Goal: Task Accomplishment & Management: Use online tool/utility

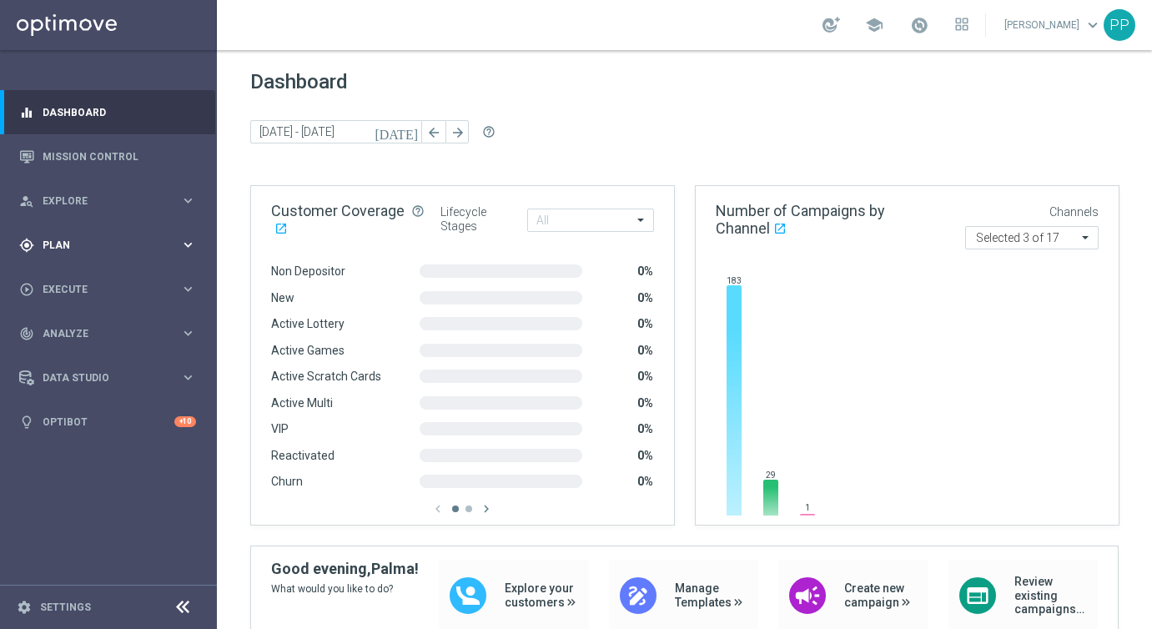
click at [35, 242] on div "gps_fixed Plan" at bounding box center [99, 245] width 161 height 15
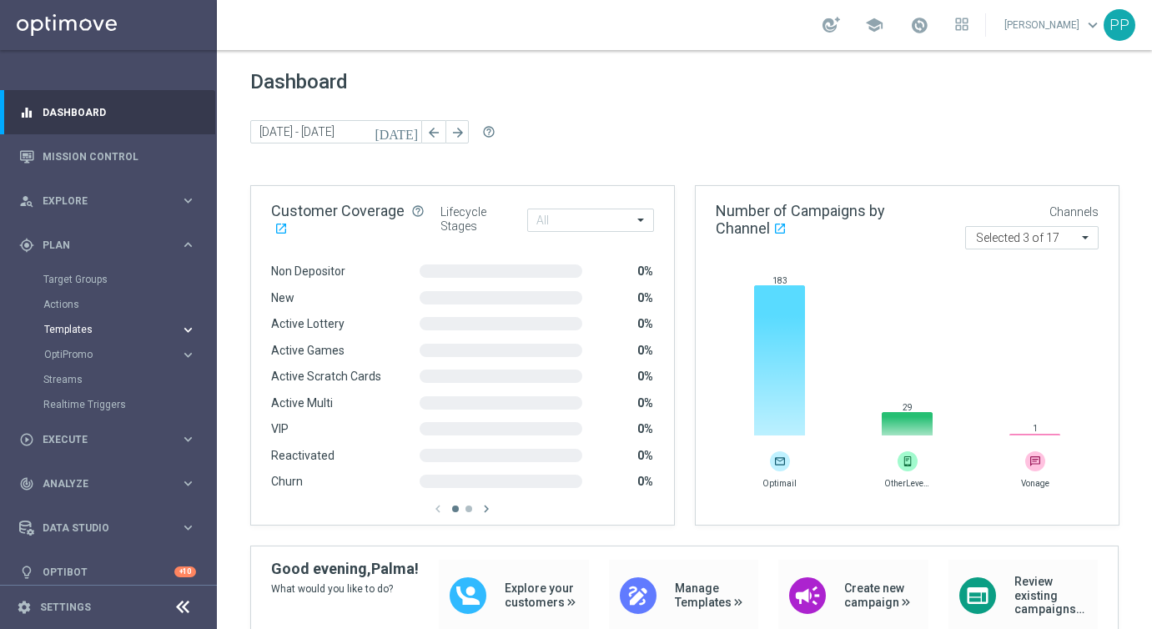
click at [62, 323] on button "Templates keyboard_arrow_right" at bounding box center [119, 329] width 153 height 13
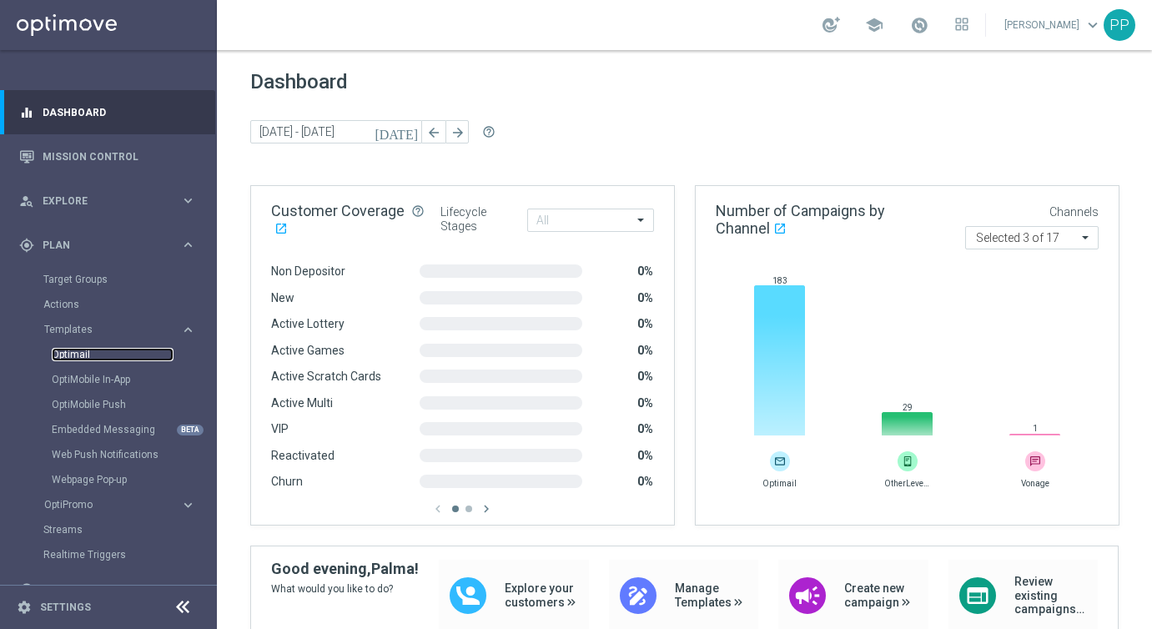
click at [63, 349] on link "Optimail" at bounding box center [113, 354] width 122 height 13
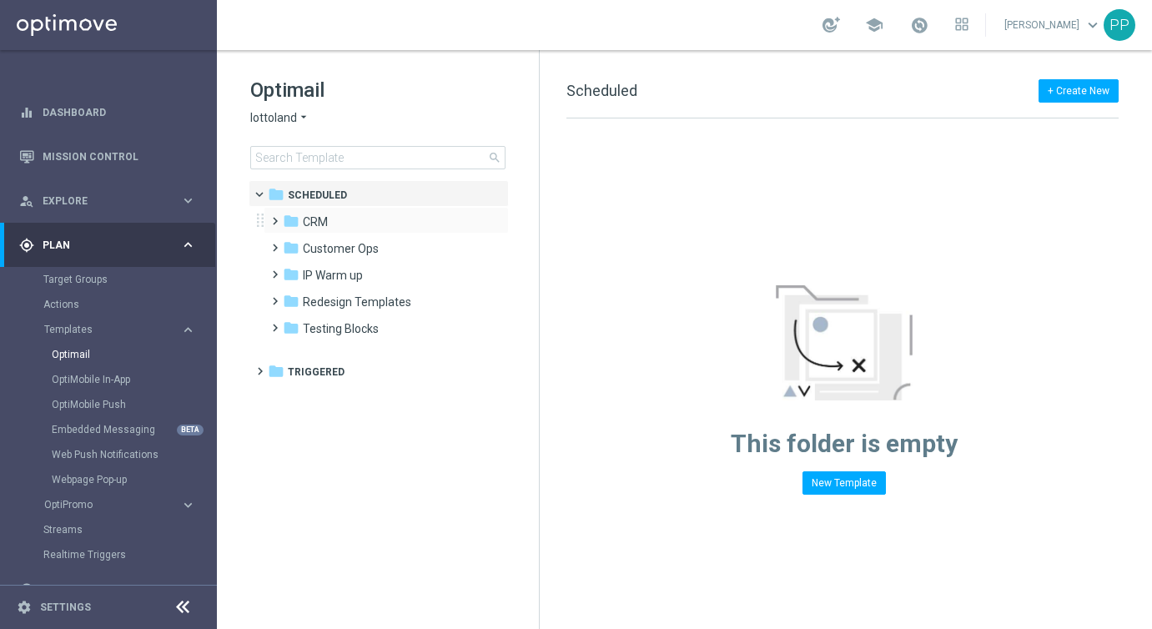
click at [275, 217] on span at bounding box center [272, 213] width 8 height 7
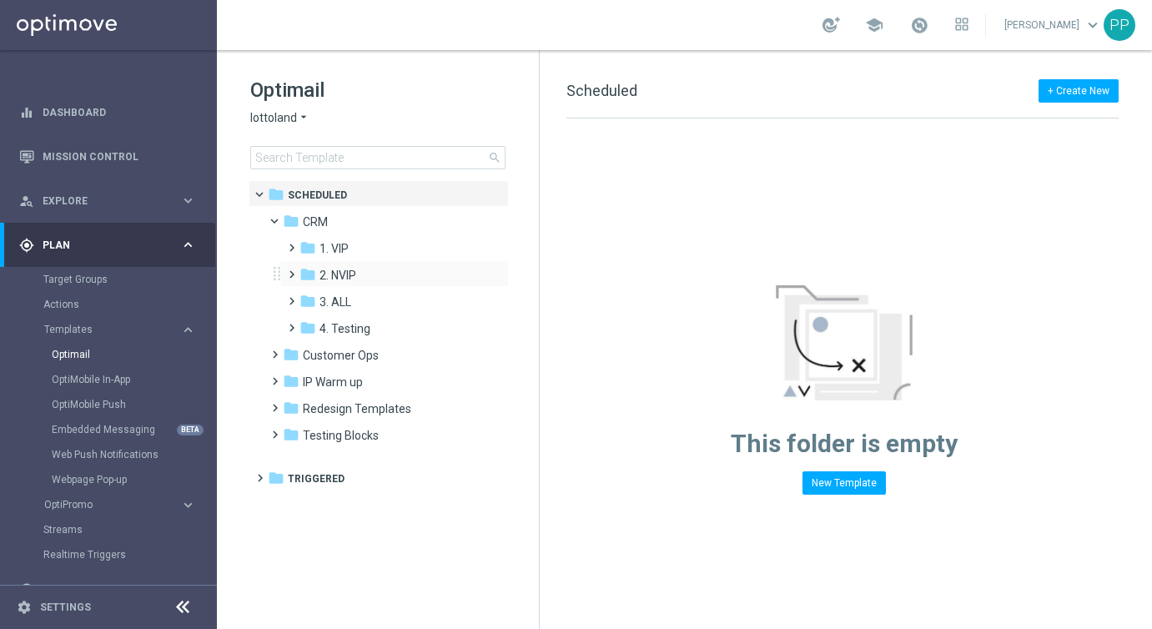
click at [288, 270] on span at bounding box center [288, 267] width 8 height 7
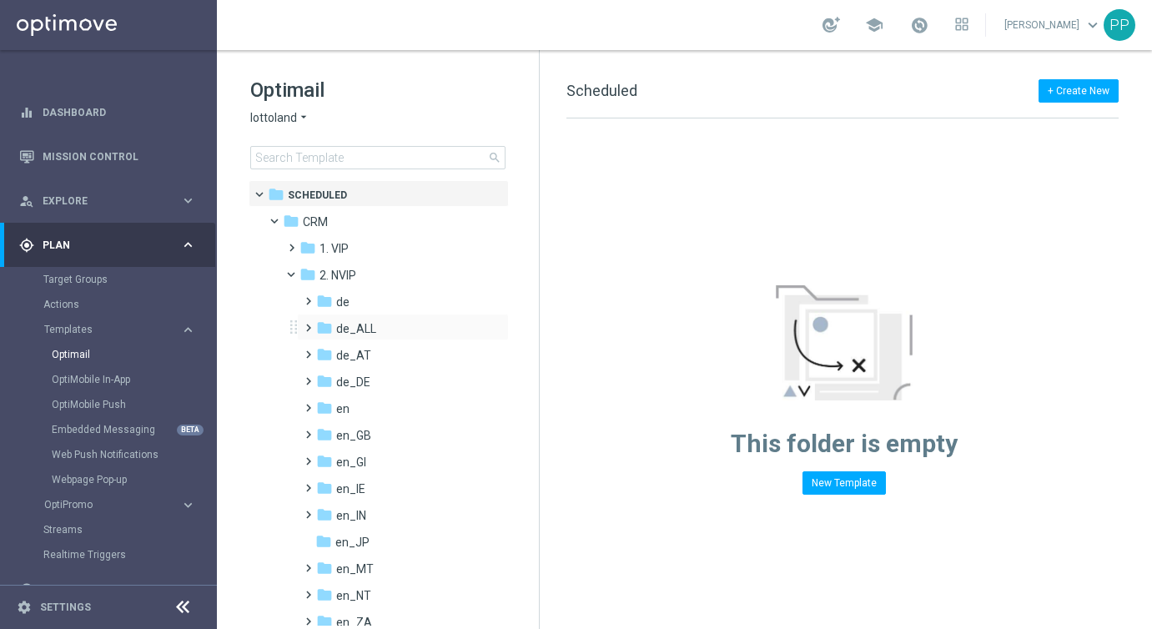
click at [307, 324] on span at bounding box center [305, 320] width 8 height 7
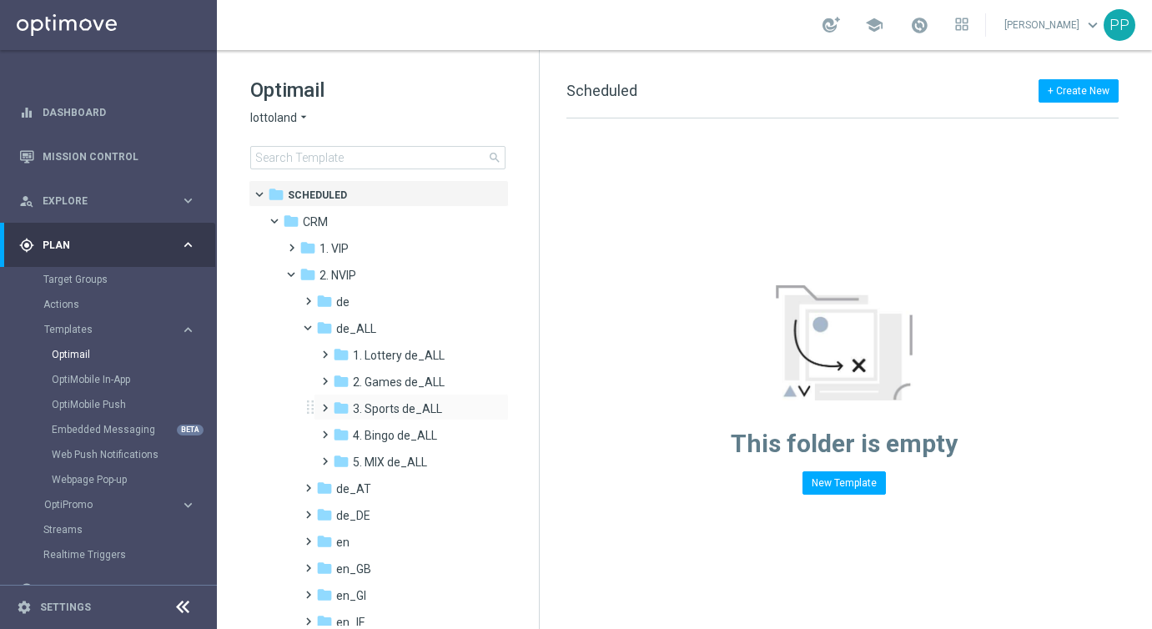
click at [325, 404] on span at bounding box center [322, 400] width 8 height 7
click at [367, 464] on div "folder TAC SP de_ALL" at bounding box center [417, 462] width 136 height 19
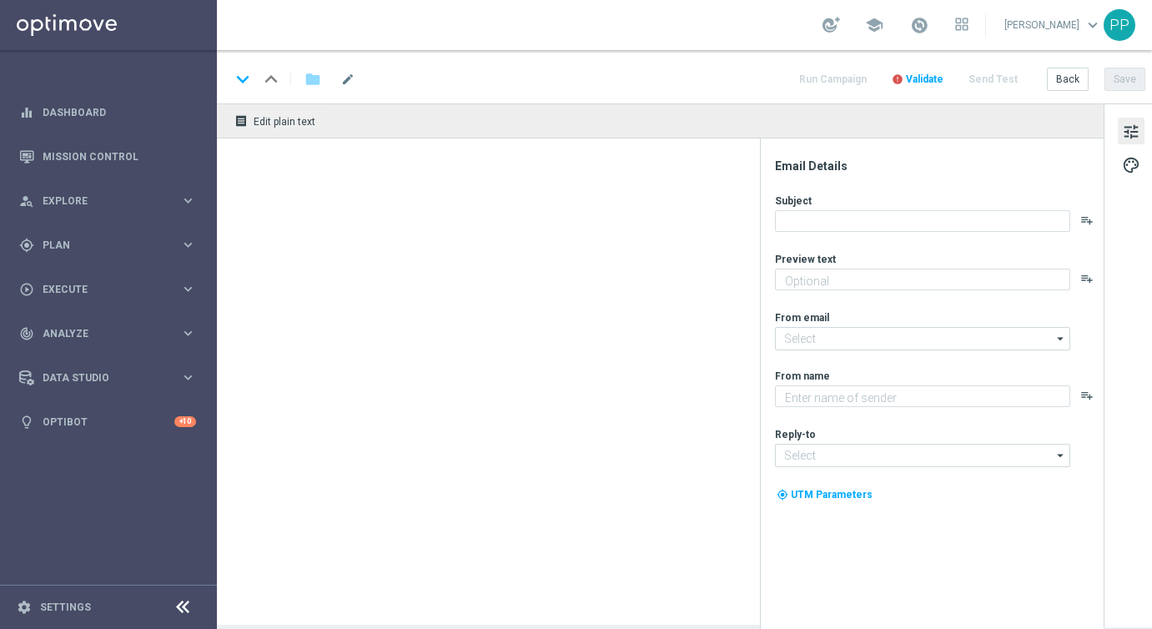
type textarea "Alle Infos zur El Gordo Sommerlotterie für dich"
type textarea "Millionaire's Club"
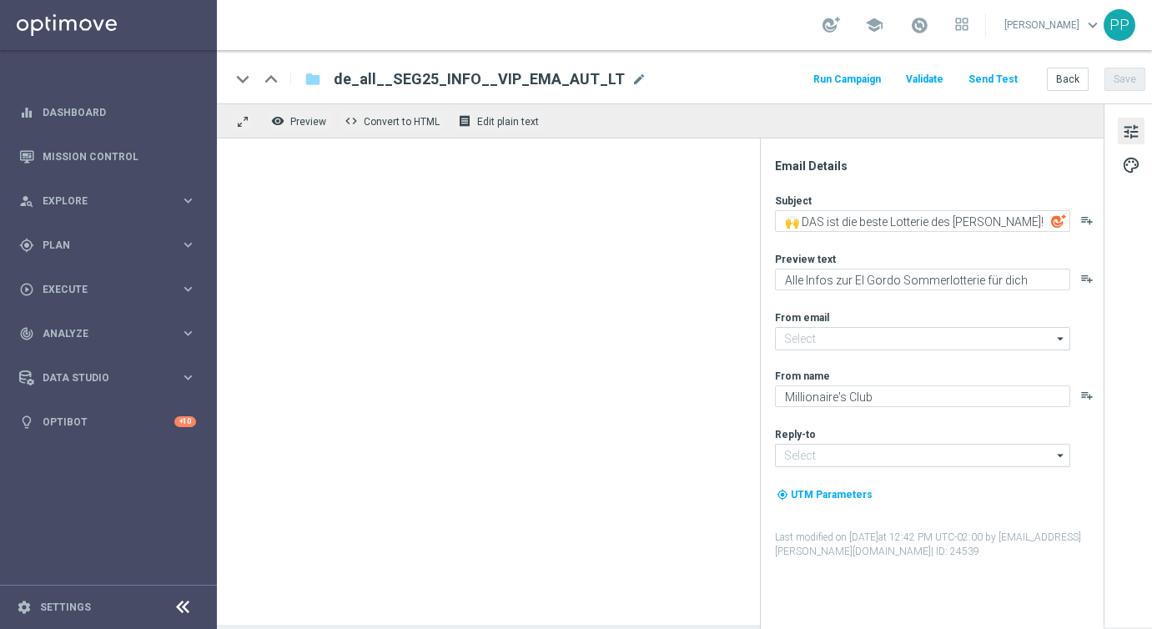
type input "mail@crm.lottoland.com"
type input "vip@lottoland.com"
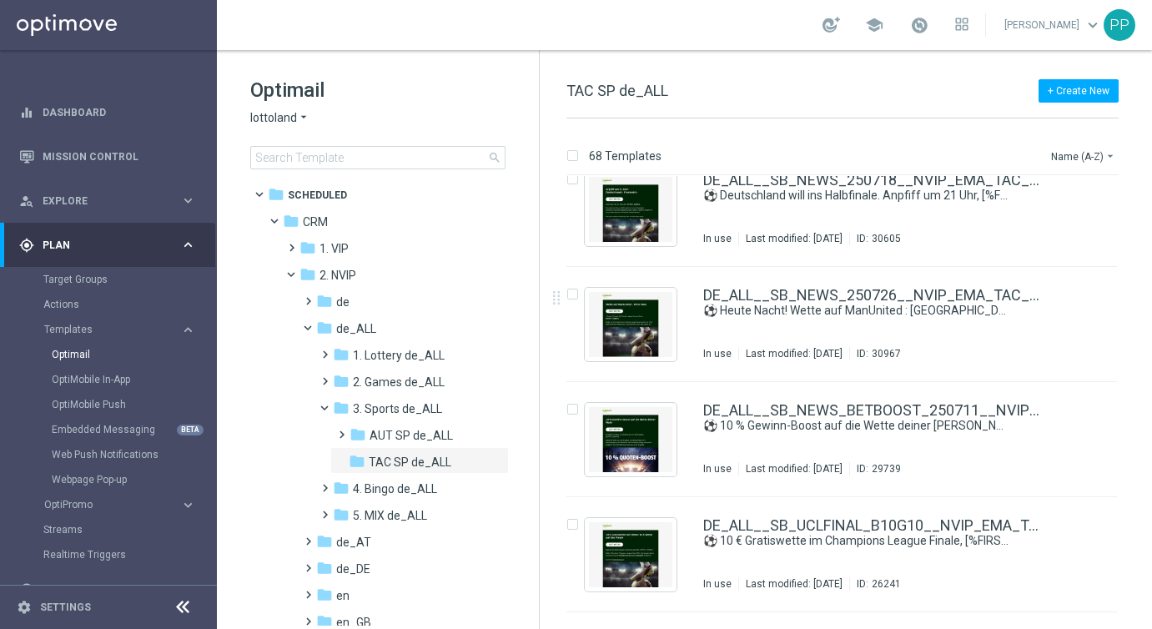
scroll to position [959, 0]
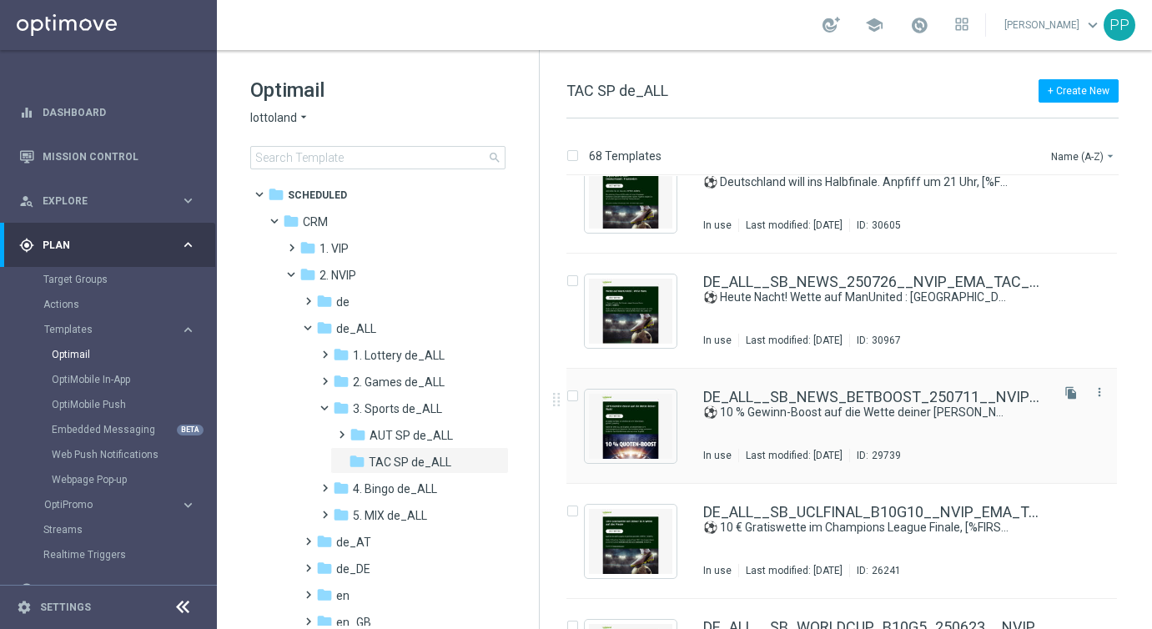
click at [571, 396] on input "Press SPACE to select this row." at bounding box center [571, 398] width 11 height 11
checkbox input "true"
click at [873, 158] on p "Duplicate" at bounding box center [859, 155] width 46 height 13
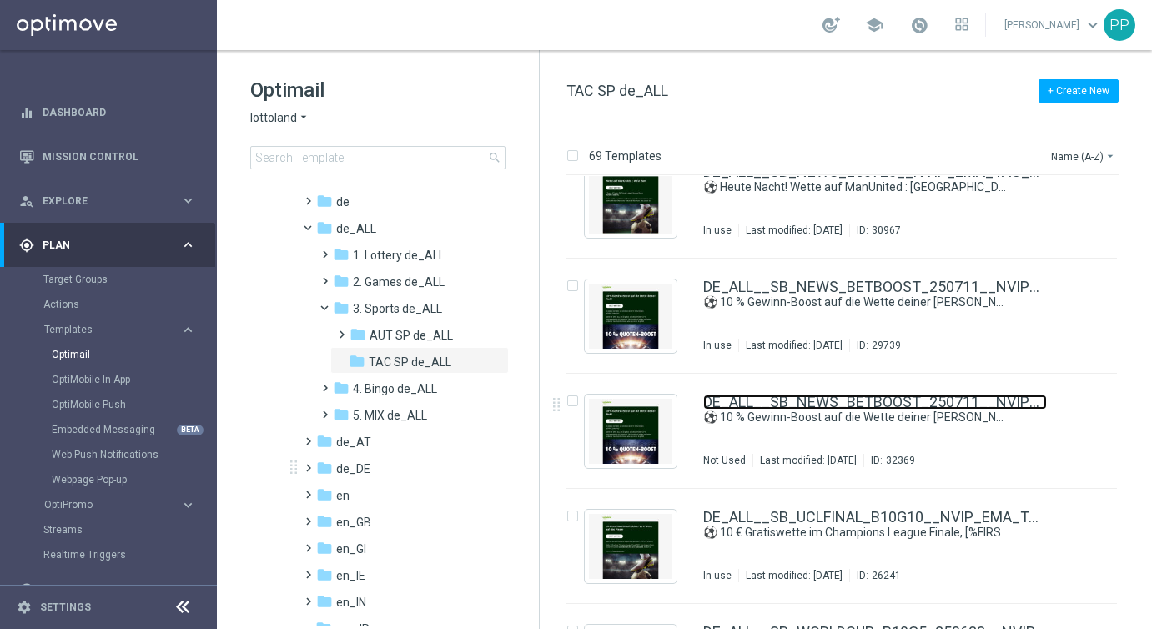
scroll to position [103, 0]
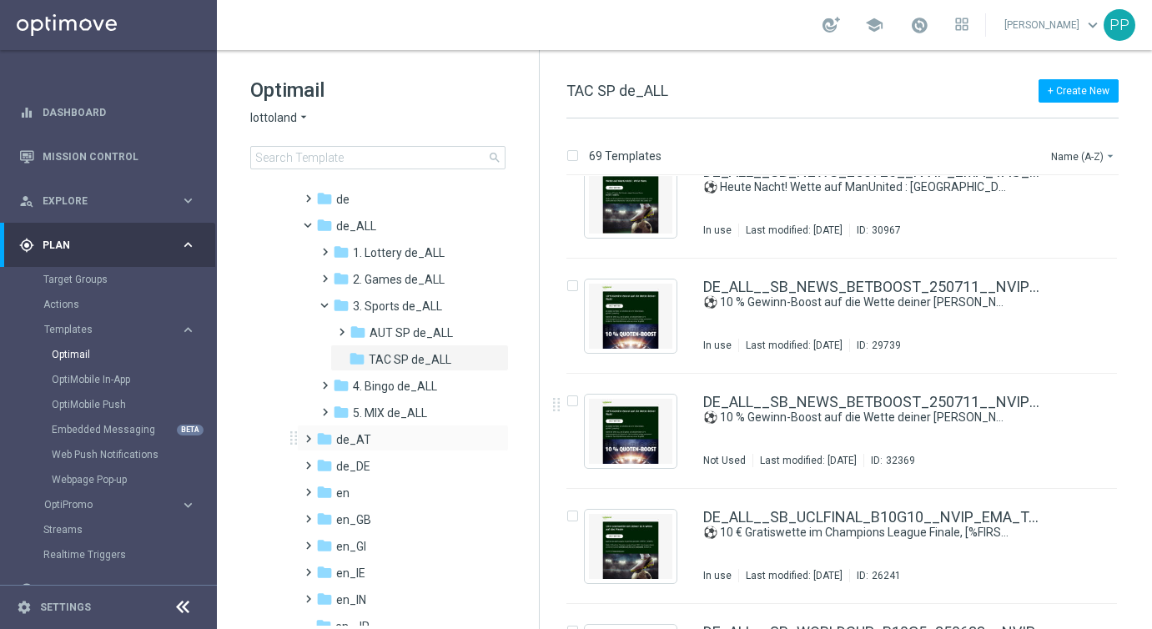
click at [304, 435] on span at bounding box center [305, 431] width 8 height 7
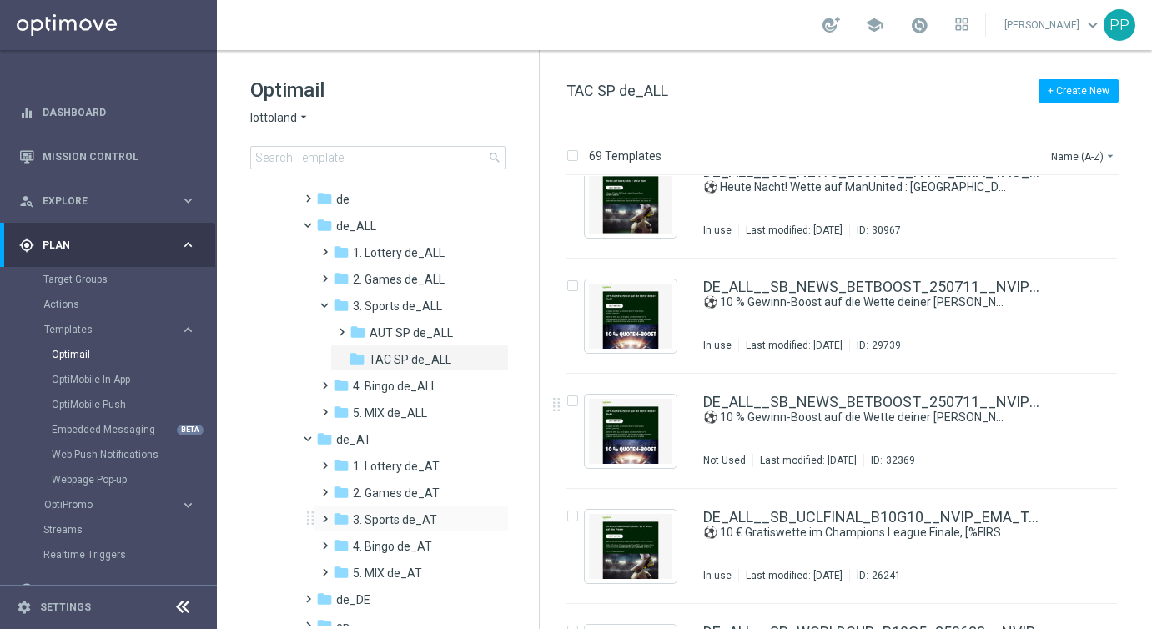
click at [322, 515] on span at bounding box center [322, 511] width 8 height 7
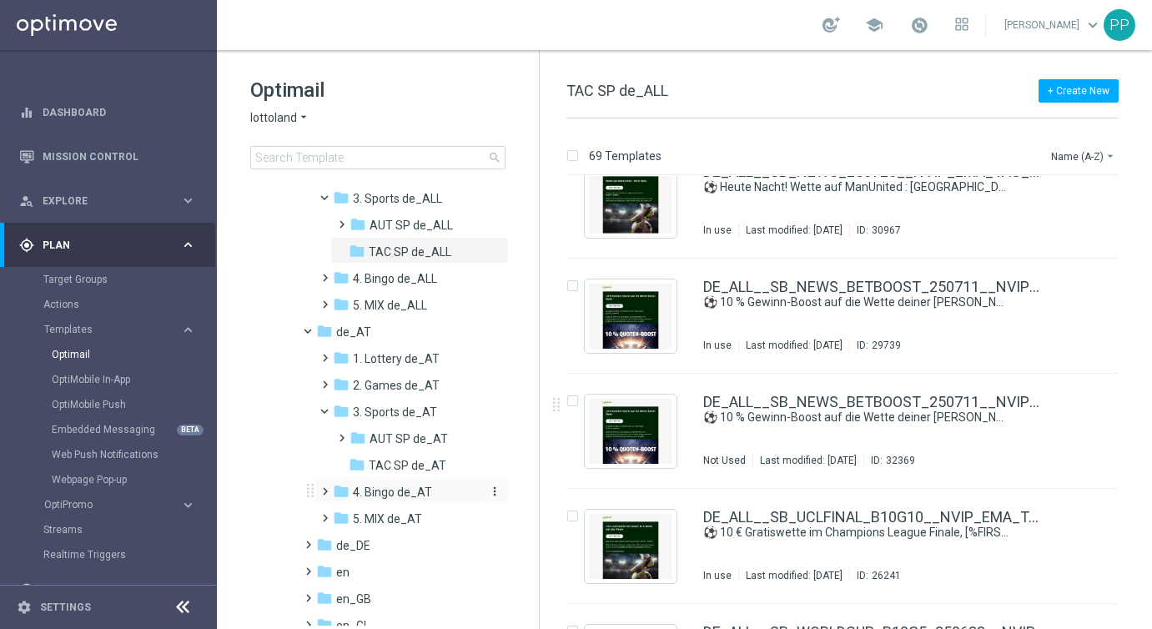
scroll to position [221, 0]
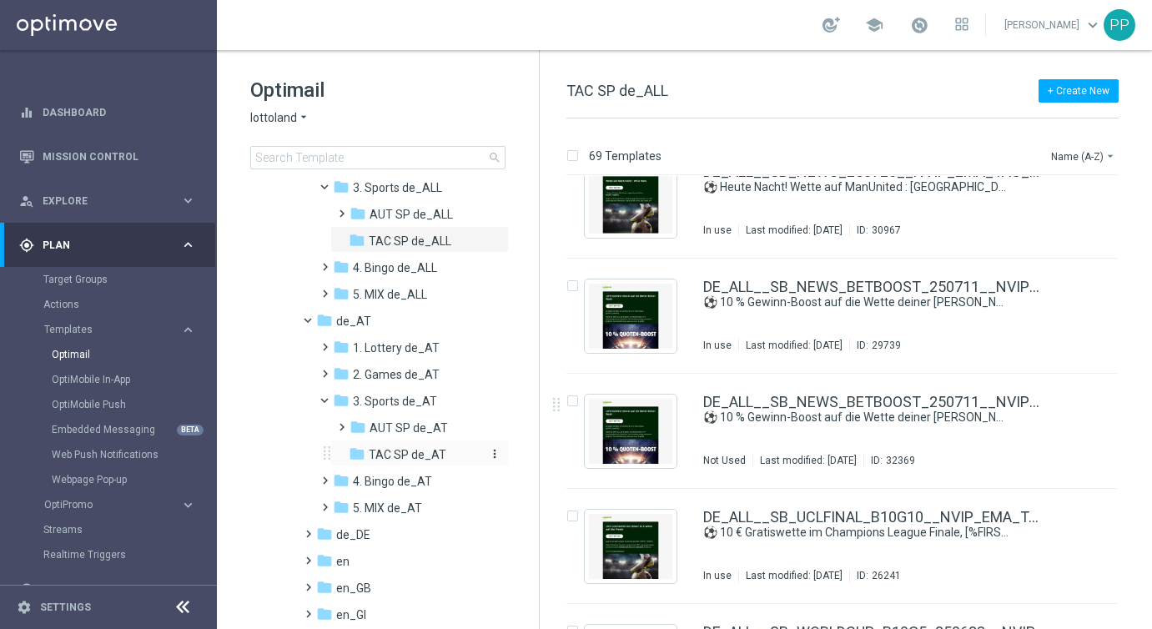
click at [394, 453] on span "TAC SP de_AT" at bounding box center [408, 454] width 78 height 15
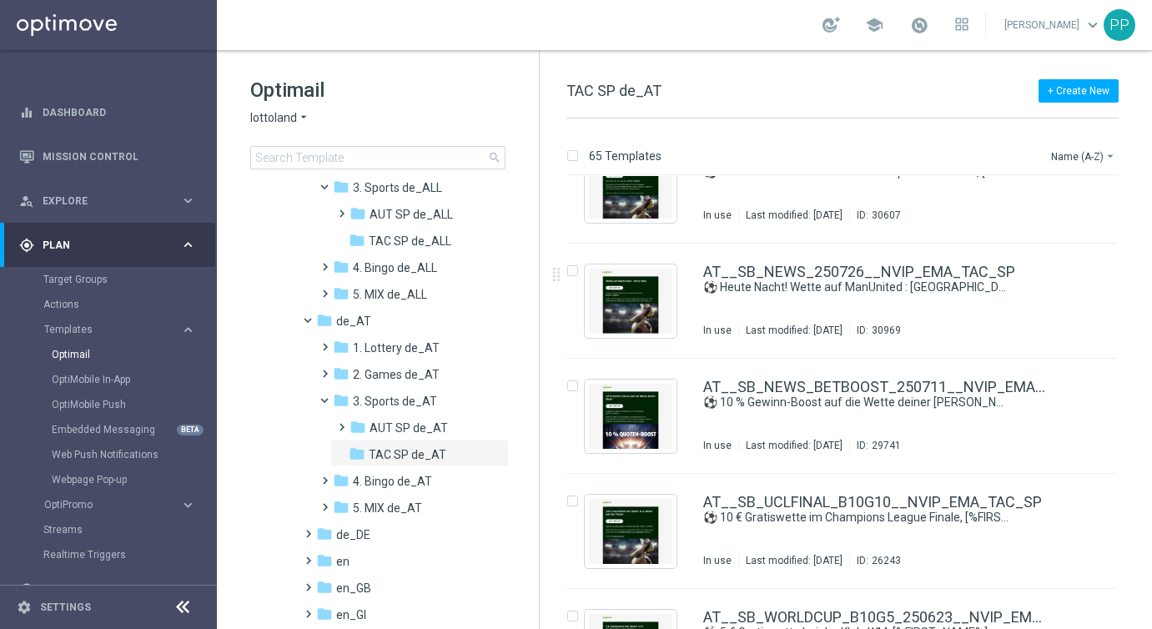
scroll to position [858, 0]
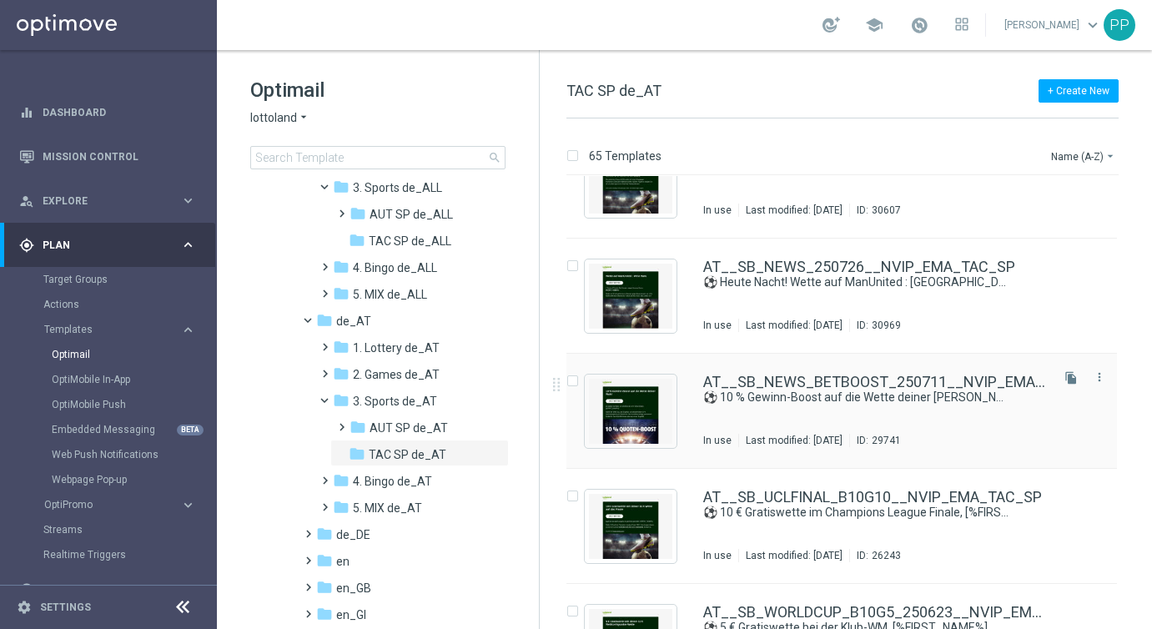
click at [583, 377] on label "Press SPACE to select this row." at bounding box center [586, 382] width 6 height 15
click at [571, 380] on input "Press SPACE to select this row." at bounding box center [571, 383] width 11 height 11
checkbox input "true"
click at [862, 157] on p "Duplicate" at bounding box center [859, 155] width 46 height 13
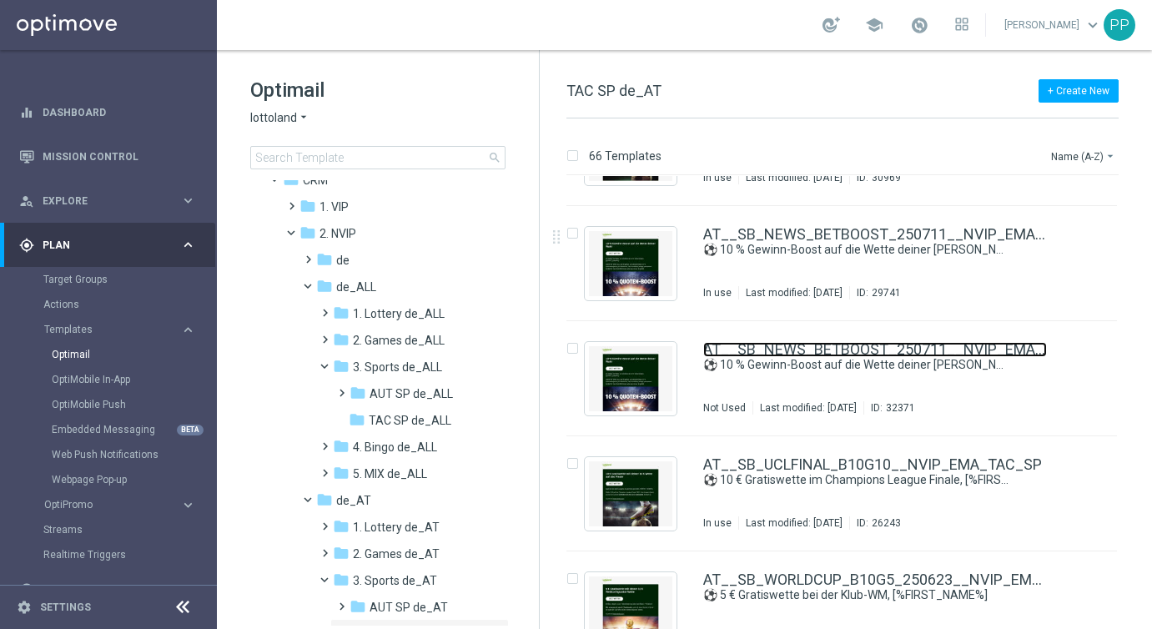
scroll to position [18, 0]
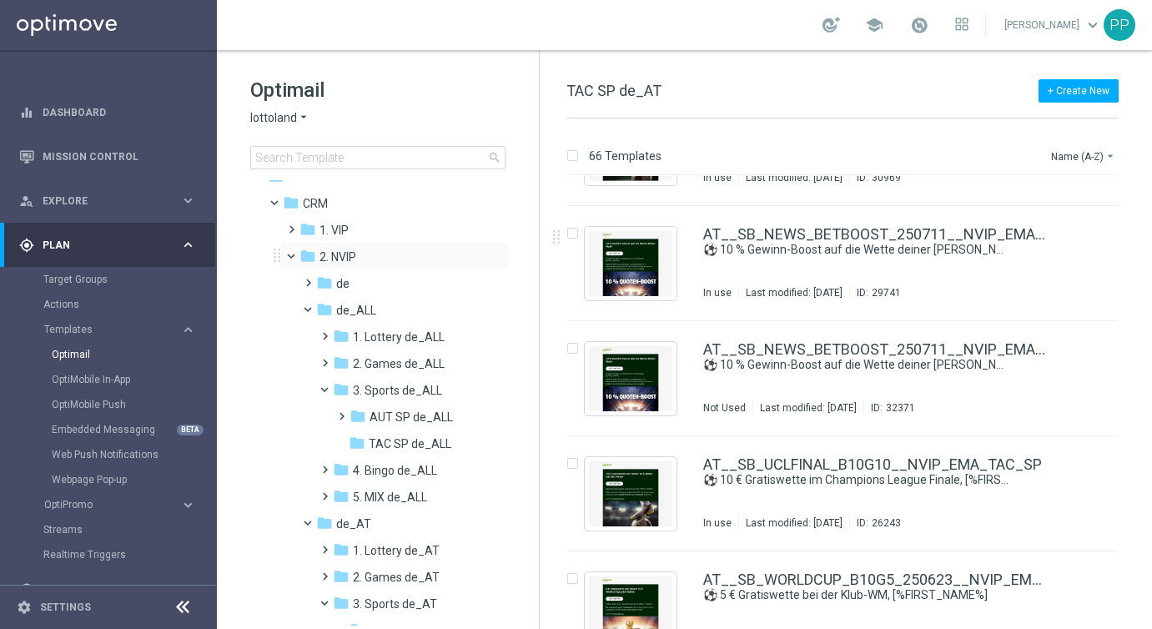
click at [295, 253] on span at bounding box center [298, 253] width 7 height 8
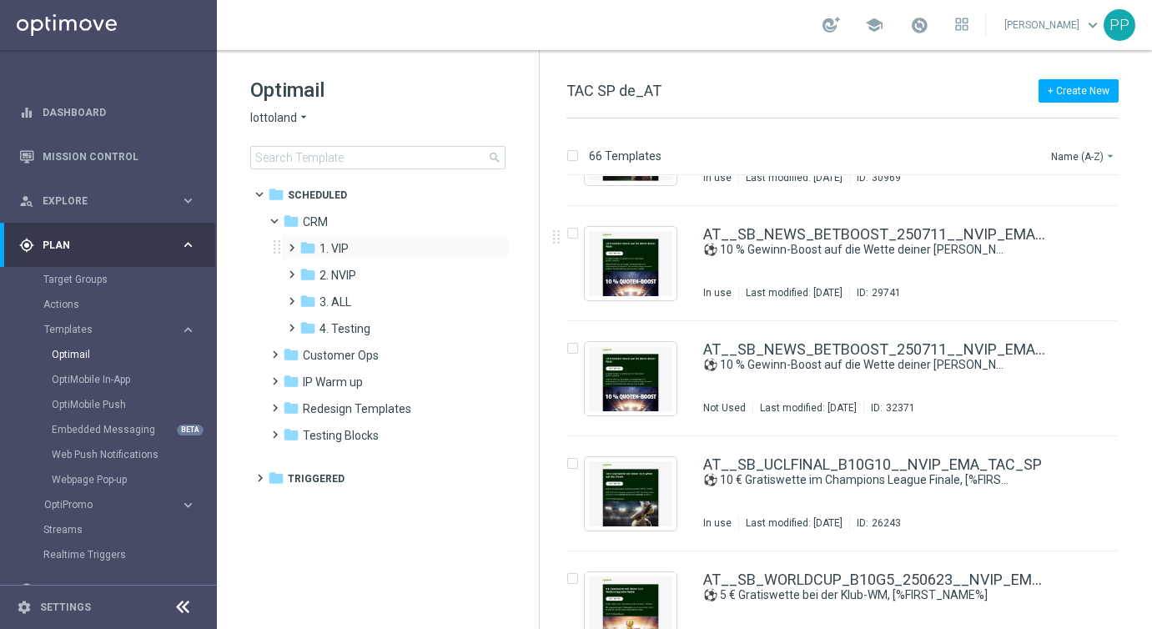
click at [289, 244] on span at bounding box center [288, 240] width 8 height 7
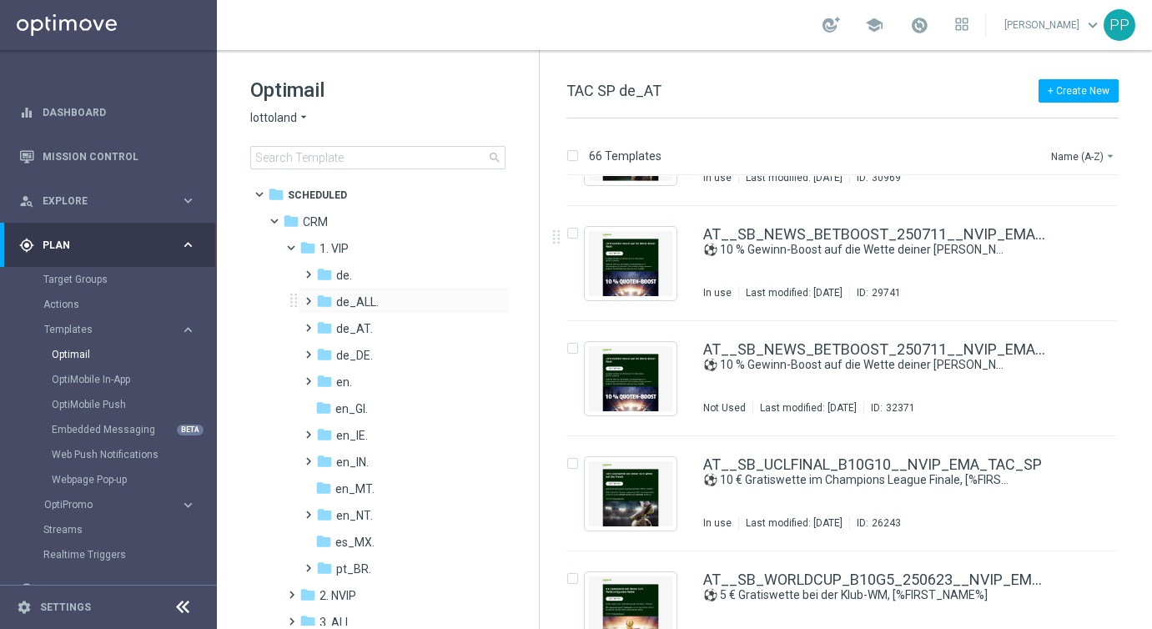
click at [308, 297] on span at bounding box center [305, 293] width 8 height 7
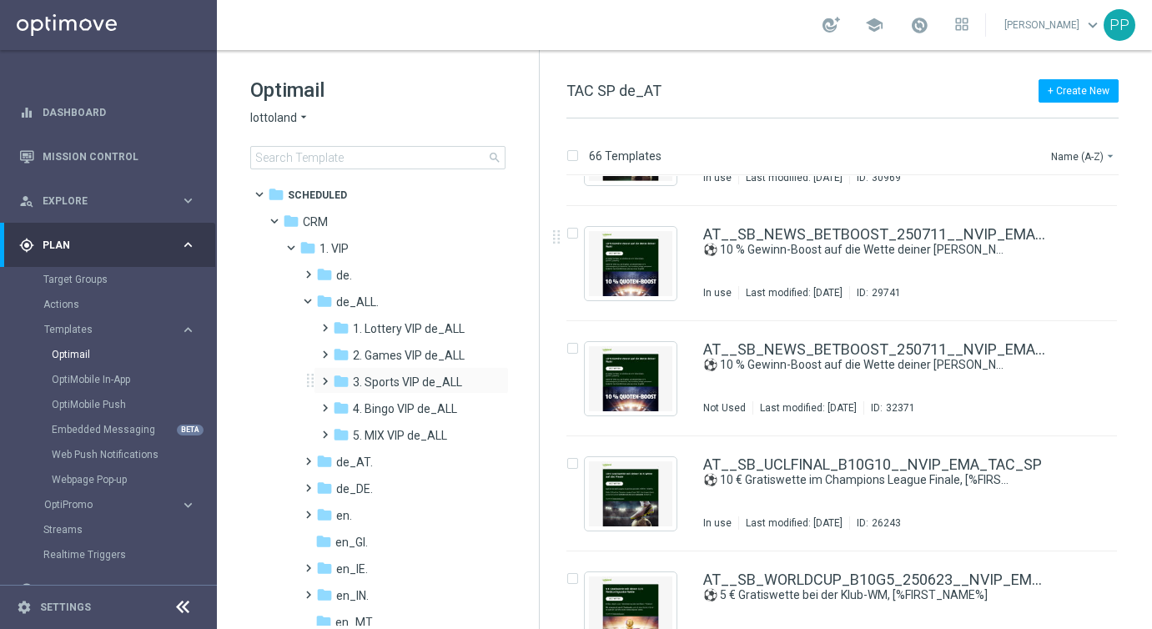
click at [325, 377] on span at bounding box center [322, 373] width 8 height 7
click at [389, 439] on span "TAC SP VIP de_ALL" at bounding box center [420, 435] width 103 height 15
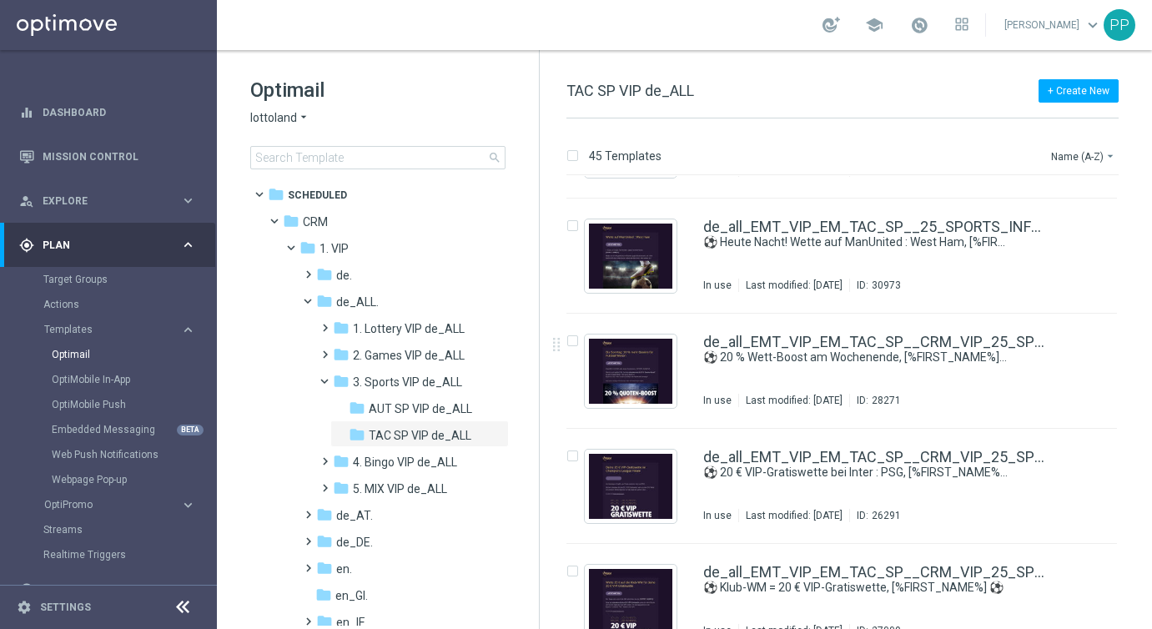
scroll to position [433, 0]
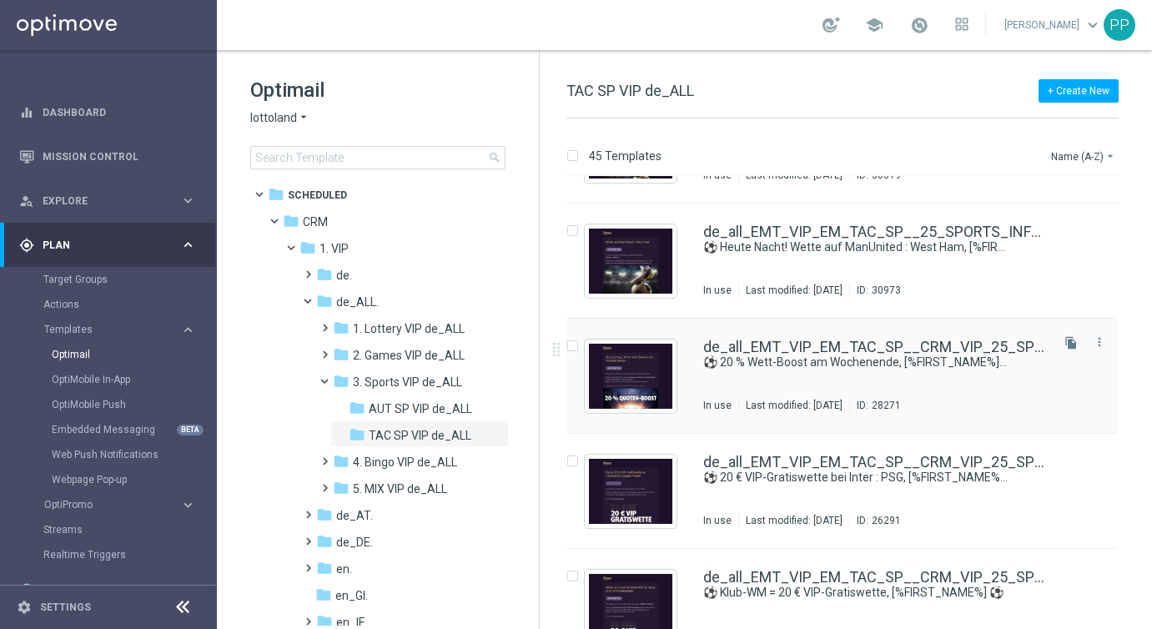
click at [574, 348] on input "Press SPACE to select this row." at bounding box center [571, 348] width 11 height 11
checkbox input "true"
click at [872, 157] on p "Duplicate" at bounding box center [859, 155] width 46 height 13
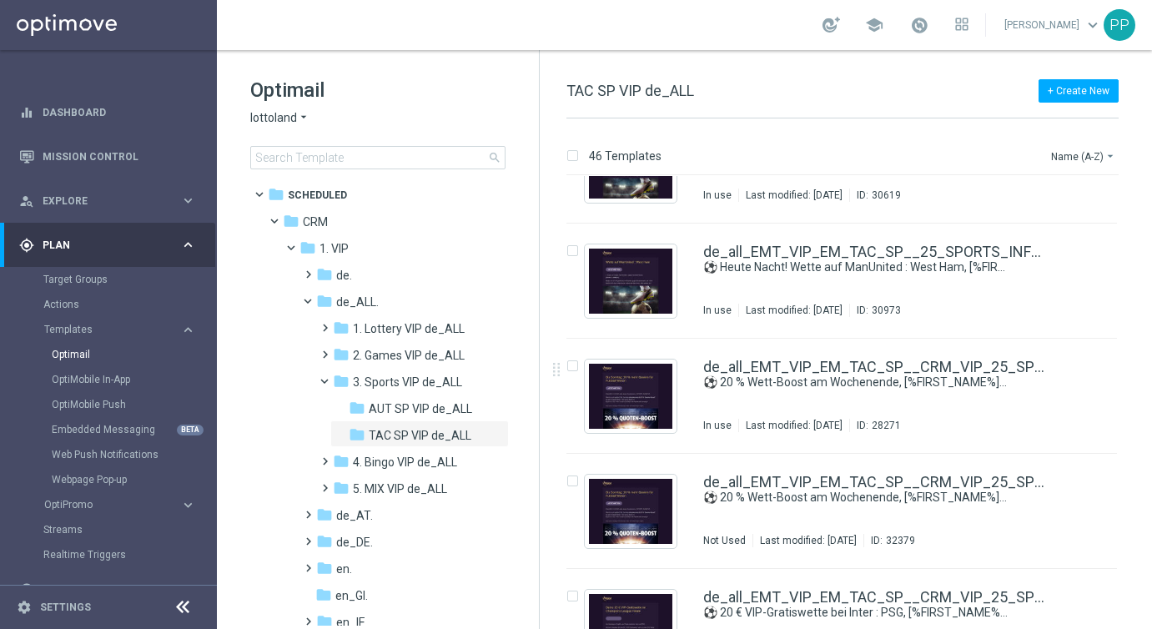
scroll to position [415, 0]
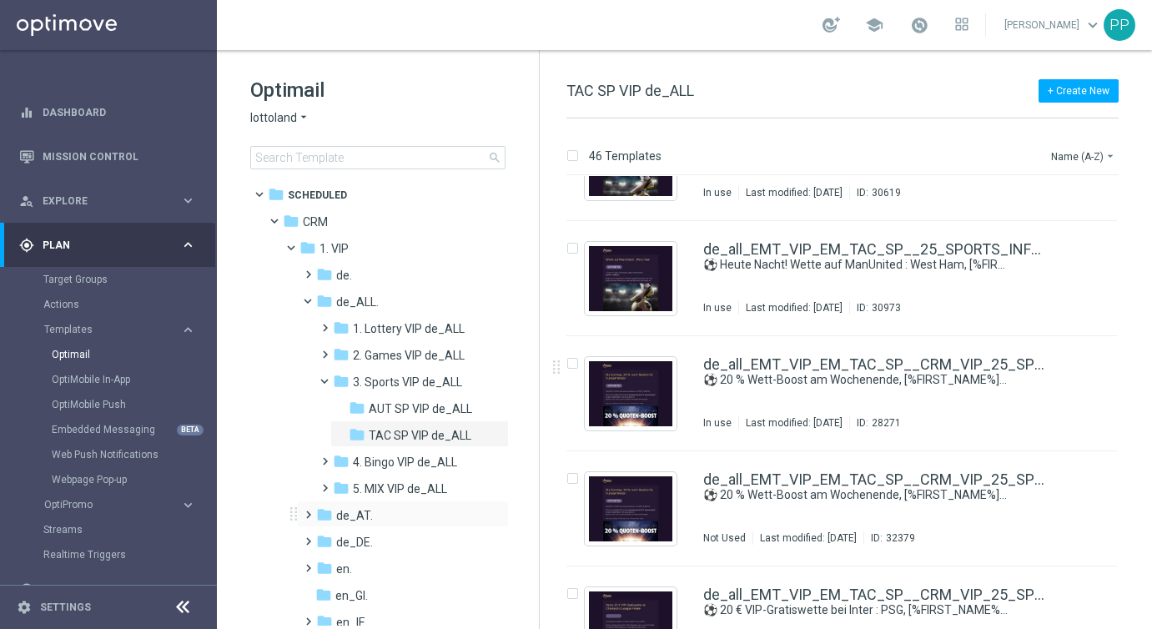
click at [309, 510] on span at bounding box center [305, 507] width 8 height 7
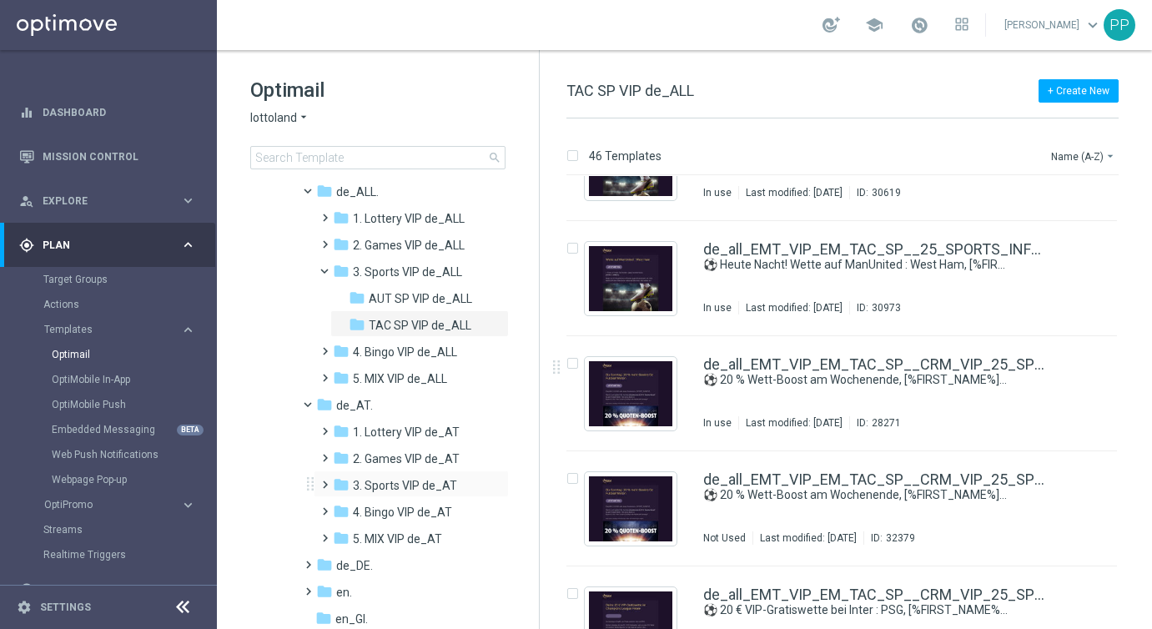
scroll to position [114, 0]
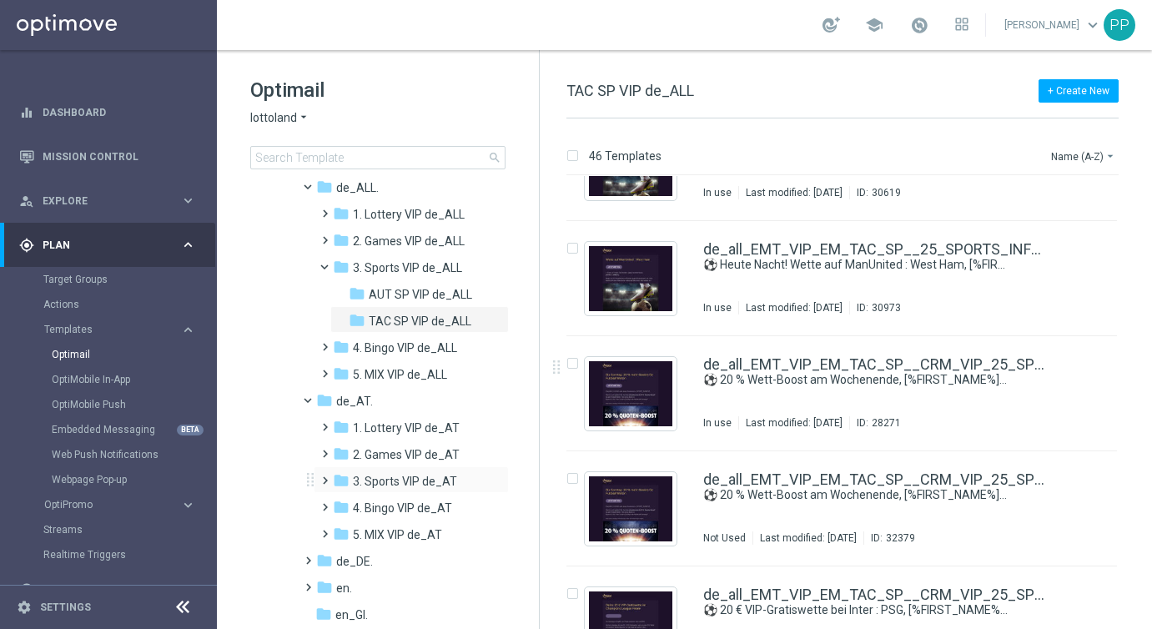
click at [325, 476] on span at bounding box center [322, 473] width 8 height 7
click at [377, 535] on span "TAC SP VIP de_AT" at bounding box center [418, 534] width 98 height 15
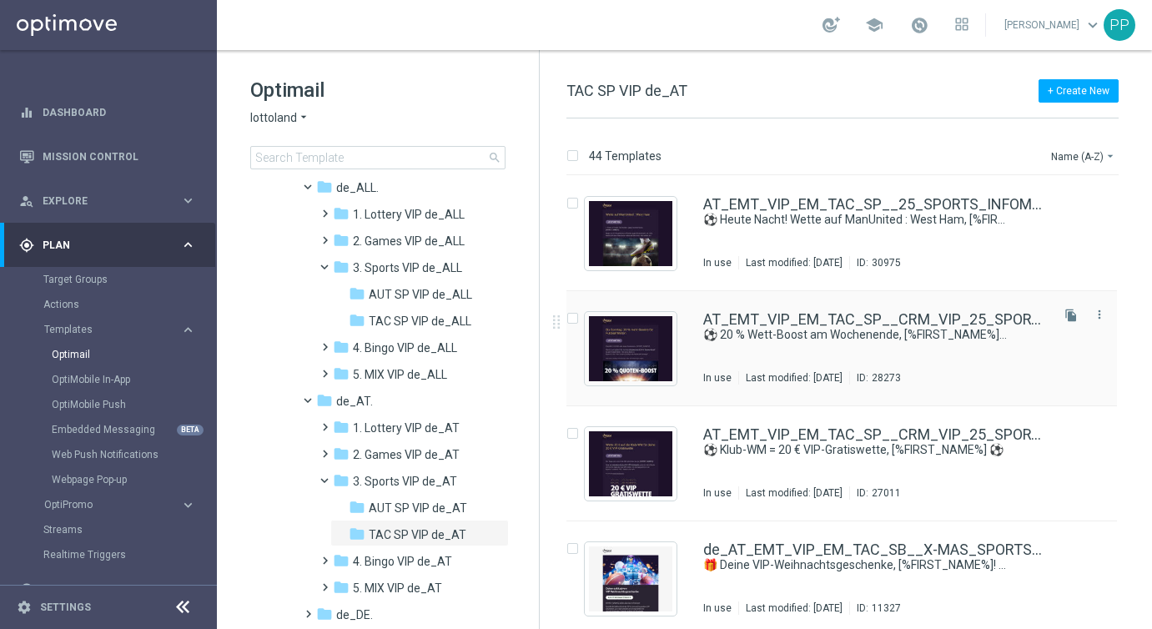
click at [578, 319] on div "Press SPACE to select this row." at bounding box center [575, 319] width 18 height 15
click at [575, 319] on input "Press SPACE to select this row." at bounding box center [571, 320] width 11 height 11
checkbox input "true"
click at [864, 159] on p "Duplicate" at bounding box center [859, 155] width 46 height 13
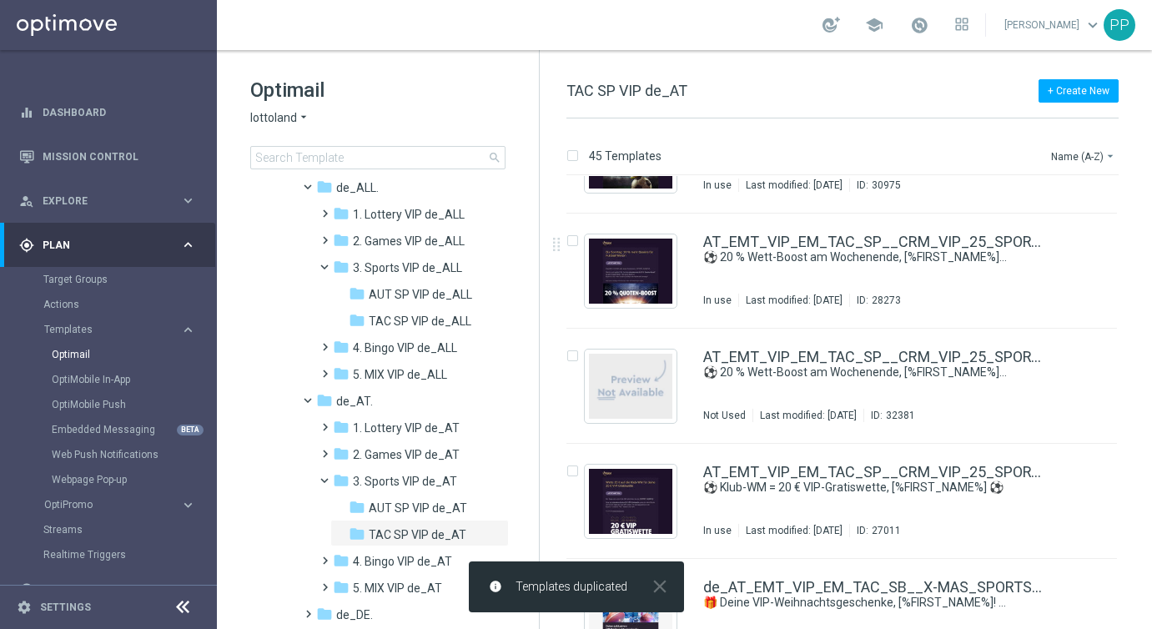
scroll to position [101, 0]
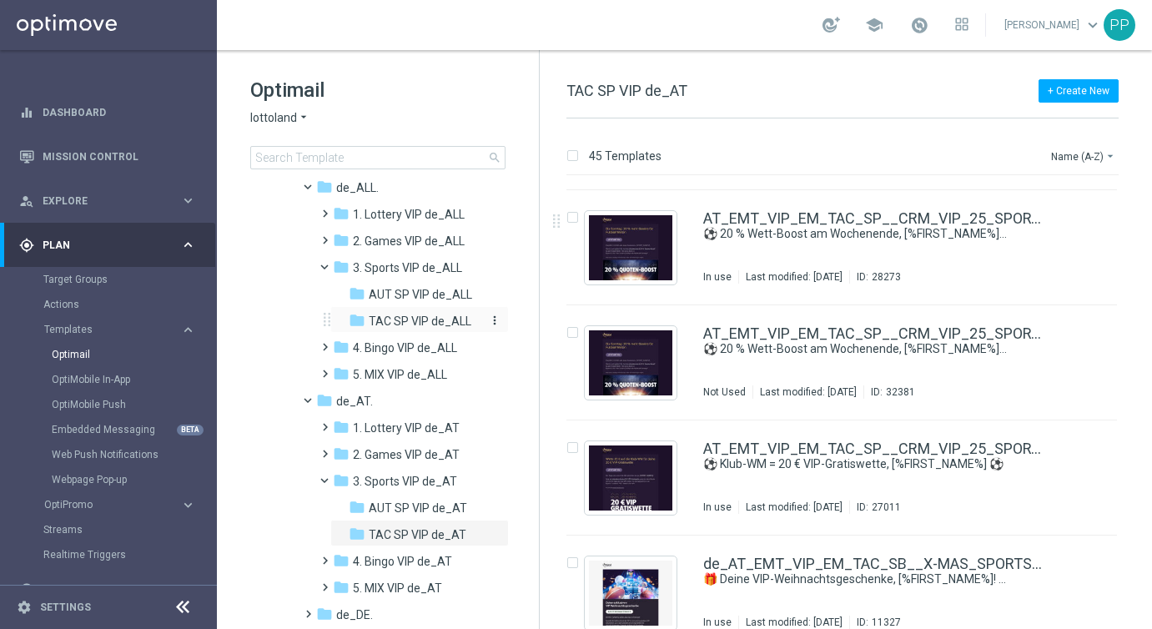
click at [399, 314] on span "TAC SP VIP de_ALL" at bounding box center [420, 321] width 103 height 15
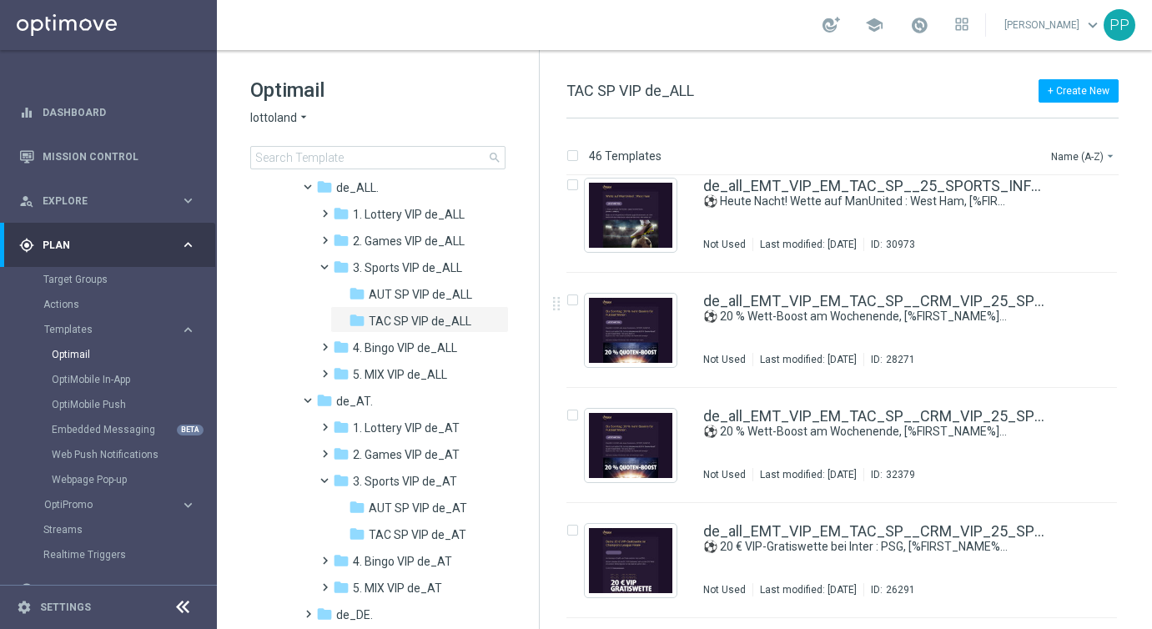
scroll to position [508, 0]
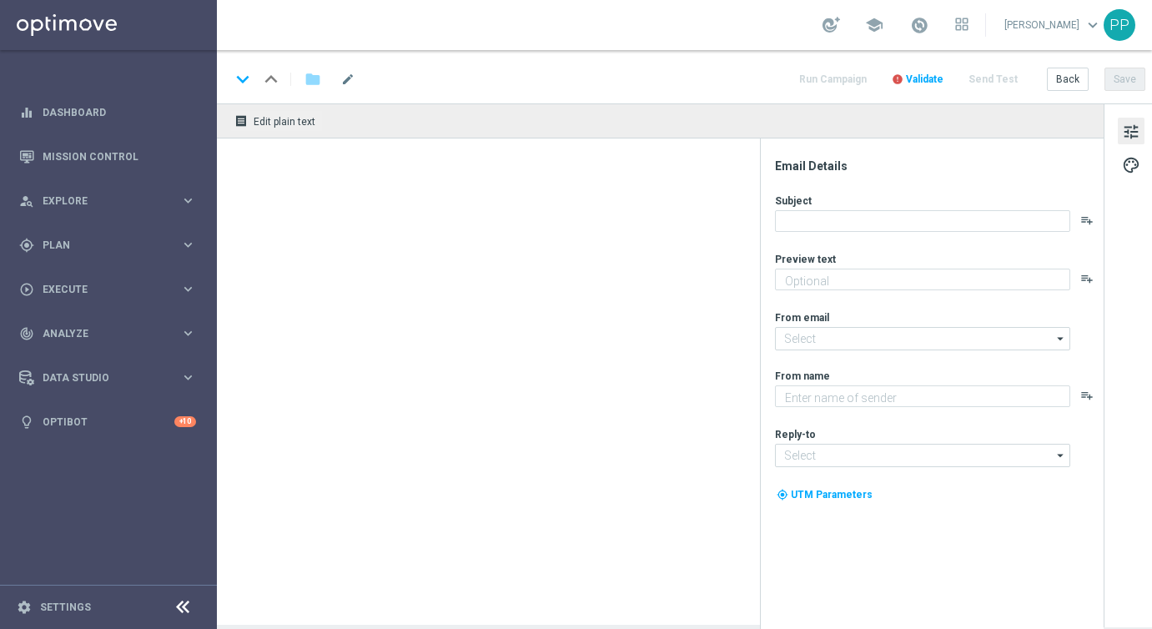
type textarea "Du hast die freie [PERSON_NAME] für deine 10 % Gewinnsteigerung"
type input "[EMAIL_ADDRESS][DOMAIN_NAME]"
type textarea "Lottoland"
type input "[EMAIL_ADDRESS][DOMAIN_NAME]"
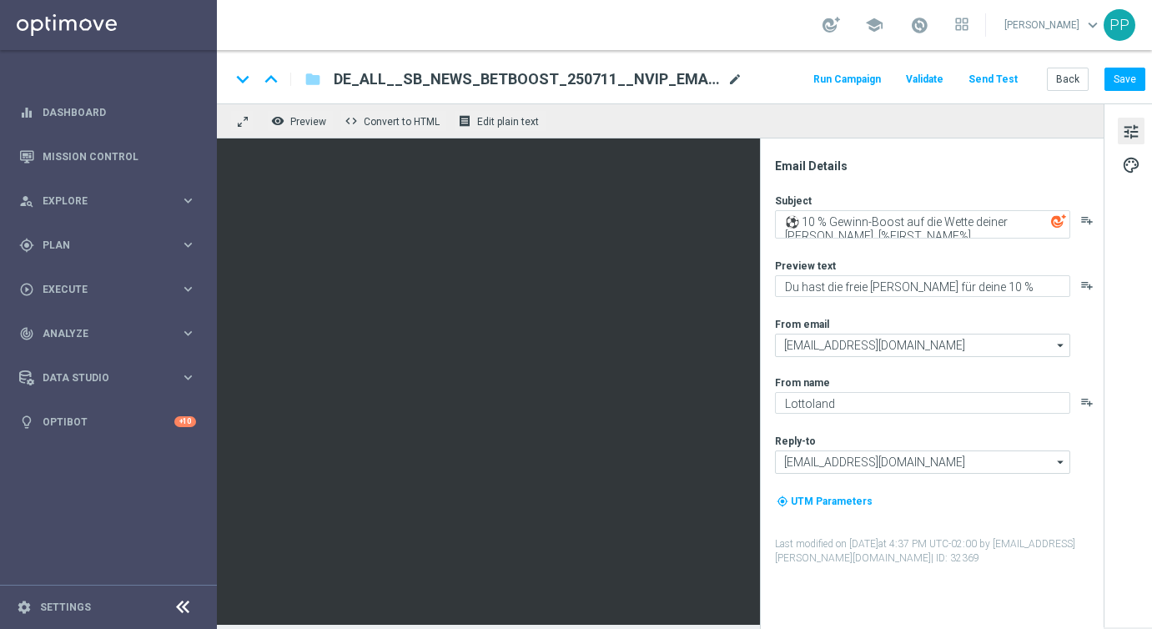
click at [736, 85] on span "mode_edit" at bounding box center [734, 79] width 15 height 15
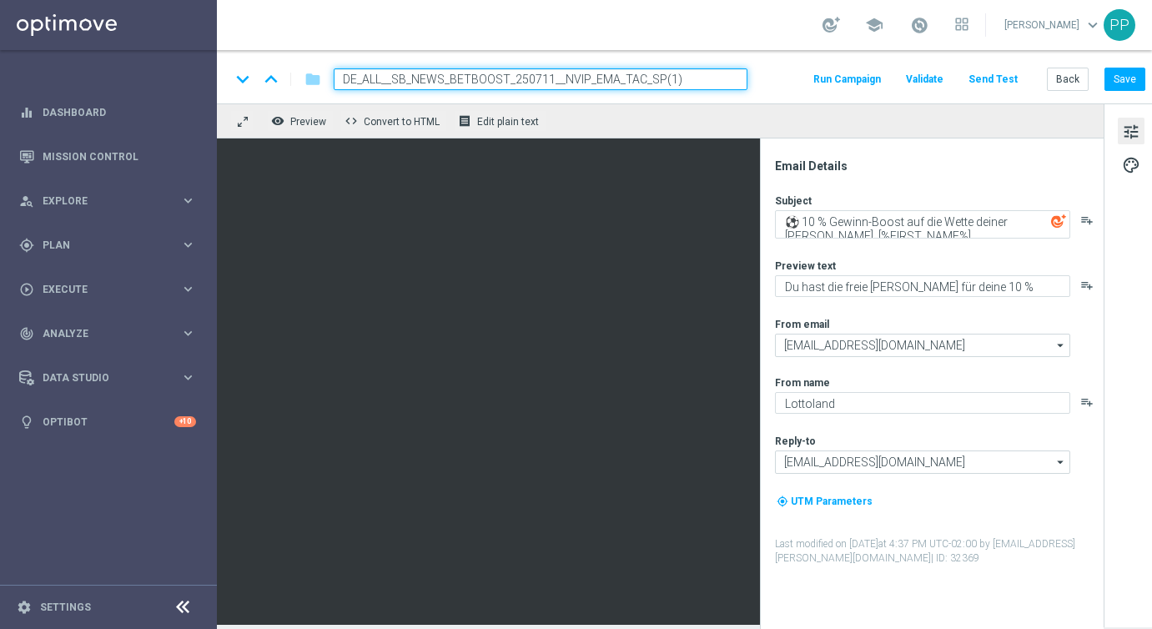
drag, startPoint x: 712, startPoint y: 82, endPoint x: 362, endPoint y: 65, distance: 350.8
click at [361, 65] on div "keyboard_arrow_down keyboard_arrow_up folder DE_ALL__SB_NEWS_BETBOOST_250711__N…" at bounding box center [688, 76] width 943 height 53
paste input "BETSLIPBOOST_2508012__NVIP_EMA_TAC_SP"
type input "DE_ALL__SB_BETSLIPBOOST_2508012__NVIP_EMA_TAC_SP"
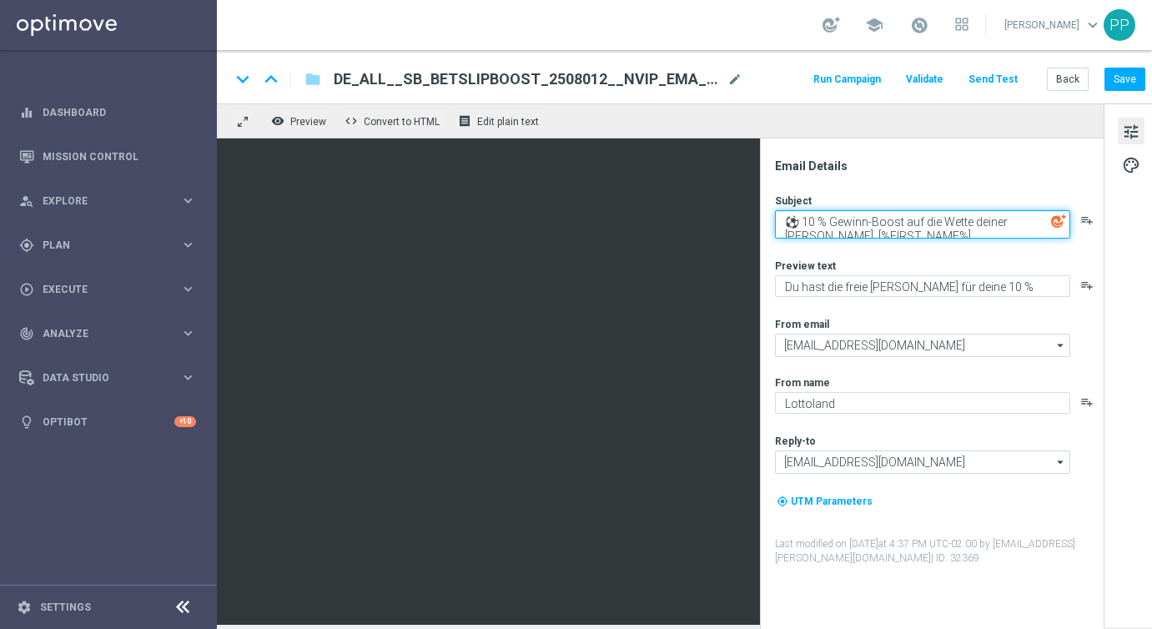
drag, startPoint x: 803, startPoint y: 218, endPoint x: 892, endPoint y: 247, distance: 93.9
click at [892, 247] on div "Subject ⚽ 10 % Gewinn-Boost auf die Wette deiner [PERSON_NAME], [%FIRST_NAME%] …" at bounding box center [938, 380] width 327 height 372
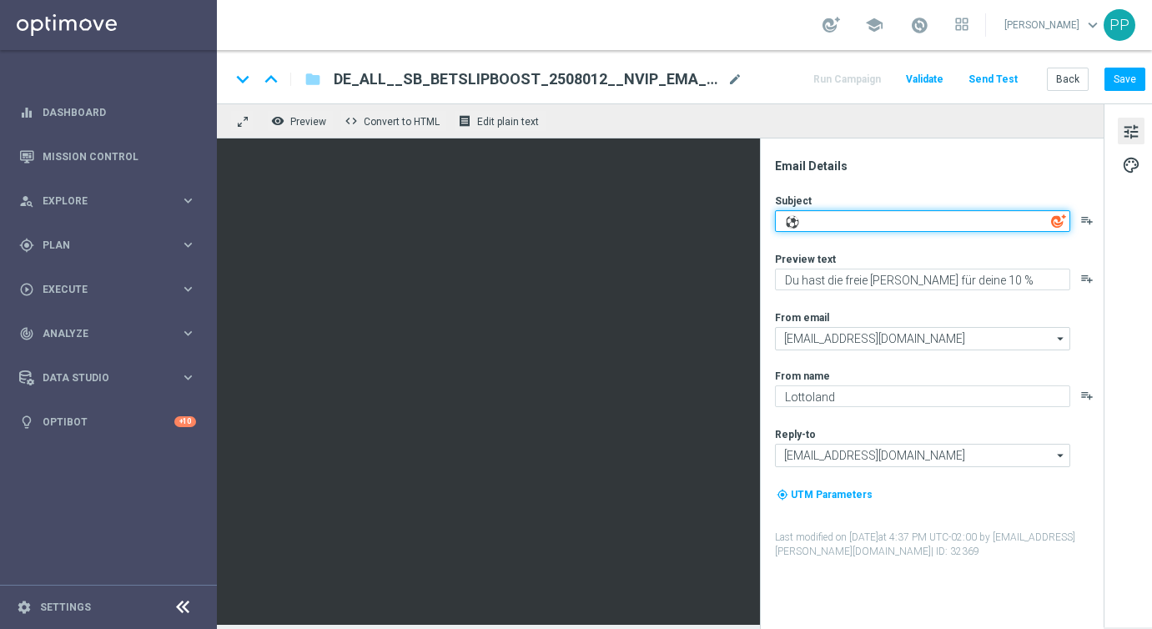
paste textarea "10 % Gewinn-Boost für deine Supercup-Wette, [%FIRST_NAME%]"
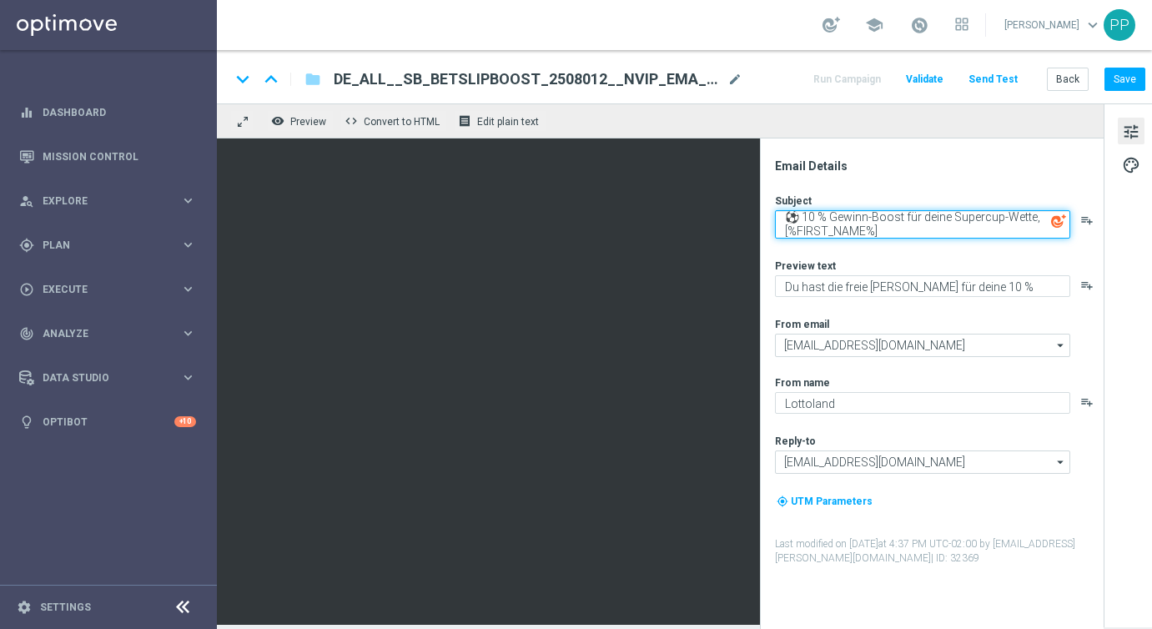
drag, startPoint x: 882, startPoint y: 227, endPoint x: 798, endPoint y: 207, distance: 86.6
click at [798, 207] on div "Subject ⚽ 10 % Gewinn-Boost für deine Supercup-Wette, [%FIRST_NAME%] playlist_a…" at bounding box center [938, 216] width 327 height 45
type textarea "⚽ 10 % Gewinn-Boost für deine Supercup-Wette, [%FIRST_NAME%]"
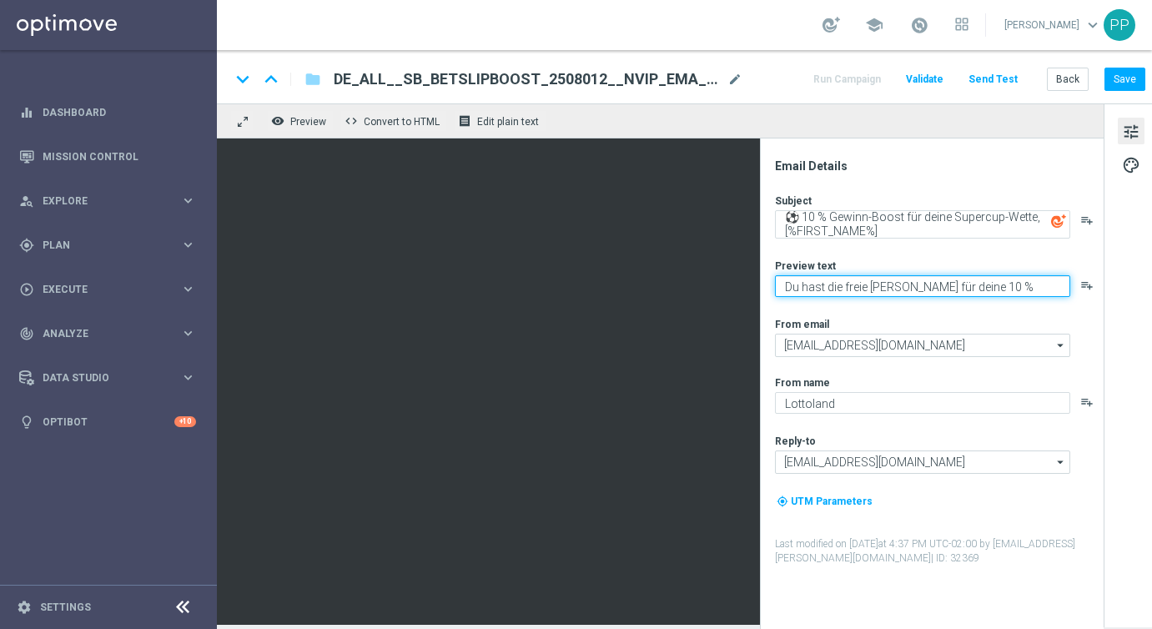
drag, startPoint x: 783, startPoint y: 282, endPoint x: 992, endPoint y: 362, distance: 223.4
click at [992, 360] on div "Subject ⚽ 10 % Gewinn-Boost für deine Supercup-Wette, [%FIRST_NAME%] playlist_a…" at bounding box center [938, 380] width 327 height 372
paste textarea "Wette auf VfB Stuttgart : FC Bayern mit"
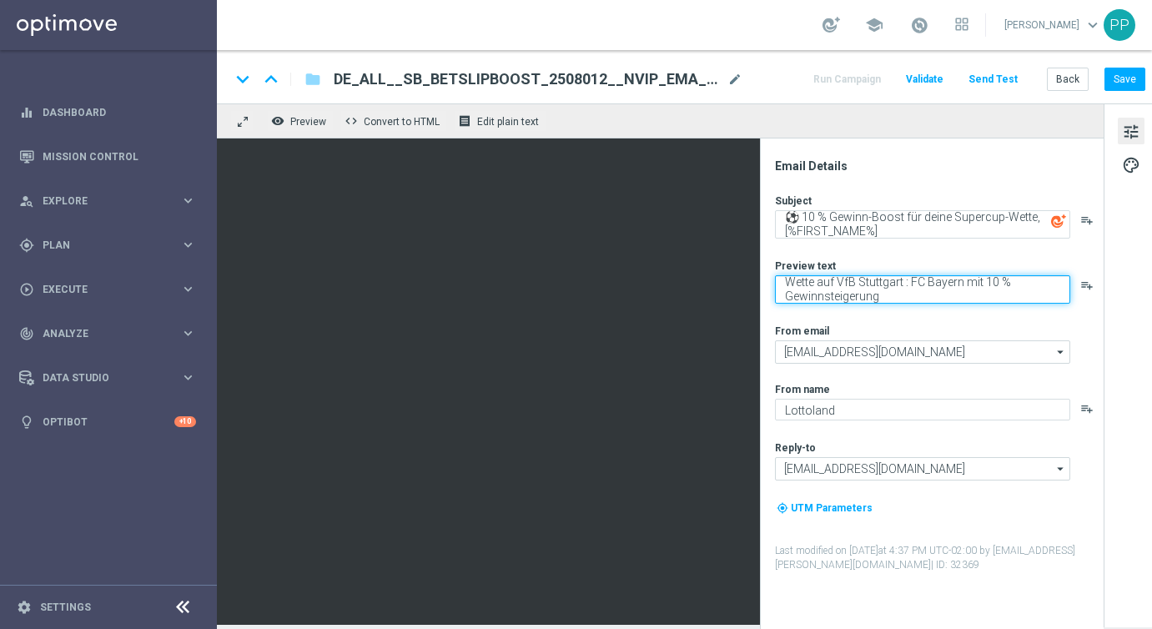
drag, startPoint x: 891, startPoint y: 298, endPoint x: 771, endPoint y: 278, distance: 121.8
click at [771, 278] on div "Email Details Subject ⚽ 10 % Gewinn-Boost für deine Supercup-Wette, [%FIRST_NAM…" at bounding box center [936, 394] width 332 height 471
type textarea "Wette auf VfB Stuttgart : FC Bayern mit 10 % Gewinnsteigerung"
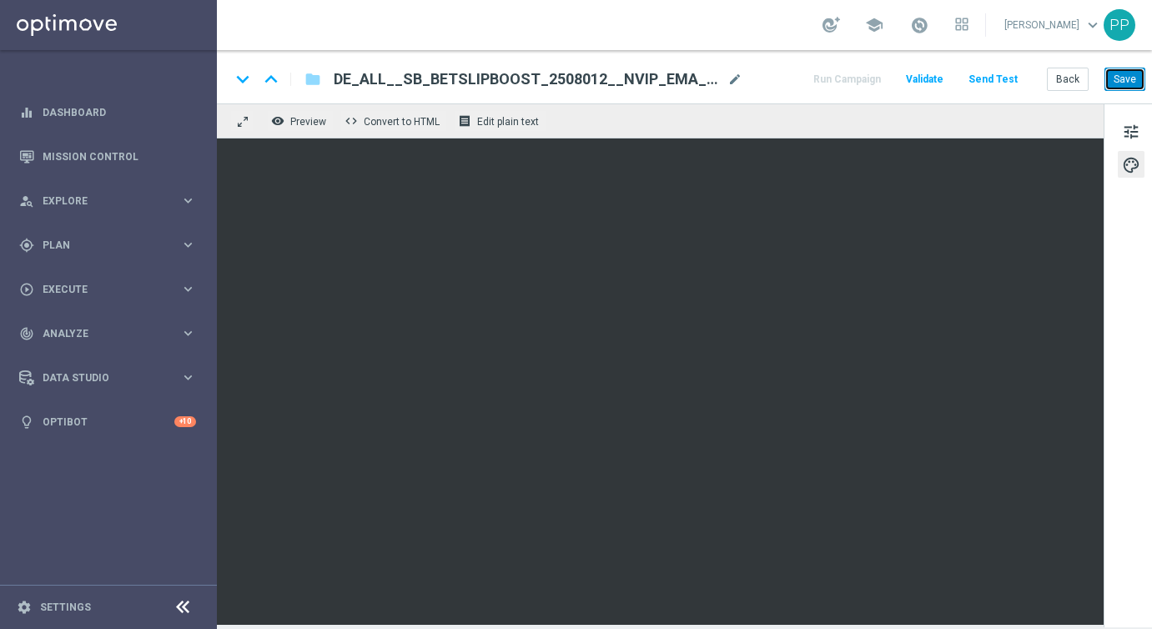
click at [1125, 74] on button "Save" at bounding box center [1125, 79] width 41 height 23
click at [1120, 79] on button "Save" at bounding box center [1125, 79] width 41 height 23
click at [1117, 82] on button "Save" at bounding box center [1125, 79] width 41 height 23
click at [1114, 78] on button "Save" at bounding box center [1125, 79] width 41 height 23
click at [1124, 94] on div "keyboard_arrow_down keyboard_arrow_up folder DE_ALL__SB_BETSLIPBOOST_2508012__N…" at bounding box center [688, 76] width 943 height 53
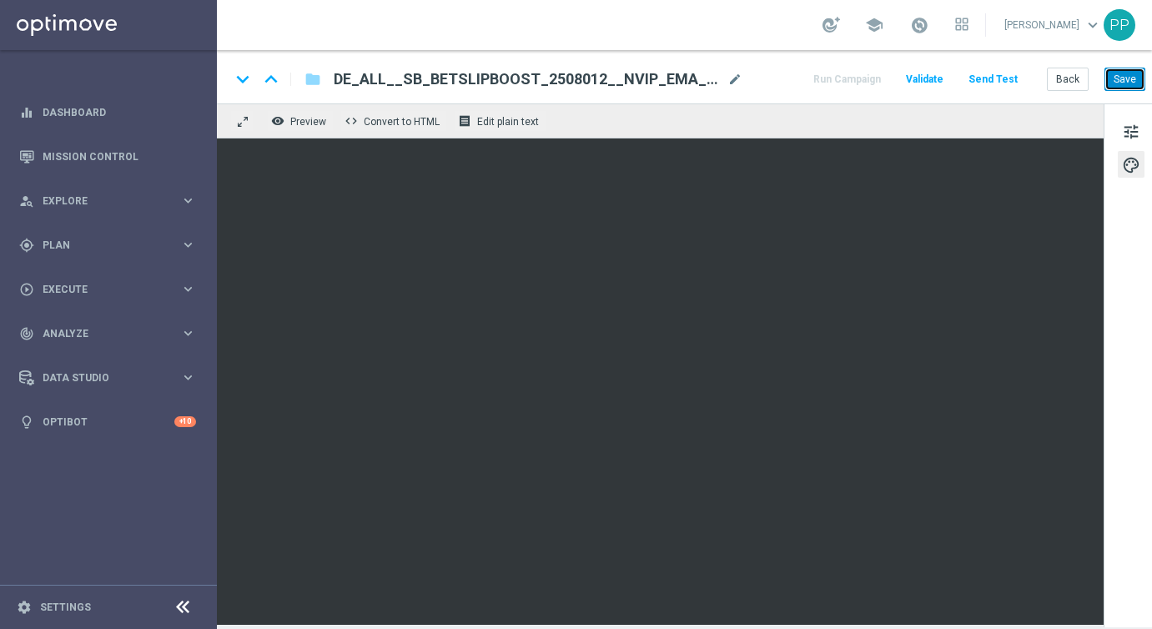
click at [1122, 84] on button "Save" at bounding box center [1125, 79] width 41 height 23
click at [1125, 85] on button "Save" at bounding box center [1125, 79] width 41 height 23
click at [1003, 78] on button "Send Test" at bounding box center [993, 79] width 54 height 23
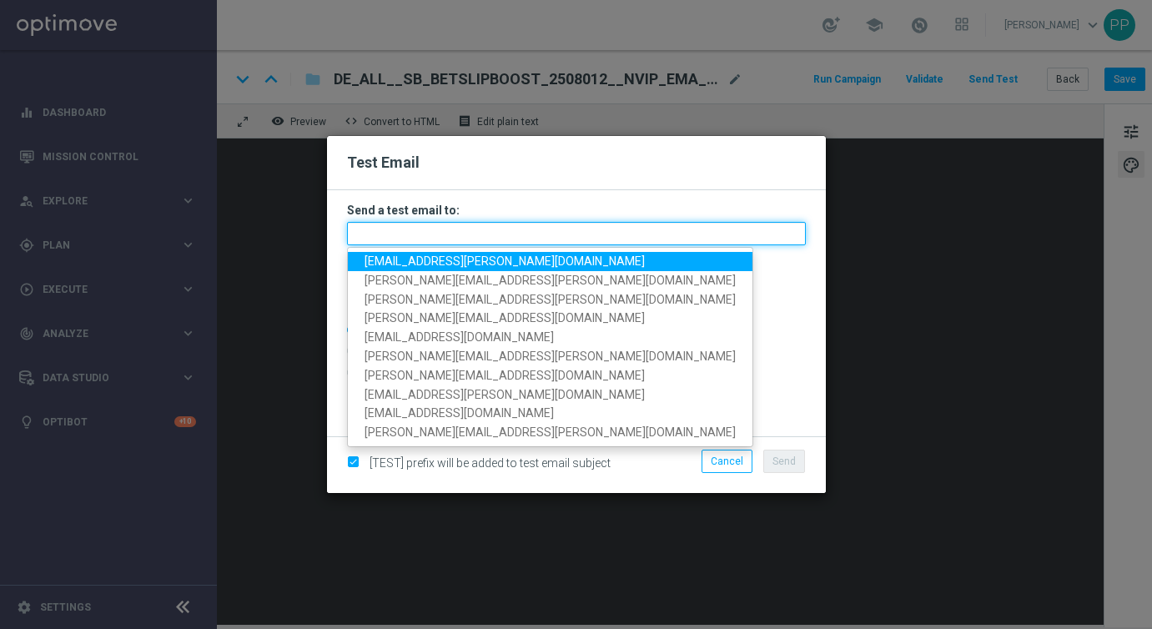
click at [405, 240] on input "text" at bounding box center [576, 233] width 459 height 23
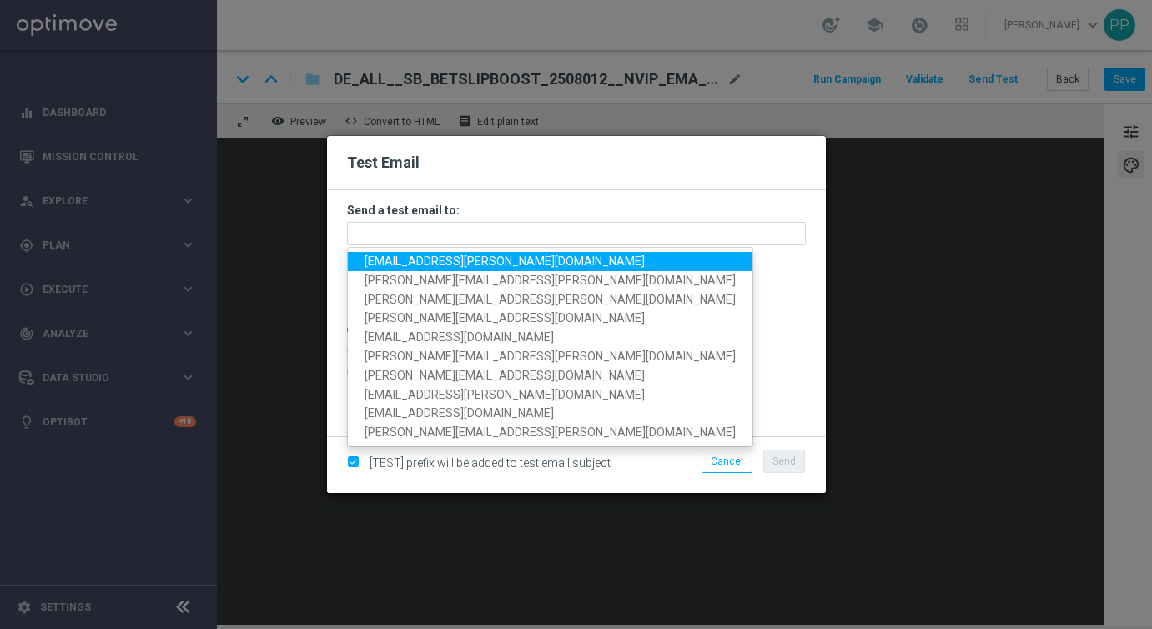
click at [399, 263] on span "palma.prieto@lottoland.com" at bounding box center [505, 260] width 280 height 13
type input "palma.prieto@lottoland.com"
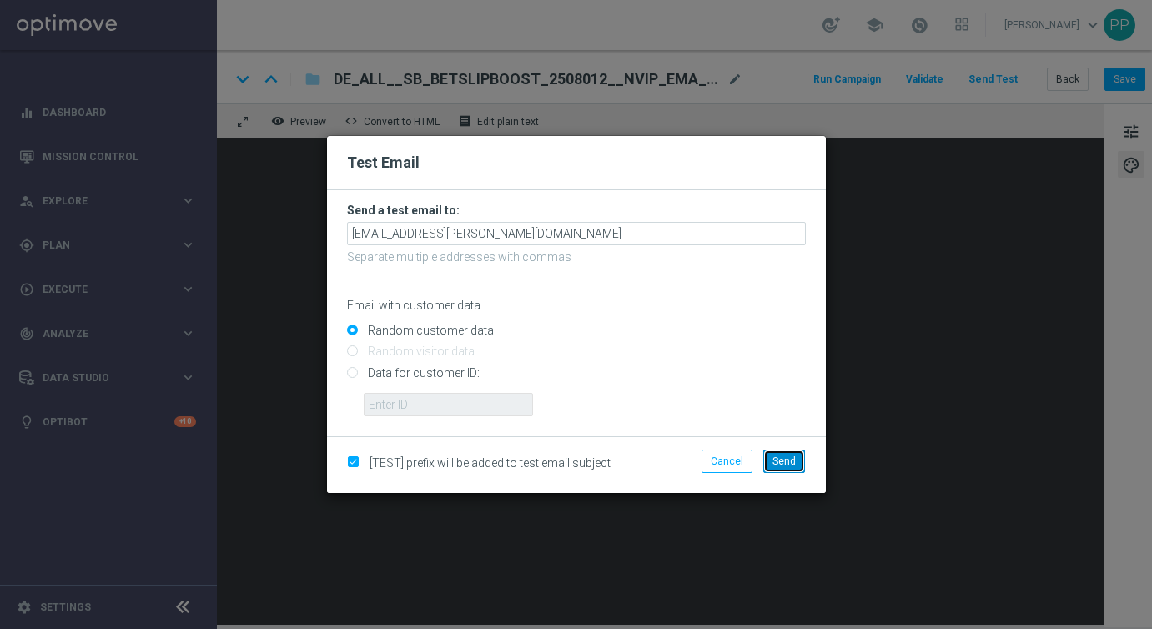
click at [797, 461] on button "Send" at bounding box center [784, 461] width 42 height 23
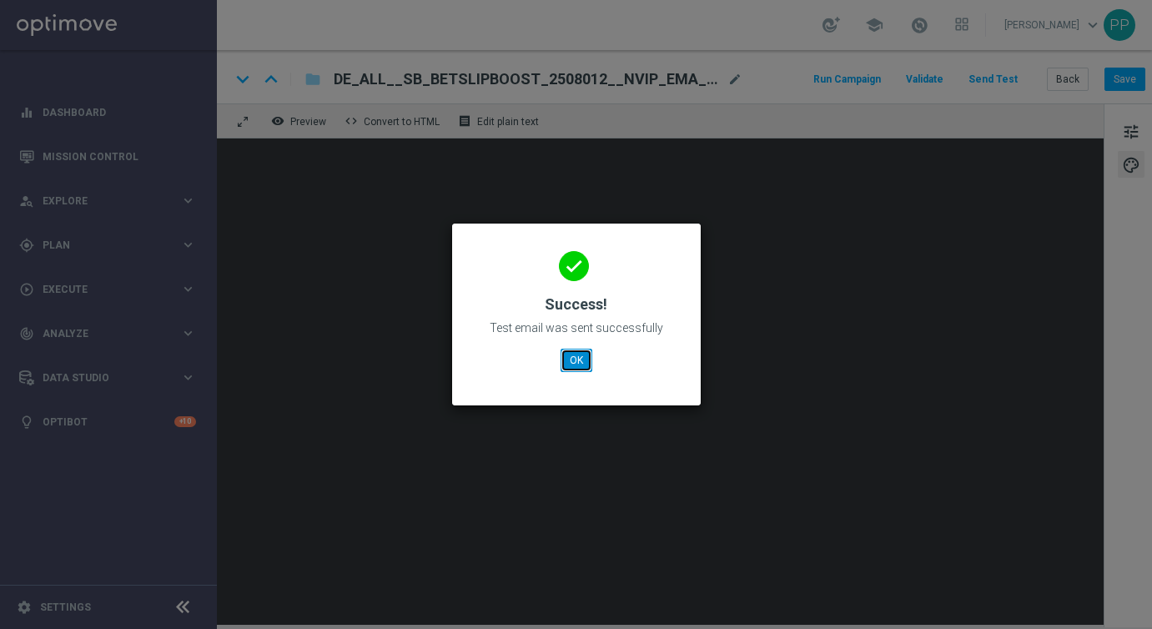
click at [569, 367] on button "OK" at bounding box center [577, 360] width 32 height 23
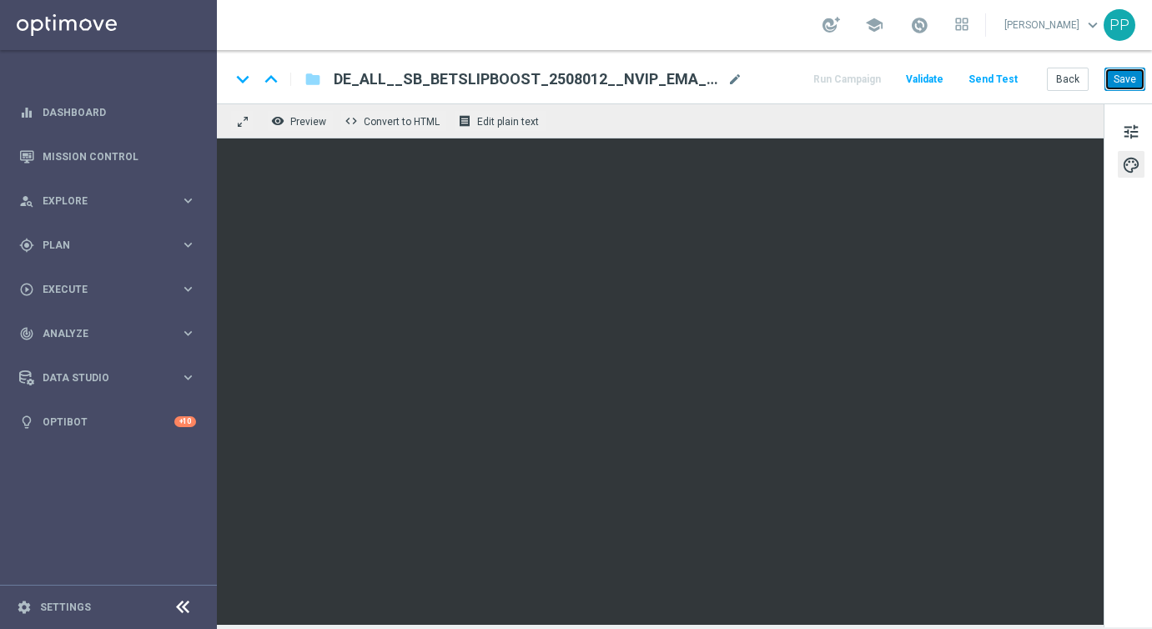
click at [1119, 88] on button "Save" at bounding box center [1125, 79] width 41 height 23
click at [989, 77] on button "Send Test" at bounding box center [993, 79] width 54 height 23
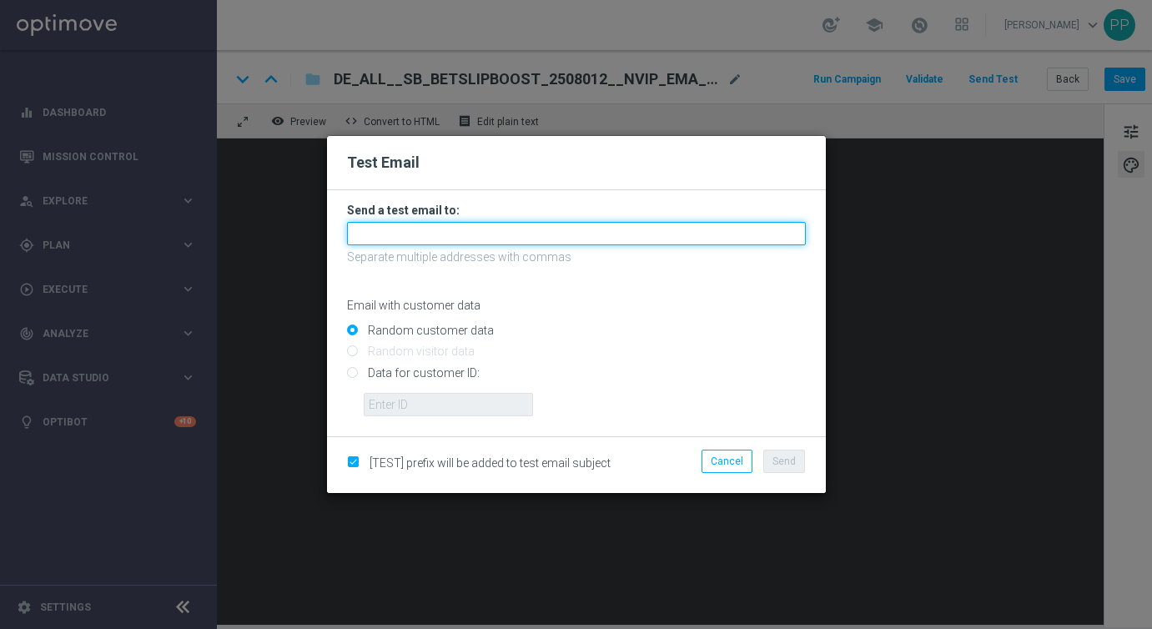
click at [632, 229] on input "text" at bounding box center [576, 233] width 459 height 23
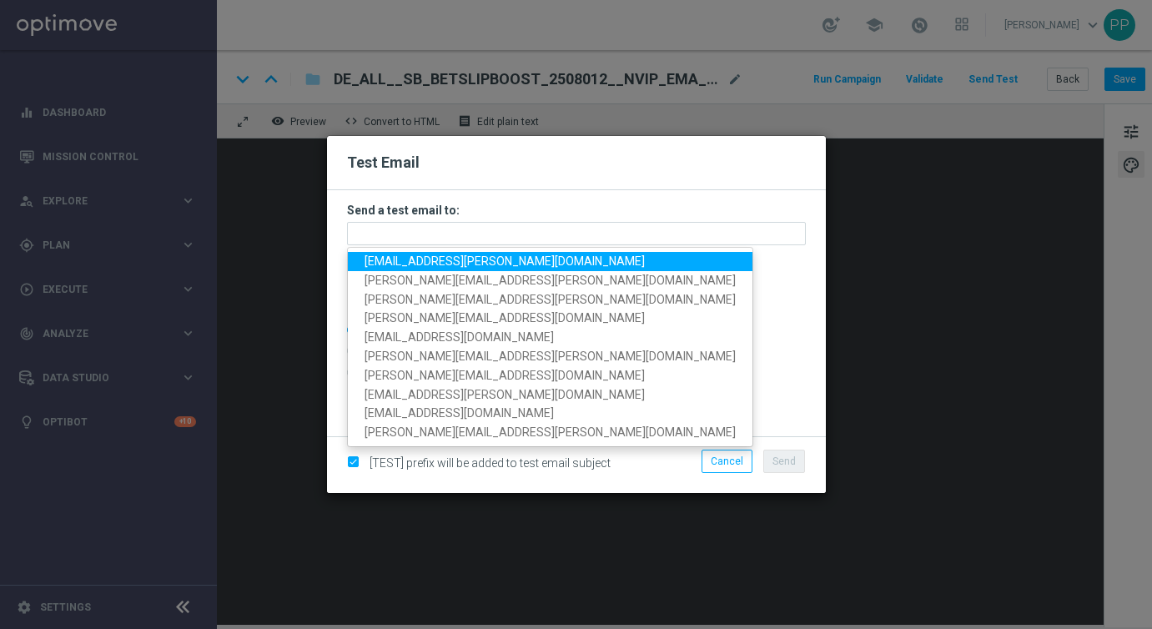
click at [484, 268] on link "[EMAIL_ADDRESS][PERSON_NAME][DOMAIN_NAME]" at bounding box center [550, 261] width 405 height 19
type input "[EMAIL_ADDRESS][PERSON_NAME][DOMAIN_NAME]"
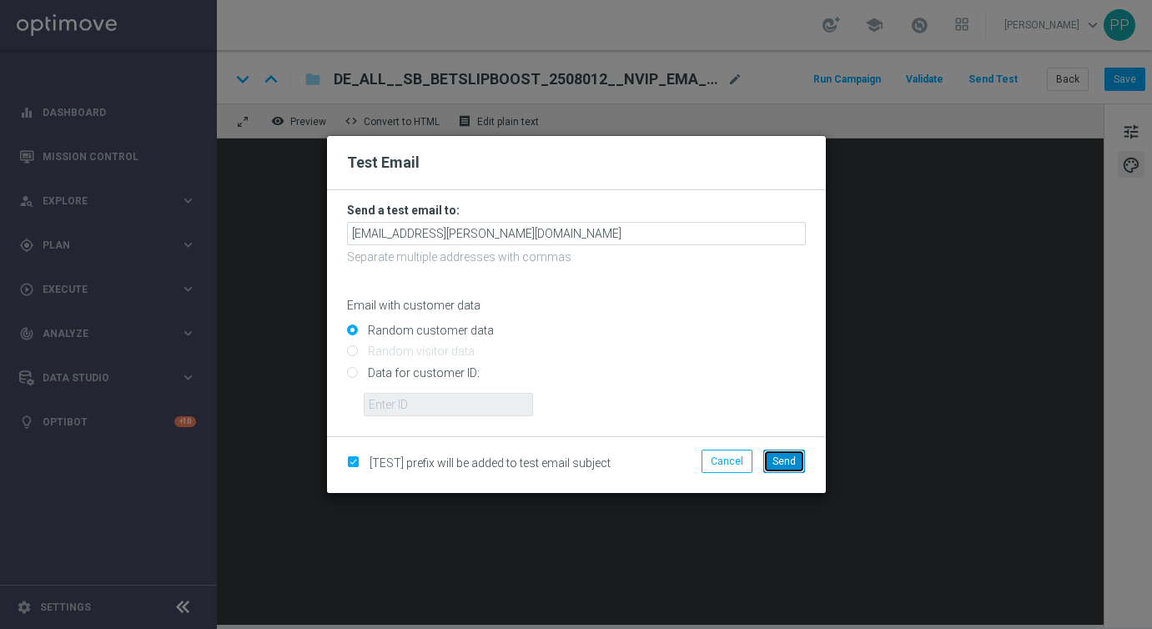
click at [788, 460] on span "Send" at bounding box center [783, 461] width 23 height 12
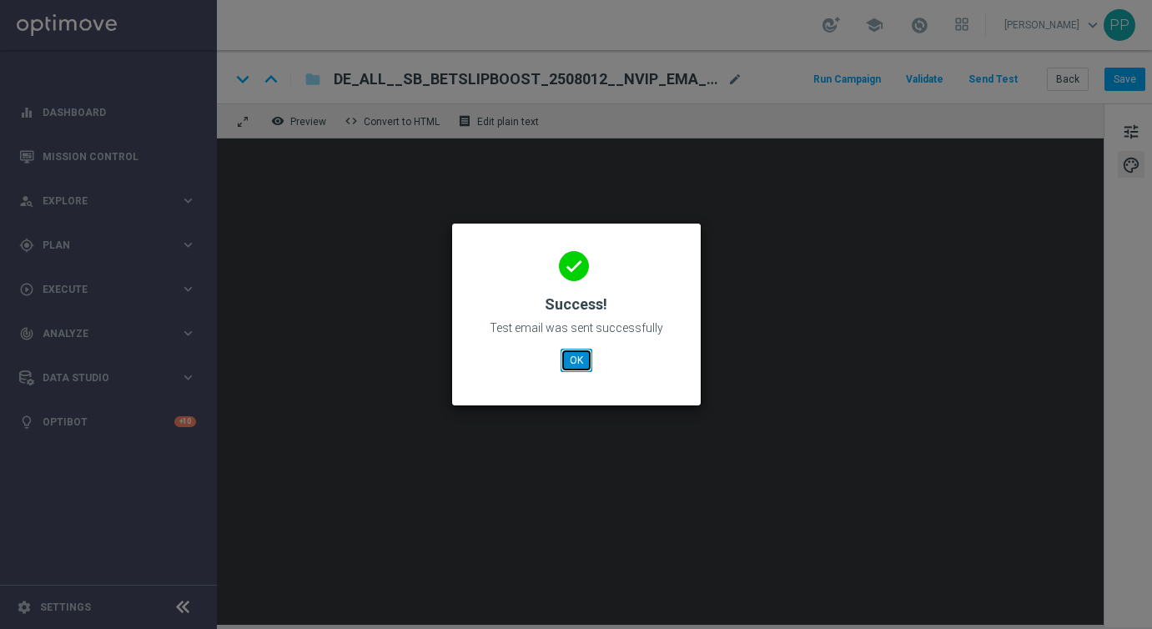
click at [580, 362] on button "OK" at bounding box center [577, 360] width 32 height 23
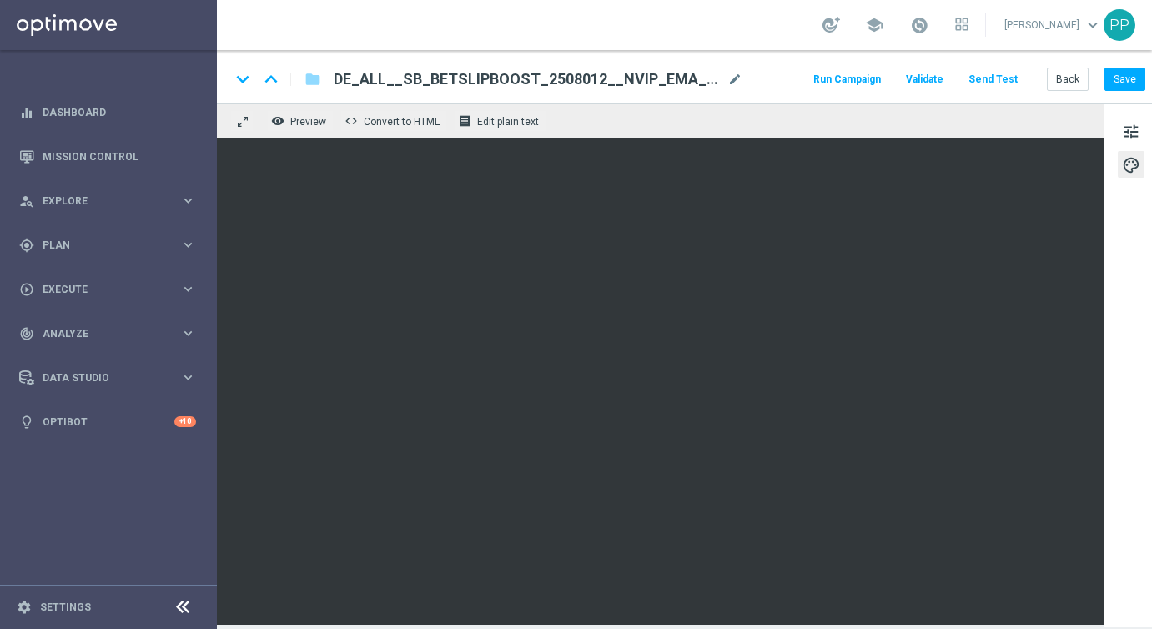
click at [1004, 81] on button "Send Test" at bounding box center [993, 79] width 54 height 23
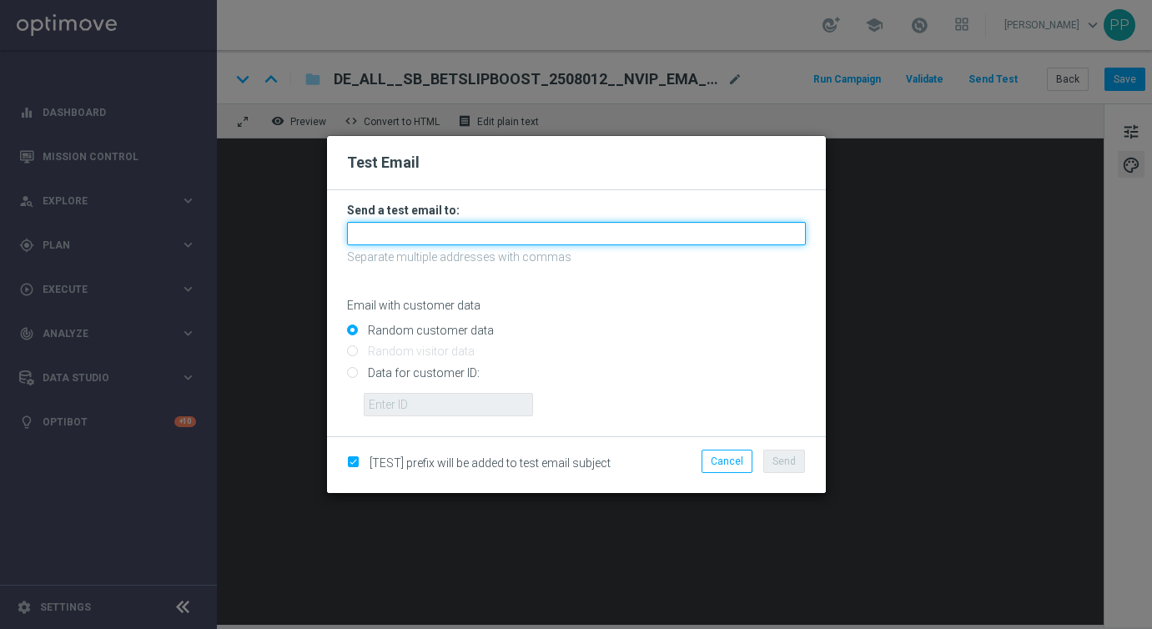
click at [463, 229] on input "text" at bounding box center [576, 233] width 459 height 23
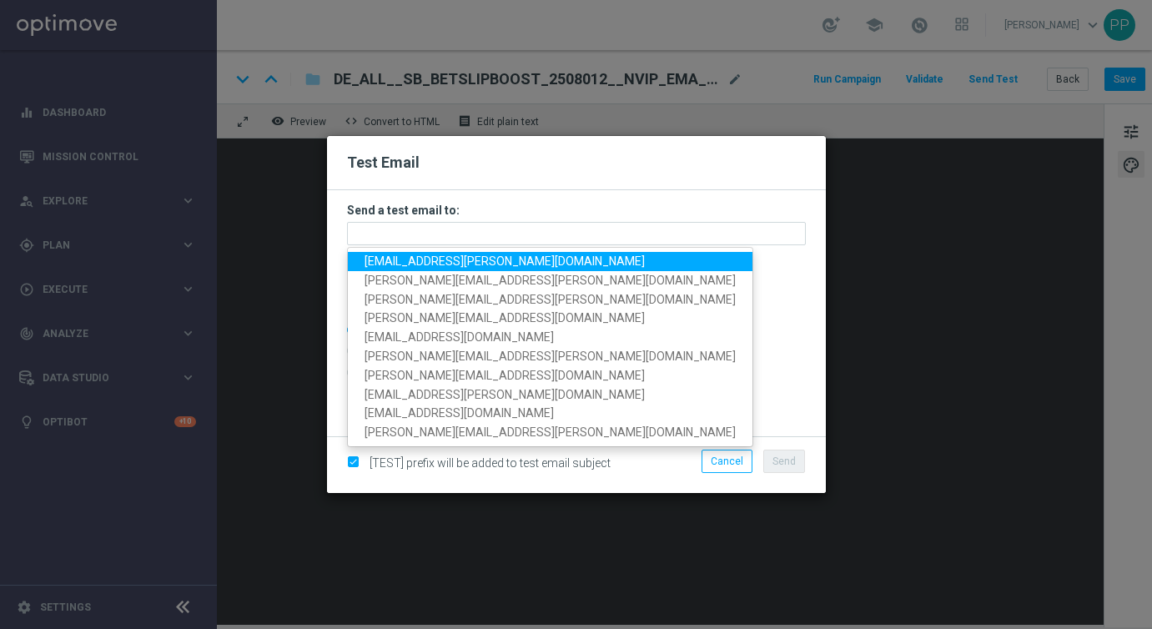
click at [429, 259] on span "[EMAIL_ADDRESS][PERSON_NAME][DOMAIN_NAME]" at bounding box center [505, 260] width 280 height 13
type input "[EMAIL_ADDRESS][PERSON_NAME][DOMAIN_NAME]"
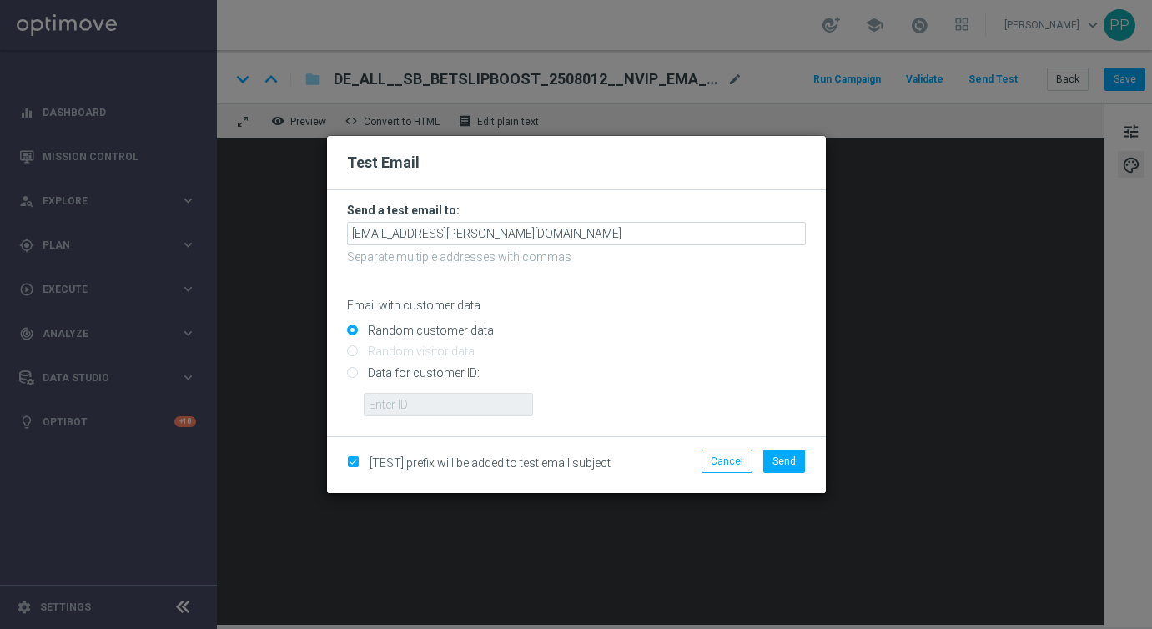
click at [350, 375] on input "Data for customer ID:" at bounding box center [576, 379] width 459 height 23
radio input "true"
click at [398, 405] on input "text" at bounding box center [448, 404] width 169 height 23
type input "16338944"
click at [779, 460] on span "Send" at bounding box center [783, 461] width 23 height 12
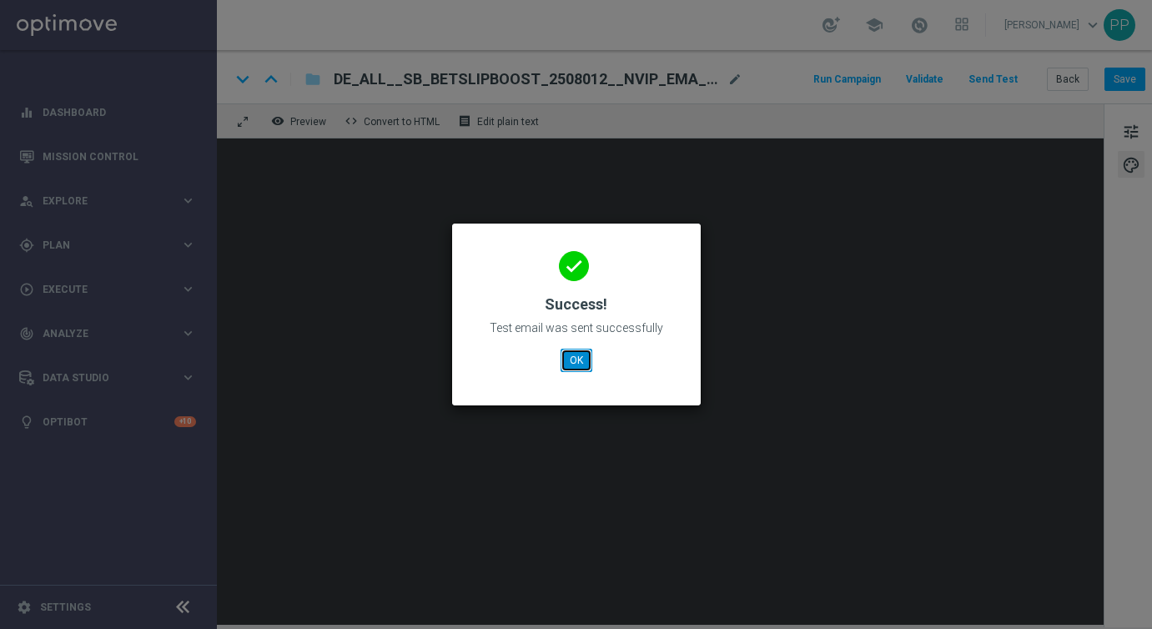
click at [573, 362] on button "OK" at bounding box center [577, 360] width 32 height 23
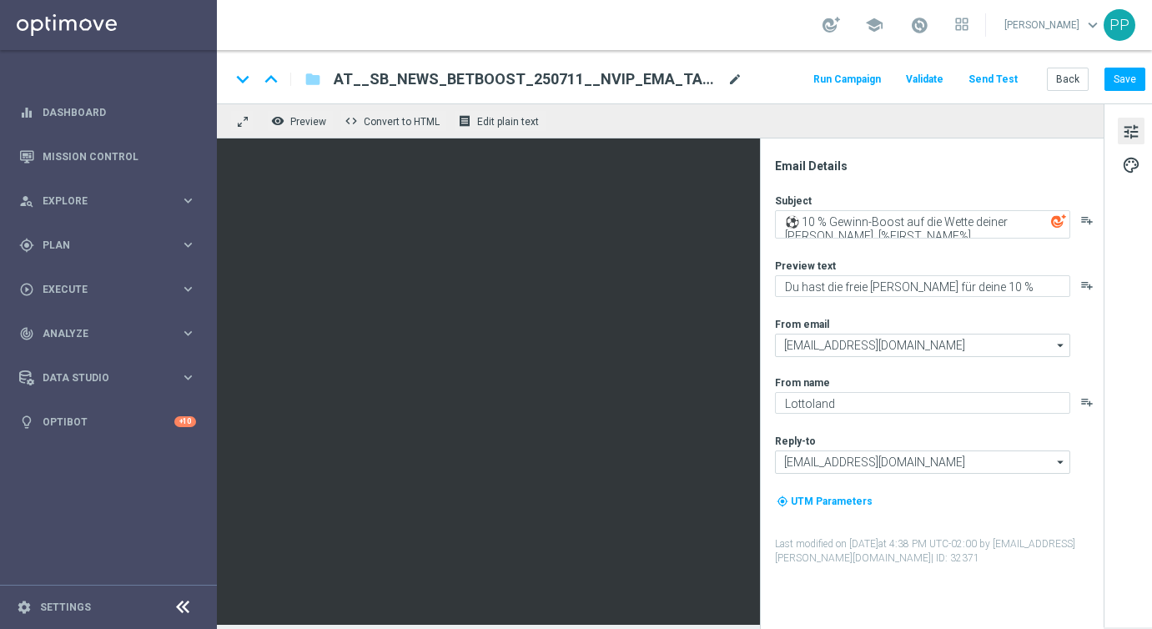
click at [740, 75] on span "mode_edit" at bounding box center [734, 79] width 15 height 15
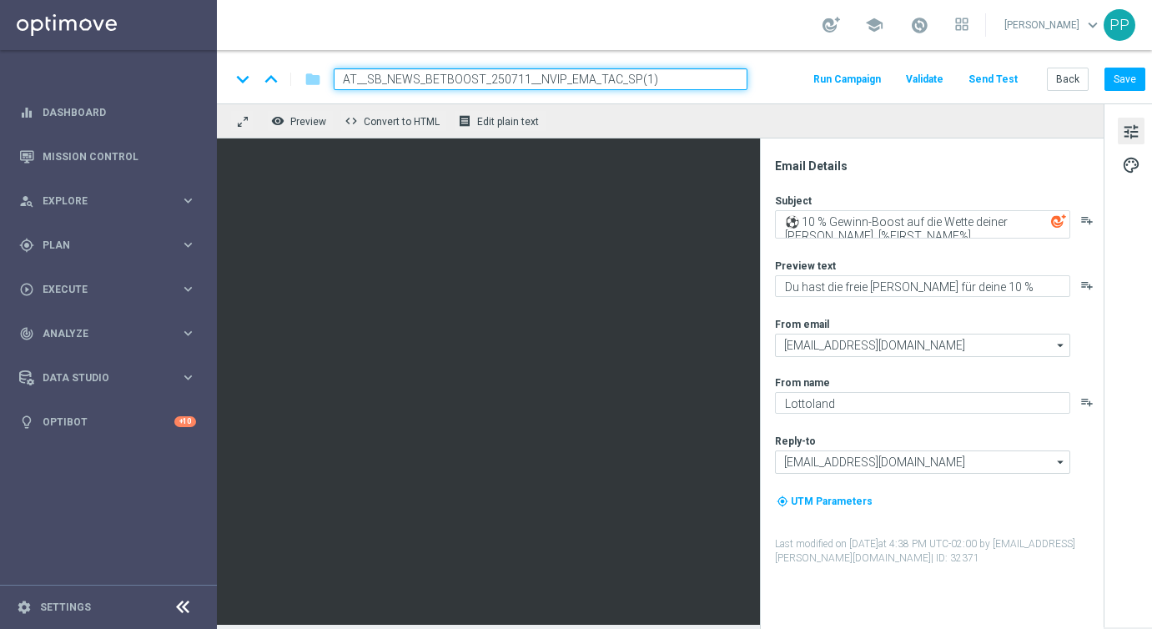
drag, startPoint x: 715, startPoint y: 81, endPoint x: 341, endPoint y: 69, distance: 373.9
click at [341, 69] on input "AT__SB_NEWS_BETBOOST_250711__NVIP_EMA_TAC_SP(1)" at bounding box center [541, 79] width 414 height 22
paste input "BETSLIPBOOST_2508012__NVIP_EMA_TAC_SP"
type input "AT__SB_BETSLIPBOOST_2508012__NVIP_EMA_TAC_SP"
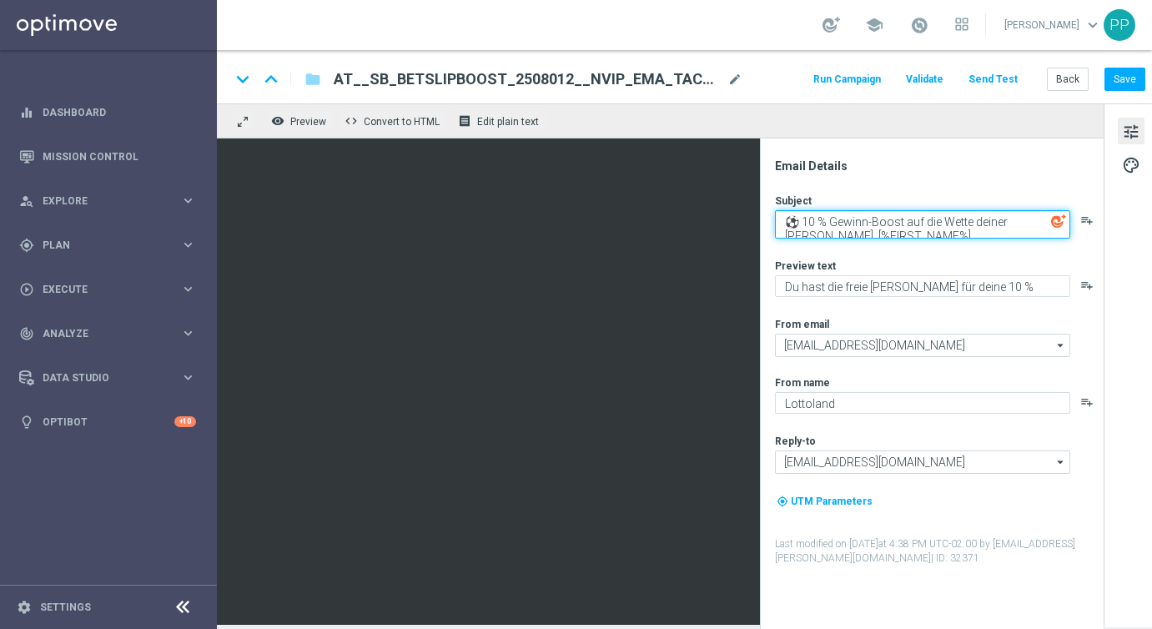
drag, startPoint x: 783, startPoint y: 215, endPoint x: 915, endPoint y: 256, distance: 138.8
click at [915, 256] on div "Subject ⚽ 10 % Gewinn-Boost auf die Wette deiner [PERSON_NAME], [%FIRST_NAME%] …" at bounding box center [938, 380] width 327 height 372
paste textarea "für deine Supercup-Wette"
type textarea "⚽ 10 % Gewinn-Boost für deine Supercup-Wette, [%FIRST_NAME%]"
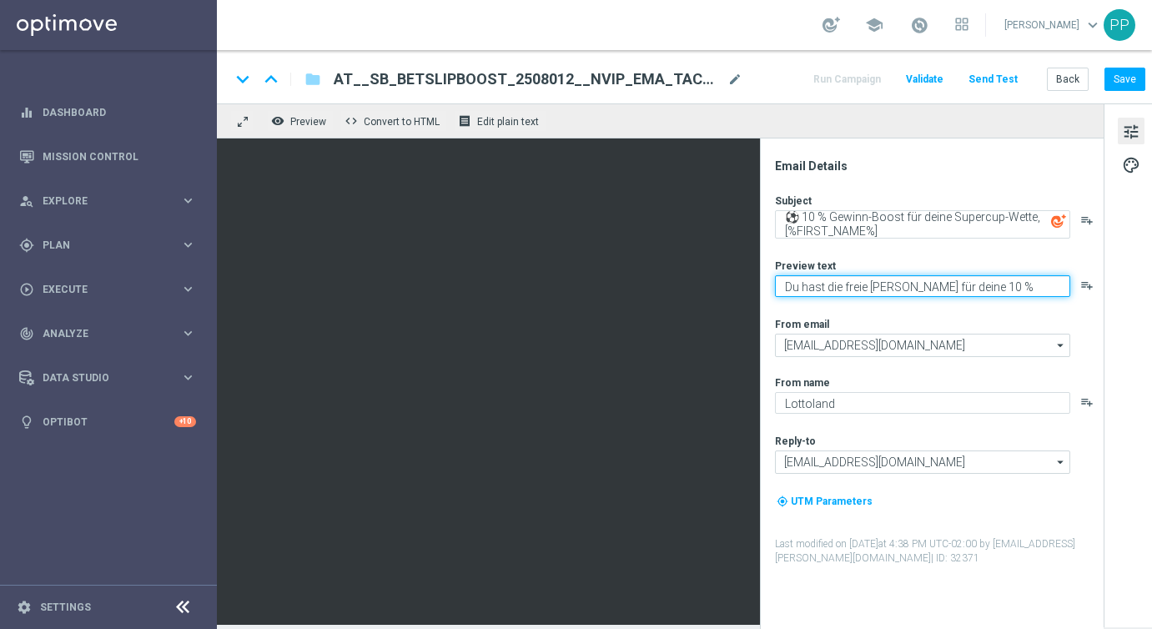
drag, startPoint x: 786, startPoint y: 280, endPoint x: 910, endPoint y: 398, distance: 171.1
click at [910, 398] on div "Subject ⚽ 10 % Gewinn-Boost für deine Supercup-Wette, [%FIRST_NAME%] playlist_a…" at bounding box center [938, 380] width 327 height 372
paste textarea "Wette auf VfB Stuttgart : FC Bayern mit"
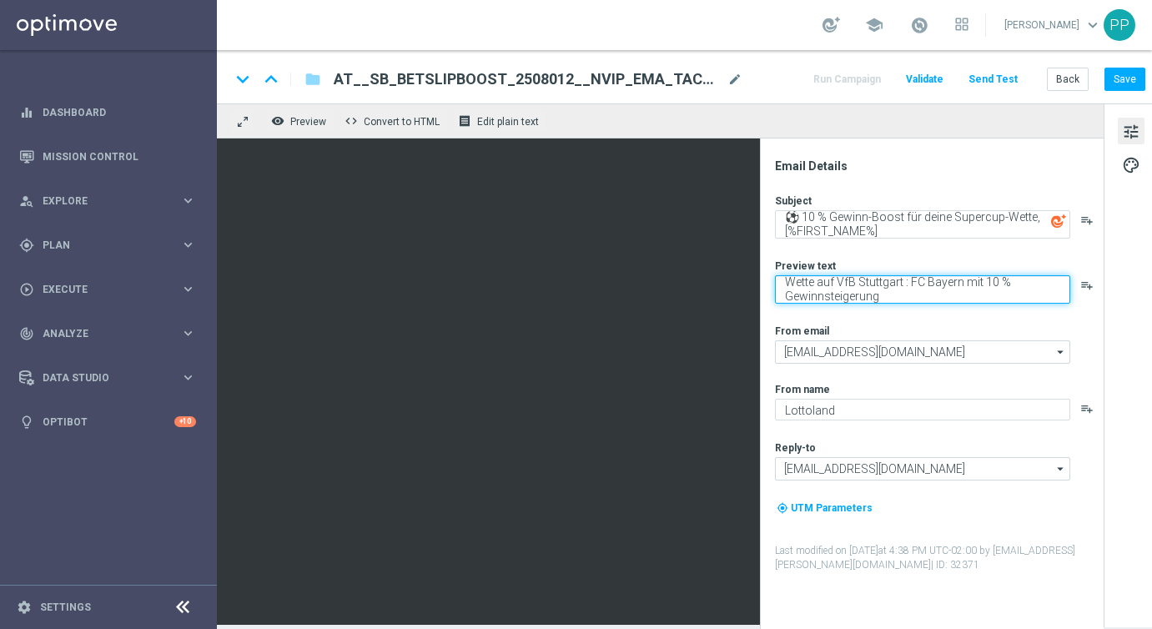
type textarea "Wette auf VfB Stuttgart : FC Bayern mit 10 % Gewinnsteigerung"
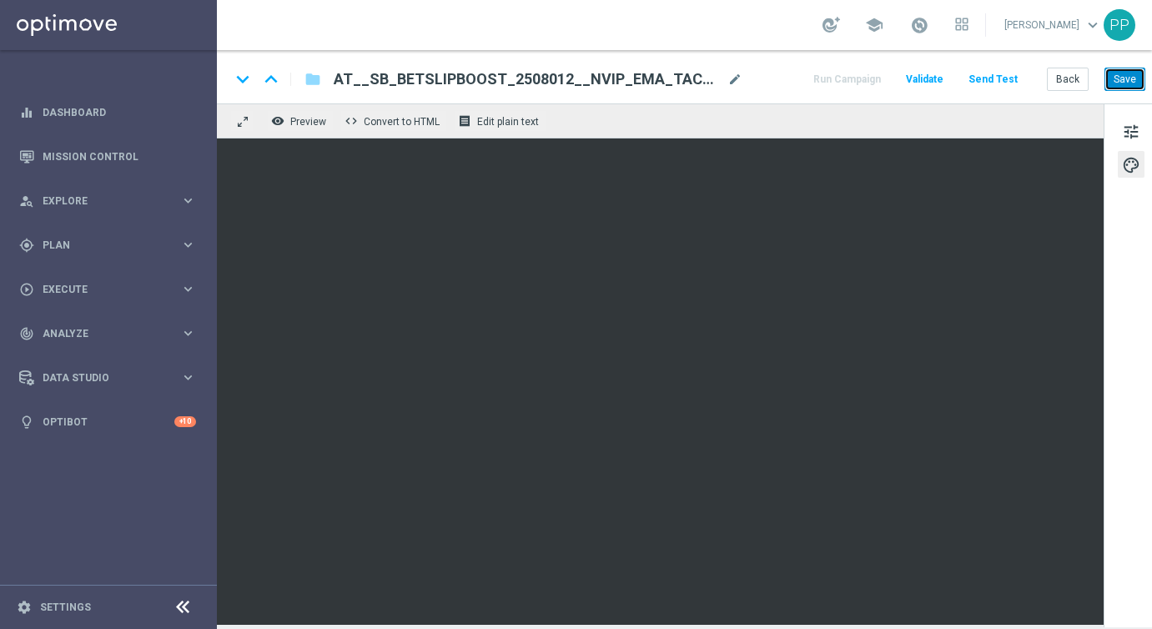
click at [1129, 78] on button "Save" at bounding box center [1125, 79] width 41 height 23
click at [1120, 78] on button "Save" at bounding box center [1125, 79] width 41 height 23
click at [1137, 75] on button "Save" at bounding box center [1125, 79] width 41 height 23
click at [1110, 81] on button "Save" at bounding box center [1125, 79] width 41 height 23
click at [994, 77] on button "Send Test" at bounding box center [993, 79] width 54 height 23
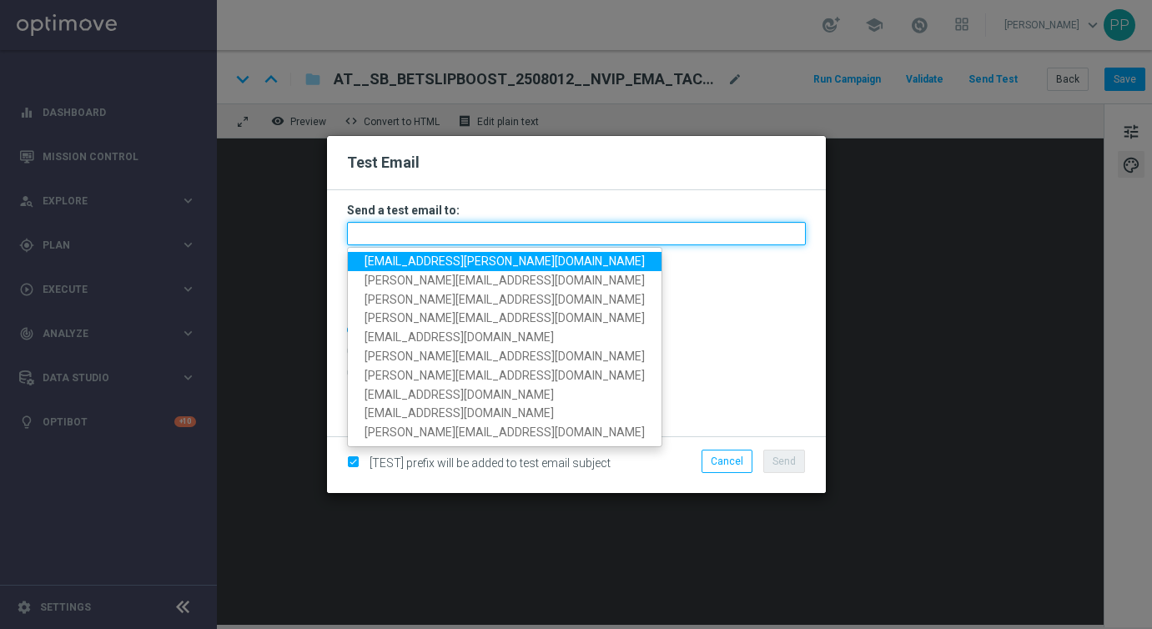
click at [587, 224] on input "text" at bounding box center [576, 233] width 459 height 23
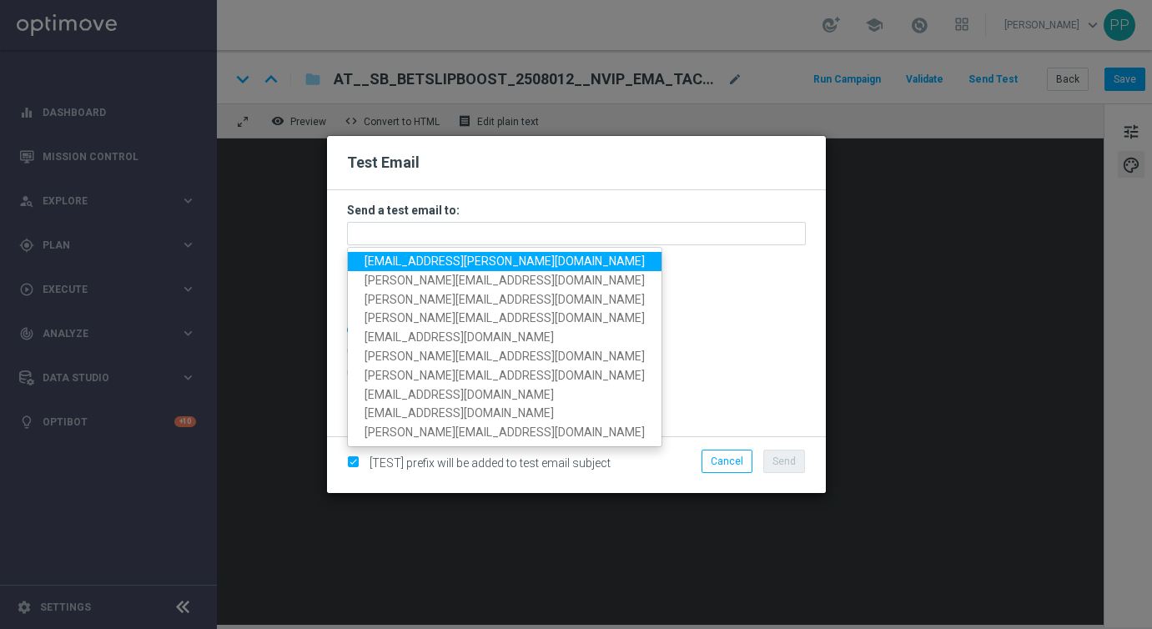
click at [439, 266] on span "palma.prieto@lottoland.com" at bounding box center [505, 260] width 280 height 13
type input "palma.prieto@lottoland.com"
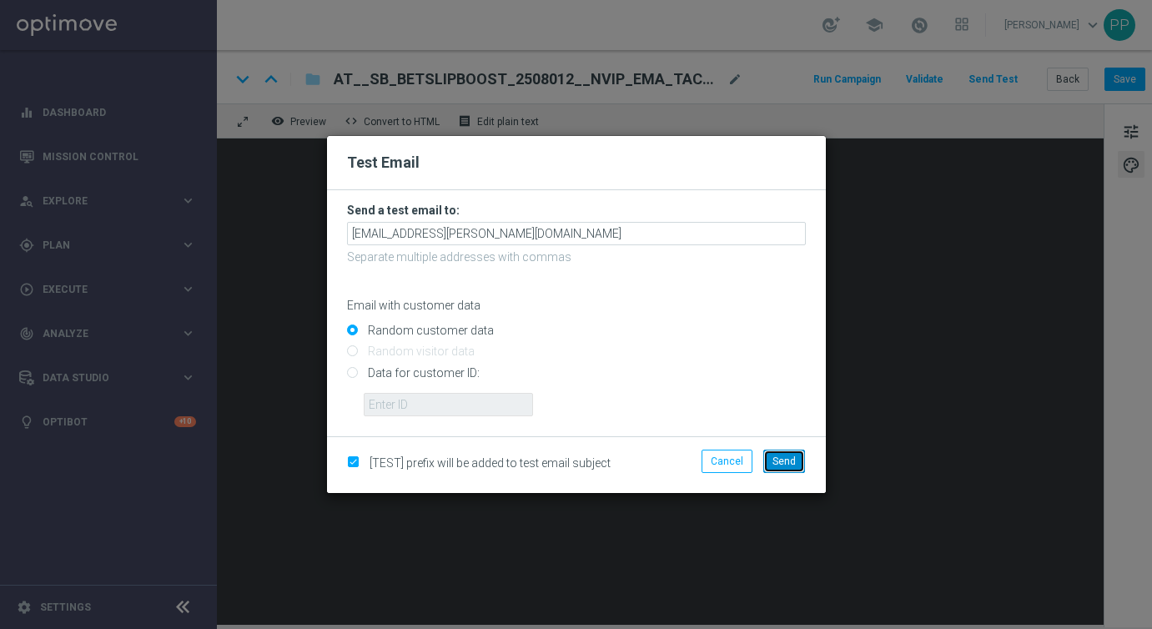
click at [788, 457] on span "Send" at bounding box center [783, 461] width 23 height 12
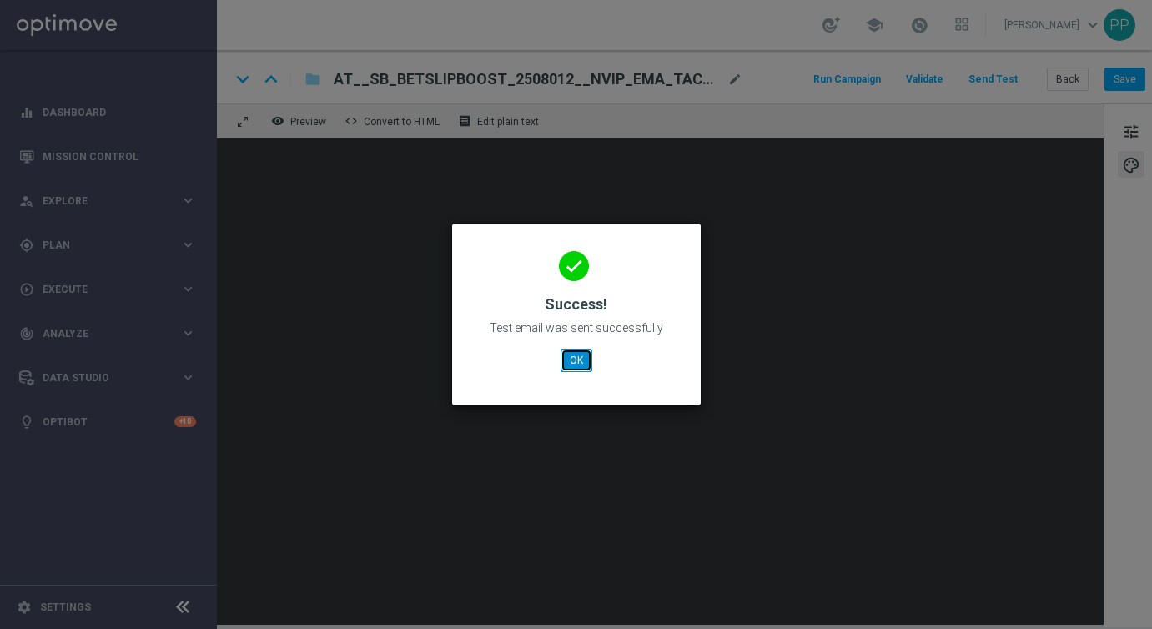
click at [569, 356] on button "OK" at bounding box center [577, 360] width 32 height 23
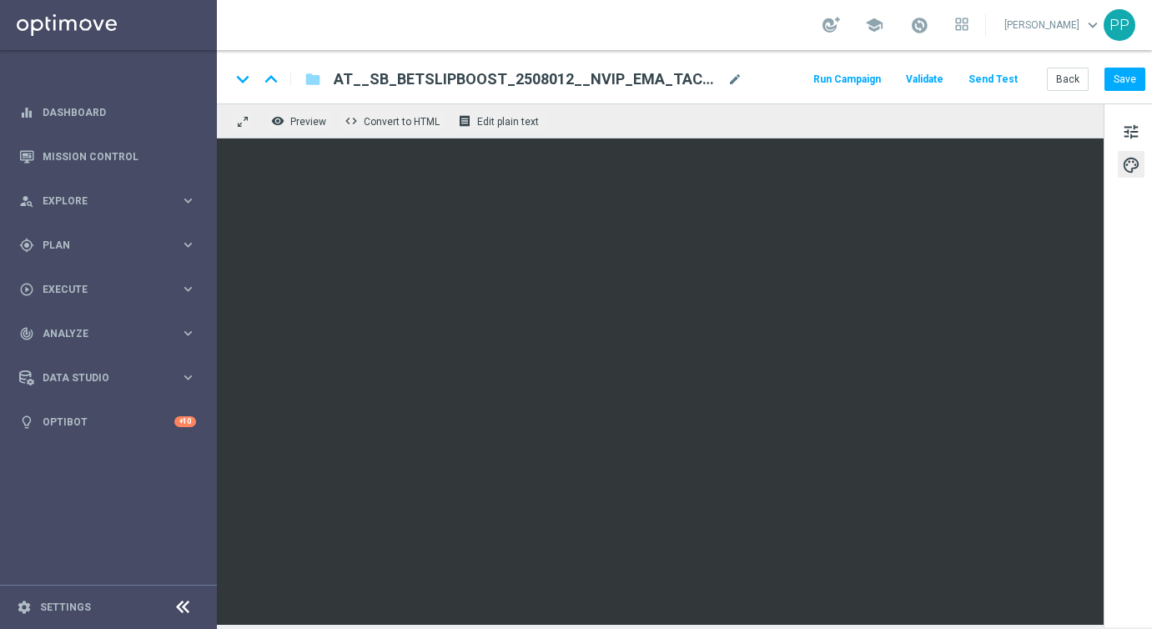
click at [1001, 82] on button "Send Test" at bounding box center [993, 79] width 54 height 23
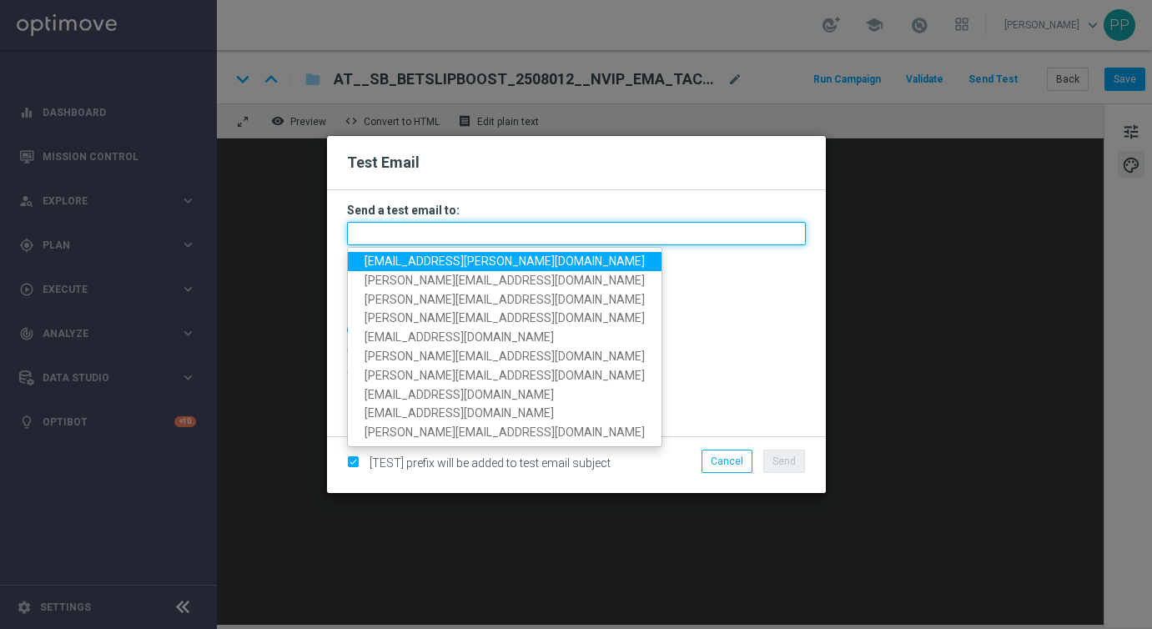
click at [416, 231] on input "text" at bounding box center [576, 233] width 459 height 23
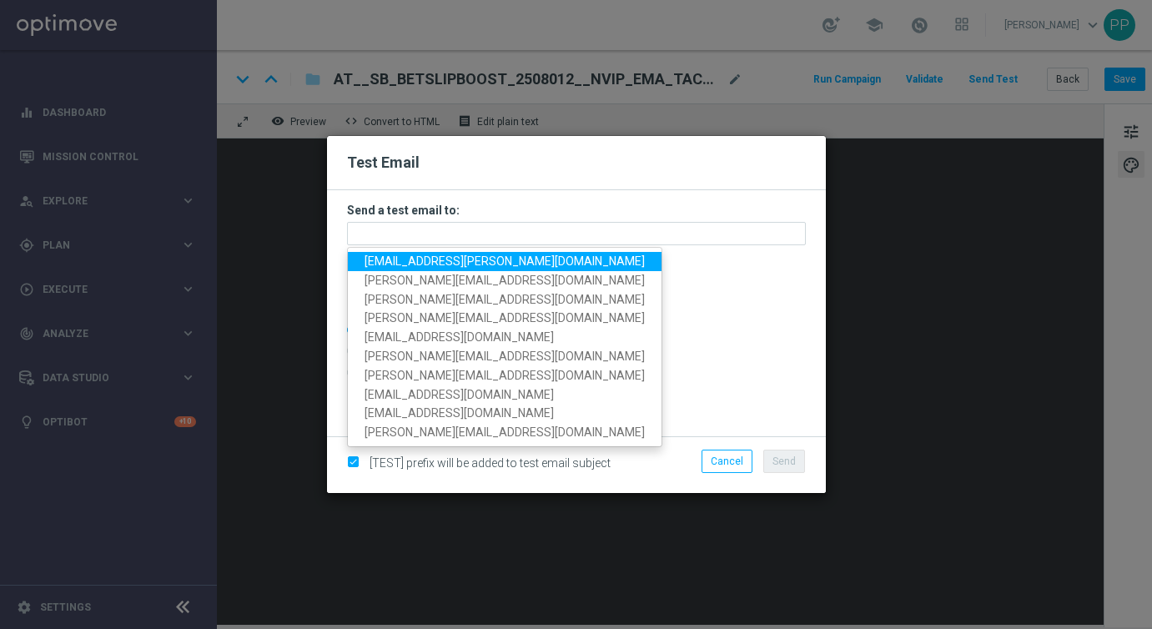
click at [393, 262] on span "[EMAIL_ADDRESS][PERSON_NAME][DOMAIN_NAME]" at bounding box center [505, 260] width 280 height 13
type input "[EMAIL_ADDRESS][PERSON_NAME][DOMAIN_NAME]"
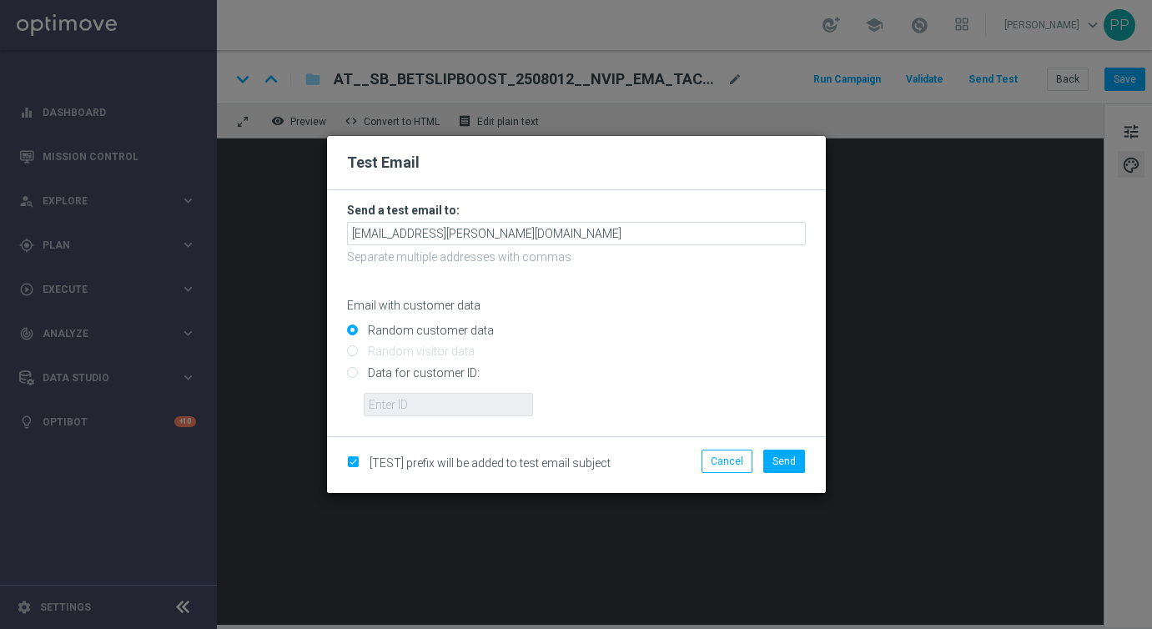
click at [354, 378] on input "Data for customer ID:" at bounding box center [576, 379] width 459 height 23
radio input "true"
click at [378, 399] on input "text" at bounding box center [448, 404] width 169 height 23
type input "16338944"
click at [784, 460] on span "Send" at bounding box center [783, 461] width 23 height 12
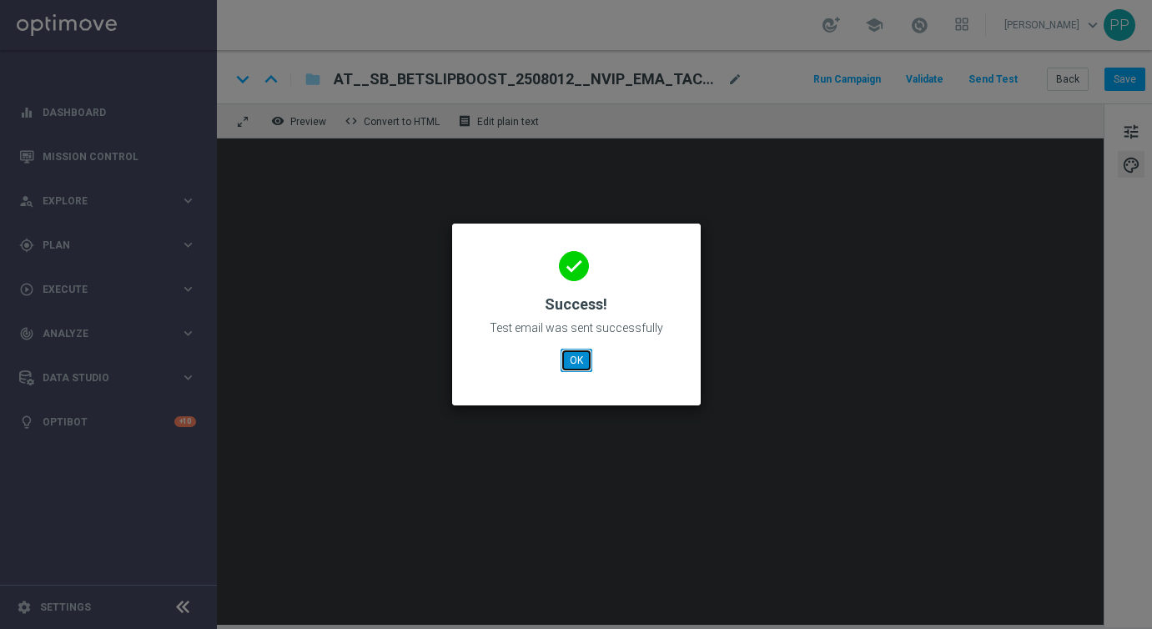
click at [572, 369] on button "OK" at bounding box center [577, 360] width 32 height 23
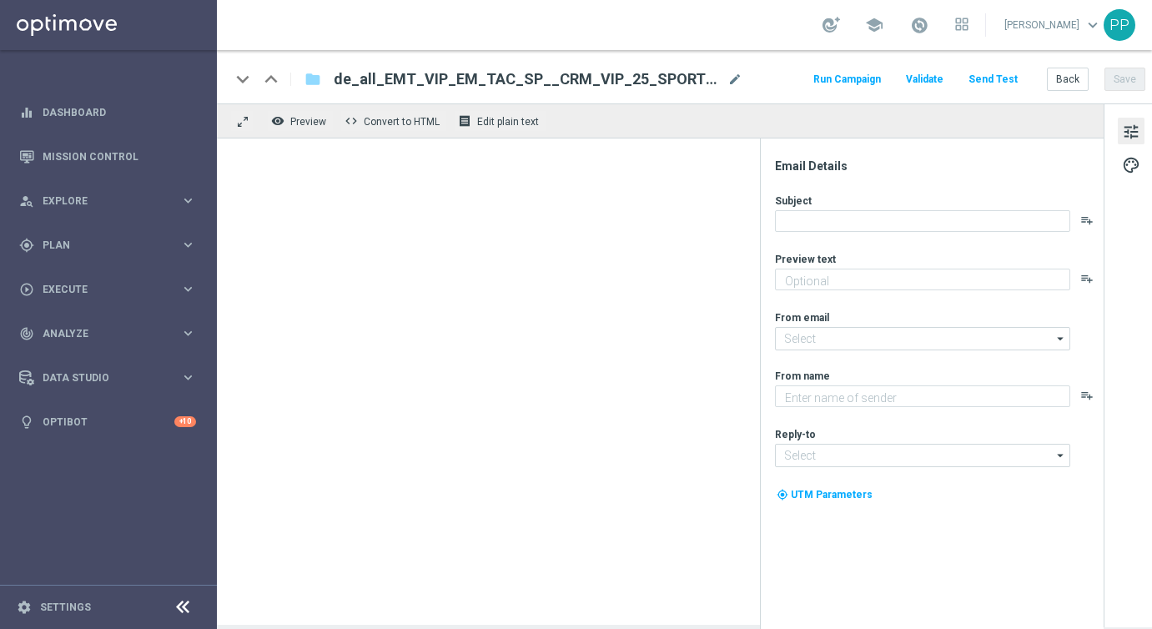
type textarea "20 % mehr Gewinn für deine Fußball-Wetten"
type input "[EMAIL_ADDRESS][DOMAIN_NAME]"
type textarea "Millionaires' Club"
type input "vip@lottoland.com"
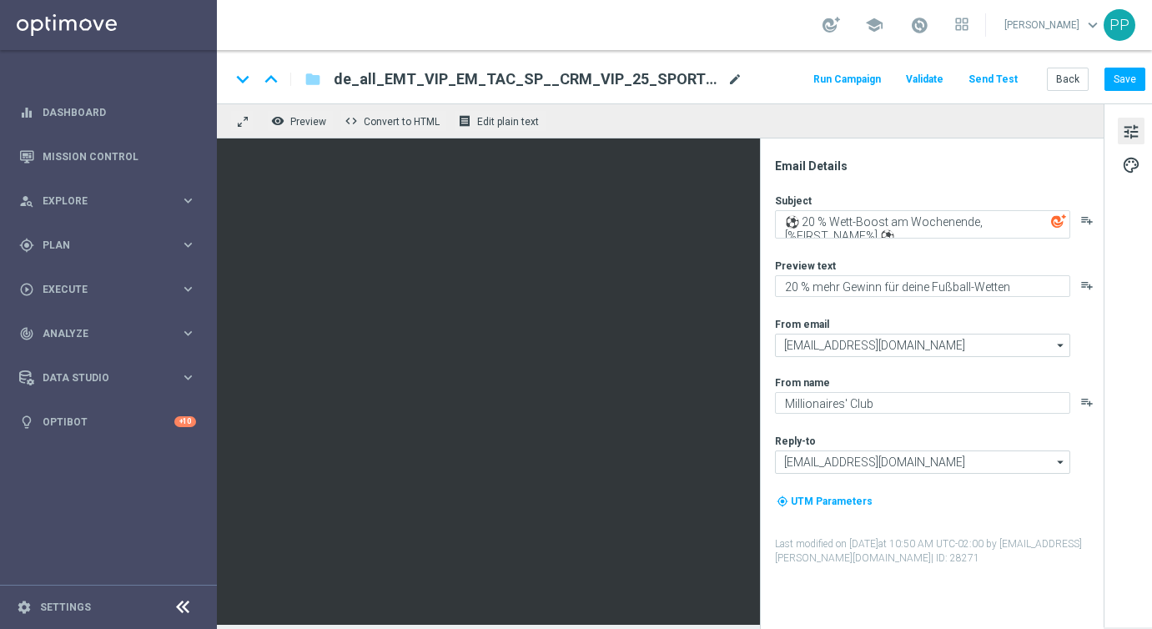
click at [737, 82] on span "mode_edit" at bounding box center [734, 79] width 15 height 15
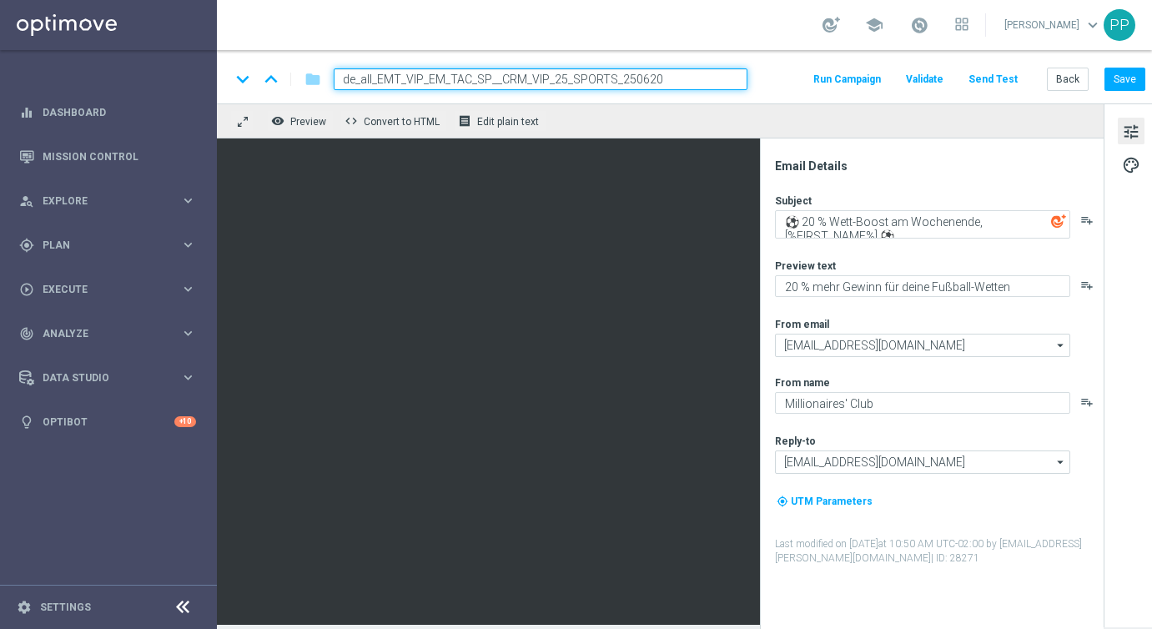
drag, startPoint x: 720, startPoint y: 83, endPoint x: 340, endPoint y: 78, distance: 379.6
click at [340, 78] on input "de_all_EMT_VIP_EM_TAC_SP__CRM_VIP_25_SPORTS_250620" at bounding box center [541, 79] width 414 height 22
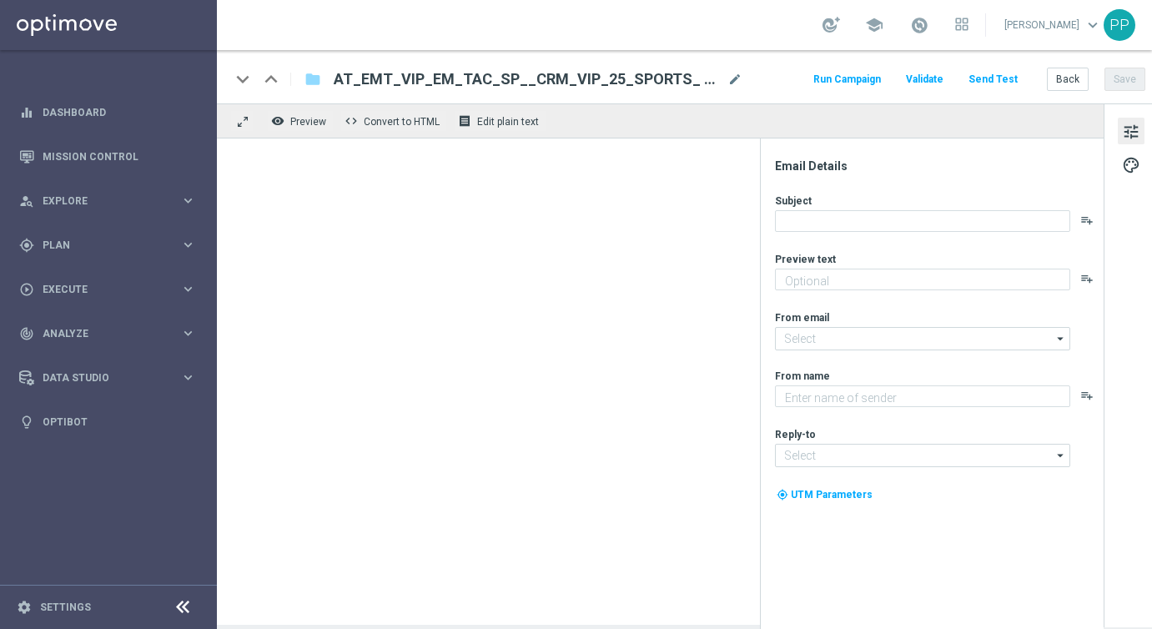
type textarea "20 % mehr Gewinn für deine Fußball-Wetten"
type input "[EMAIL_ADDRESS][DOMAIN_NAME]"
type textarea "Millionaires' Club"
type input "[EMAIL_ADDRESS][DOMAIN_NAME]"
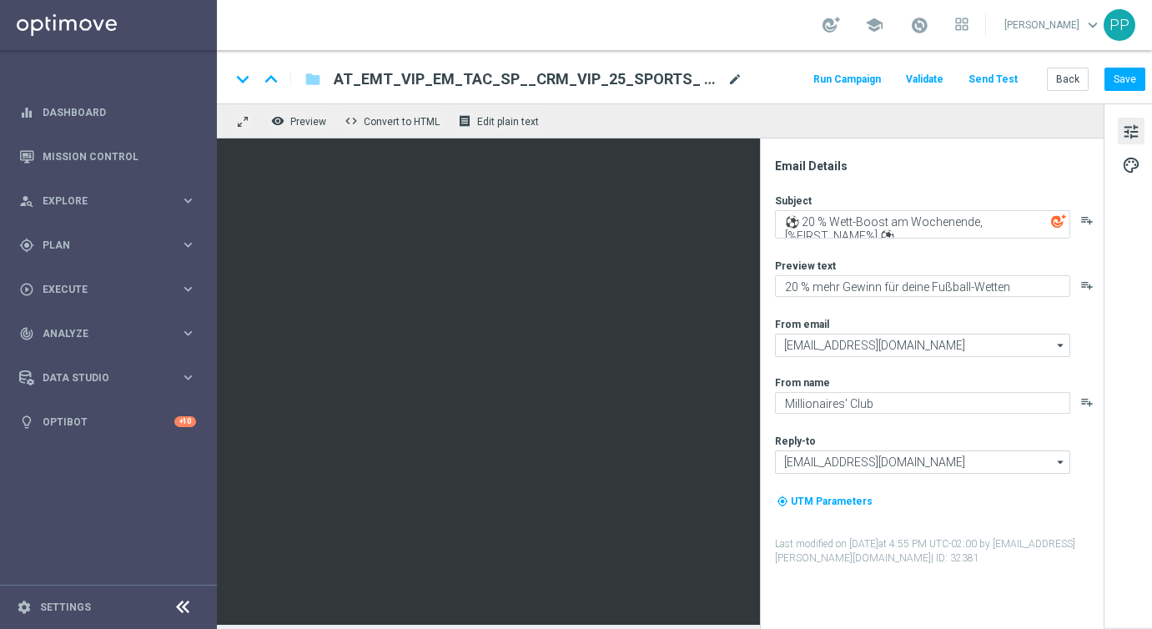
click at [732, 73] on span "mode_edit" at bounding box center [734, 79] width 15 height 15
click at [736, 77] on span "mode_edit" at bounding box center [734, 79] width 15 height 15
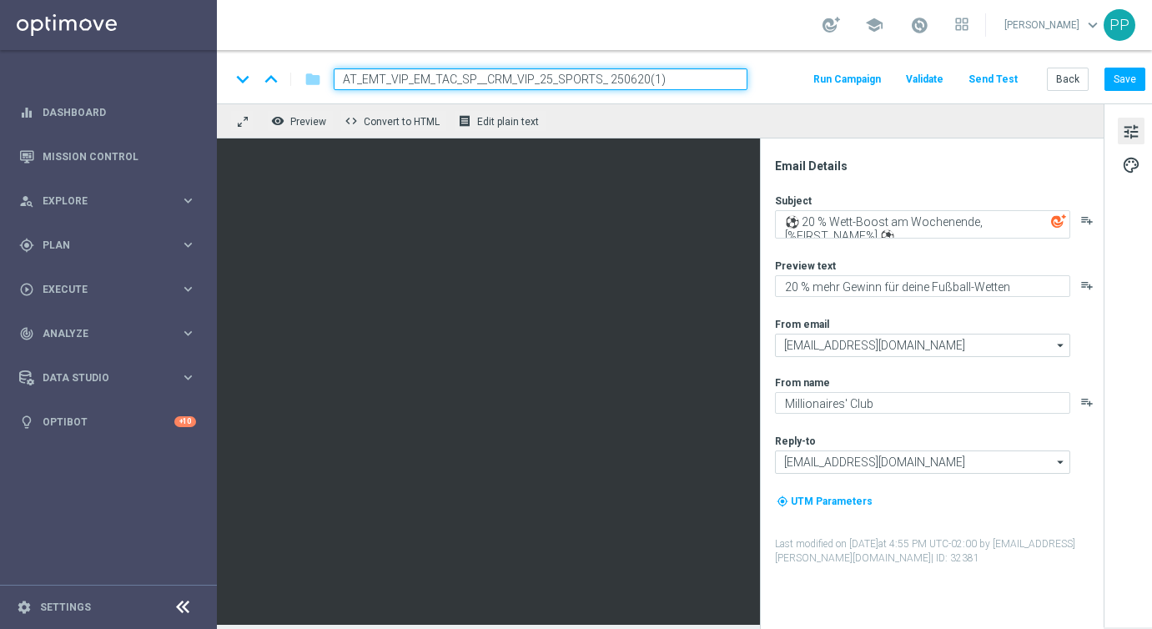
drag, startPoint x: 702, startPoint y: 81, endPoint x: 341, endPoint y: 77, distance: 361.2
click at [341, 77] on input "AT_EMT_VIP_EM_TAC_SP__CRM_VIP_25_SPORTS_ 250620(1)" at bounding box center [541, 79] width 414 height 22
paste input "25_SPORTS_BETSLIPBOOST_250812"
type input "AT_EMT_VIP_EM_TAC_SP__25_SPORTS_BETSLIPBOOST_250812"
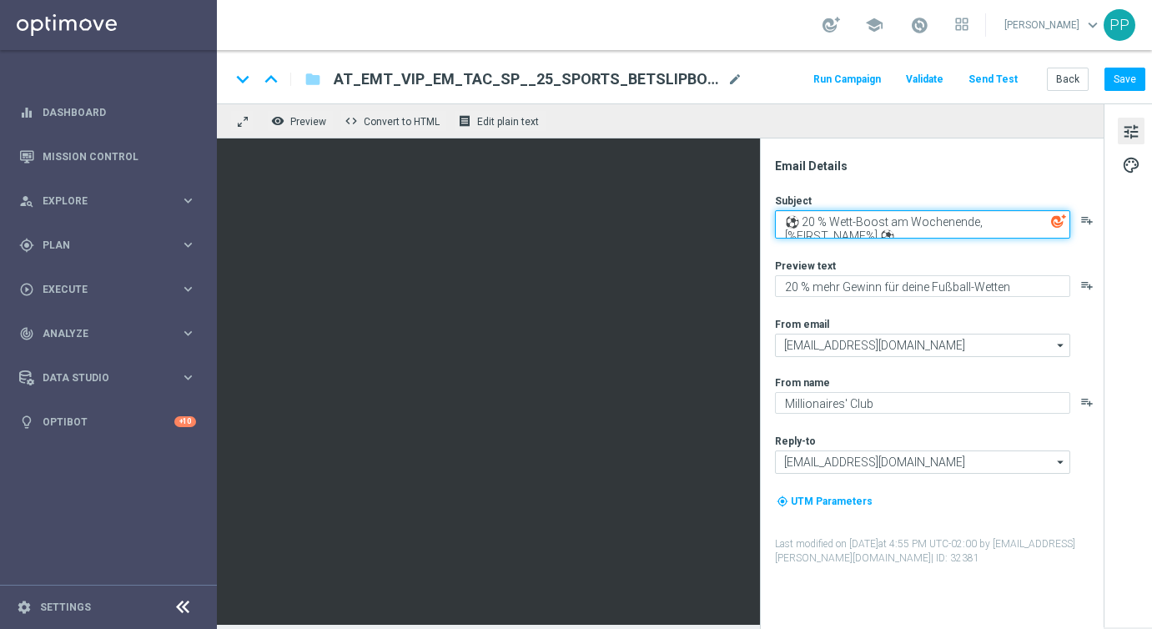
drag, startPoint x: 785, startPoint y: 215, endPoint x: 808, endPoint y: 240, distance: 34.2
click at [808, 240] on div "Subject ⚽ 20 % Wett-Boost am Wochenende, [%FIRST_NAME%] ⚽ playlist_add Preview …" at bounding box center [938, 380] width 327 height 372
paste textarea "Gewinn-Boost für deine Supercup-Wett"
type textarea "⚽ 20 % Gewinn-Boost für deine Supercup-Wette, [%FIRST_NAME%] ⚽"
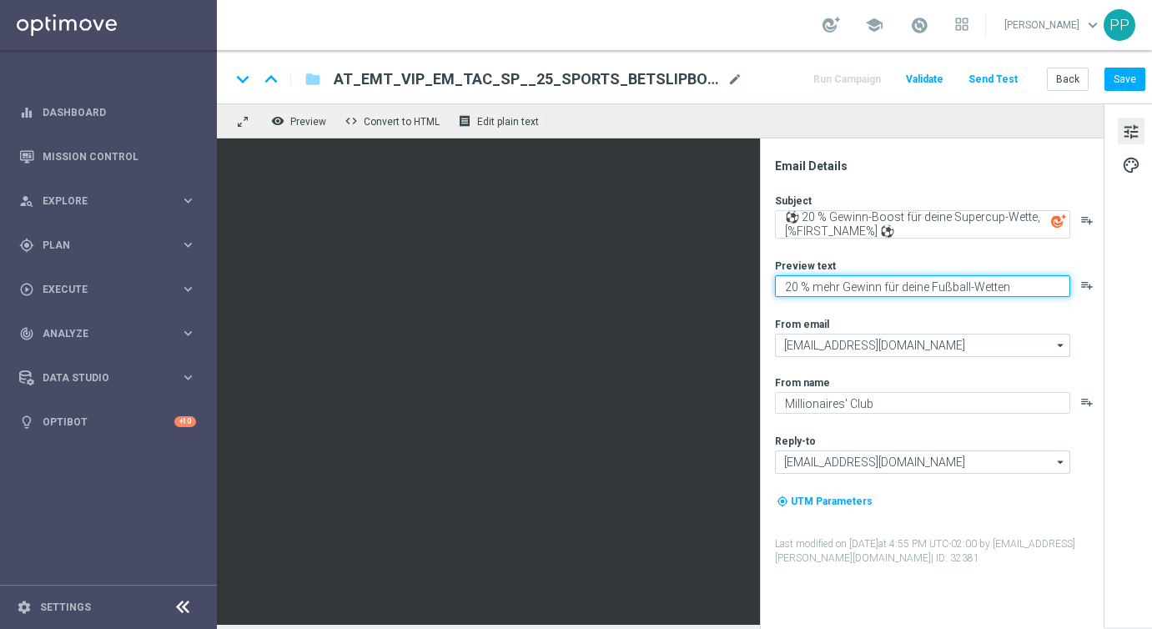
drag, startPoint x: 786, startPoint y: 280, endPoint x: 1055, endPoint y: 319, distance: 272.2
click at [1055, 319] on div "Subject ⚽ 20 % Gewinn-Boost für deine Supercup-Wette, [%FIRST_NAME%] ⚽ playlist…" at bounding box center [938, 380] width 327 height 372
paste textarea "Wette auf VfB Stuttgart : FC Bayern mit 20 % Gewinnsteigerung"
type textarea "Wette auf VfB Stuttgart : FC Bayern mit 20 % Gewinnsteigerung"
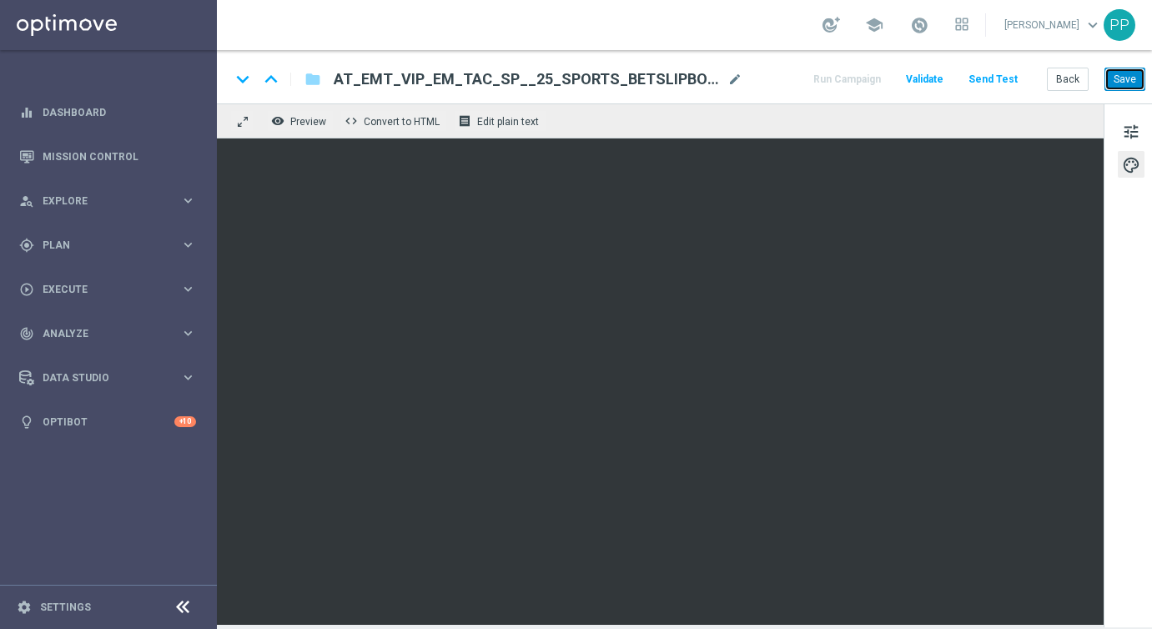
click at [1116, 81] on button "Save" at bounding box center [1125, 79] width 41 height 23
click at [1120, 81] on button "Save" at bounding box center [1125, 79] width 41 height 23
click at [1121, 79] on button "Save" at bounding box center [1125, 79] width 41 height 23
click at [1130, 132] on span "tune" at bounding box center [1131, 132] width 18 height 22
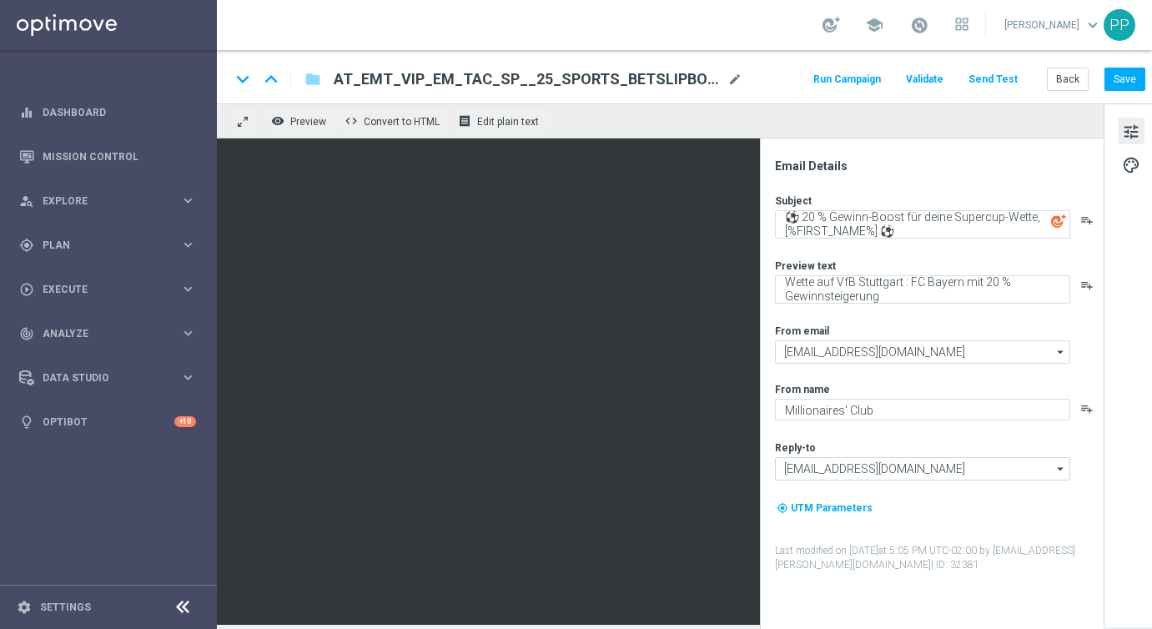
click at [1001, 76] on button "Send Test" at bounding box center [993, 79] width 54 height 23
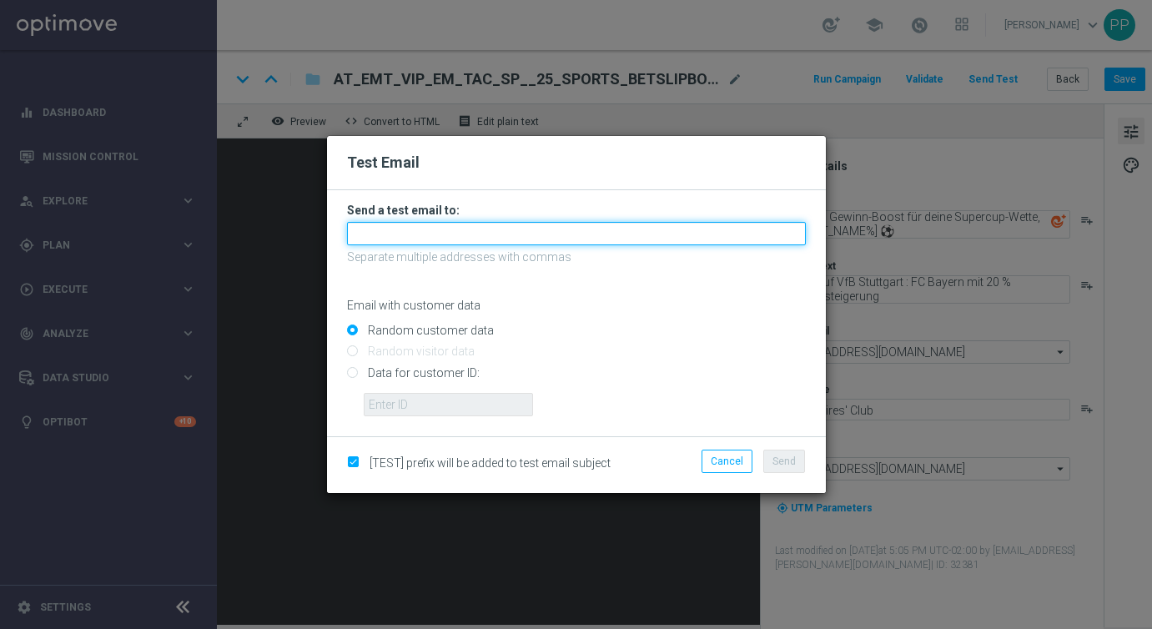
click at [485, 230] on input "text" at bounding box center [576, 233] width 459 height 23
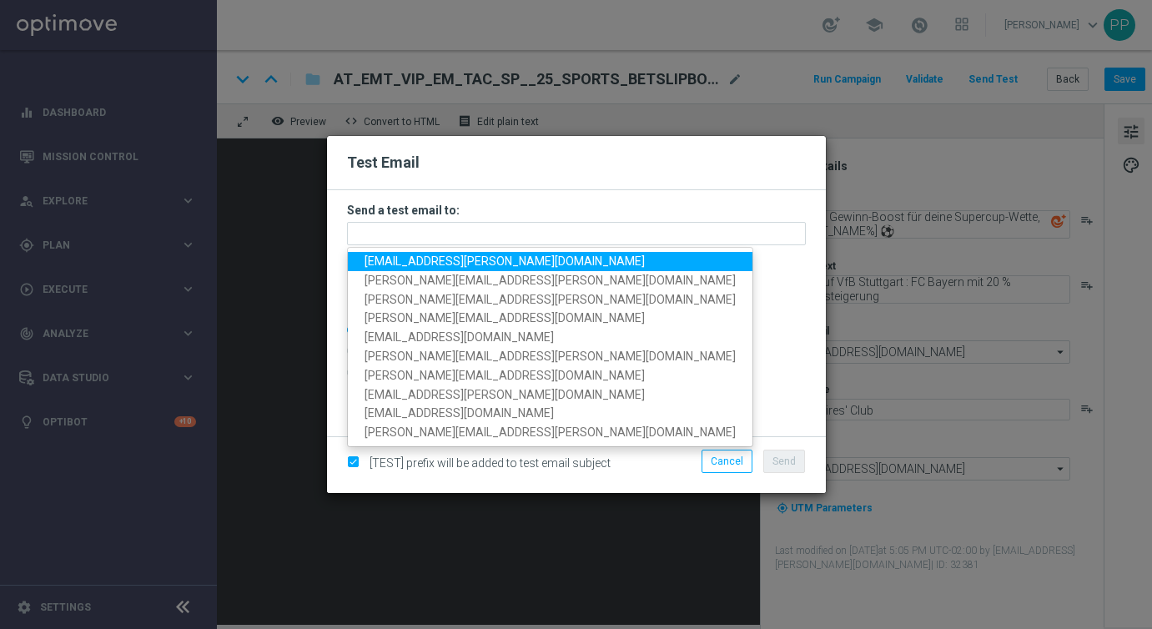
click at [442, 259] on span "[EMAIL_ADDRESS][PERSON_NAME][DOMAIN_NAME]" at bounding box center [505, 260] width 280 height 13
type input "[EMAIL_ADDRESS][PERSON_NAME][DOMAIN_NAME]"
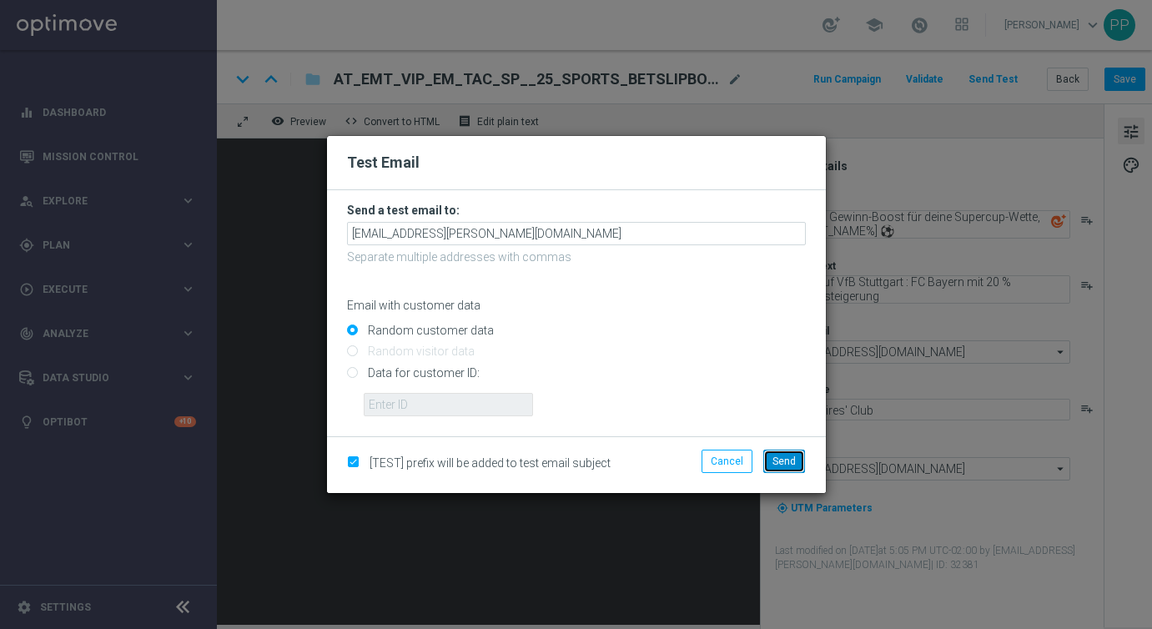
click at [776, 453] on button "Send" at bounding box center [784, 461] width 42 height 23
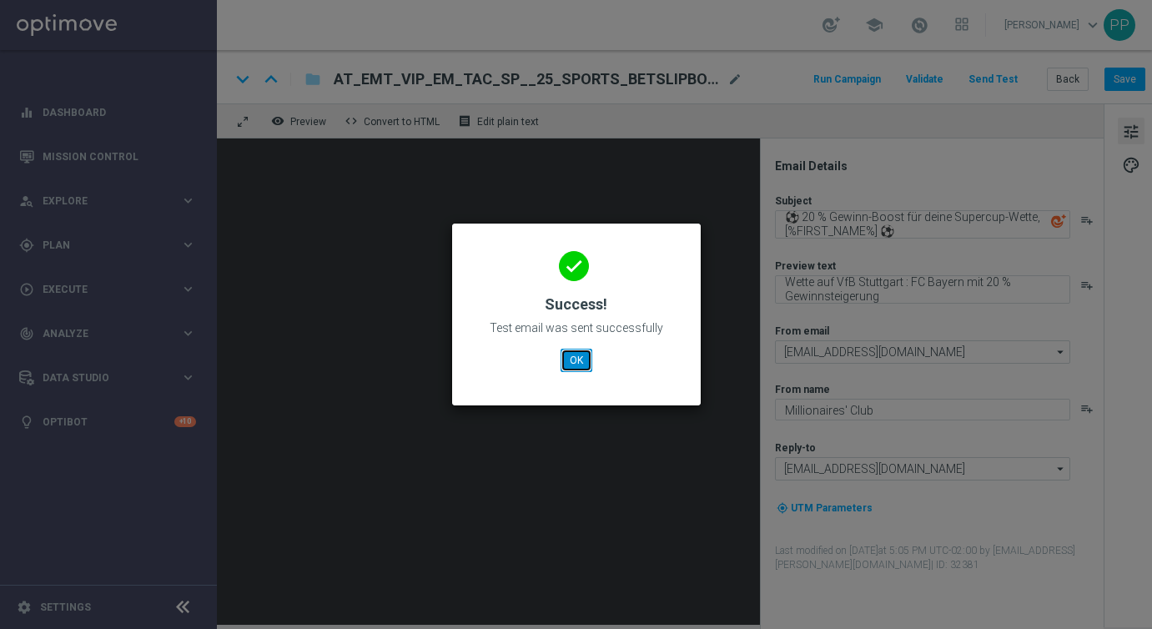
click at [563, 365] on button "OK" at bounding box center [577, 360] width 32 height 23
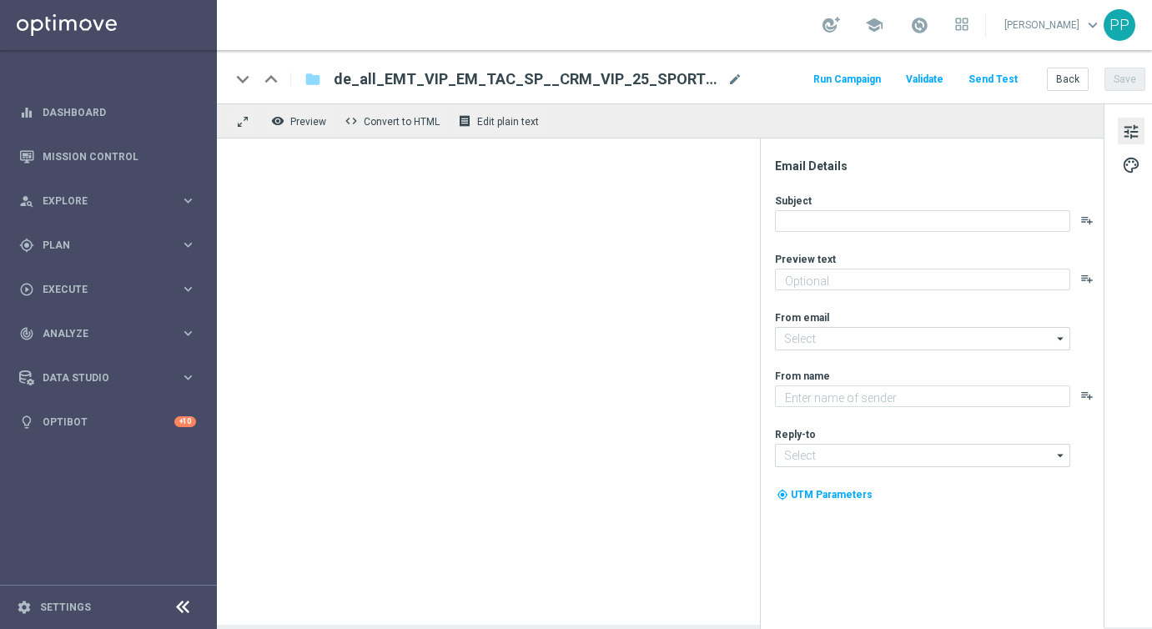
type textarea "20 % mehr Gewinn für deine Fußball-Wetten"
type textarea "Millionaires' Club"
type input "[EMAIL_ADDRESS][DOMAIN_NAME]"
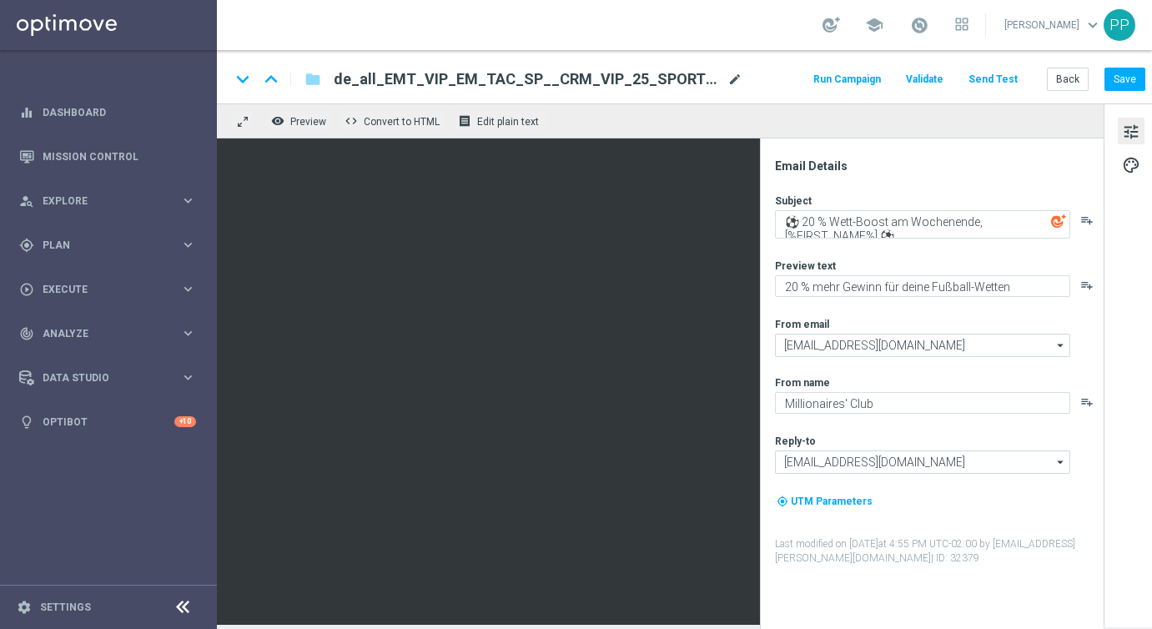
click at [736, 78] on span "mode_edit" at bounding box center [734, 79] width 15 height 15
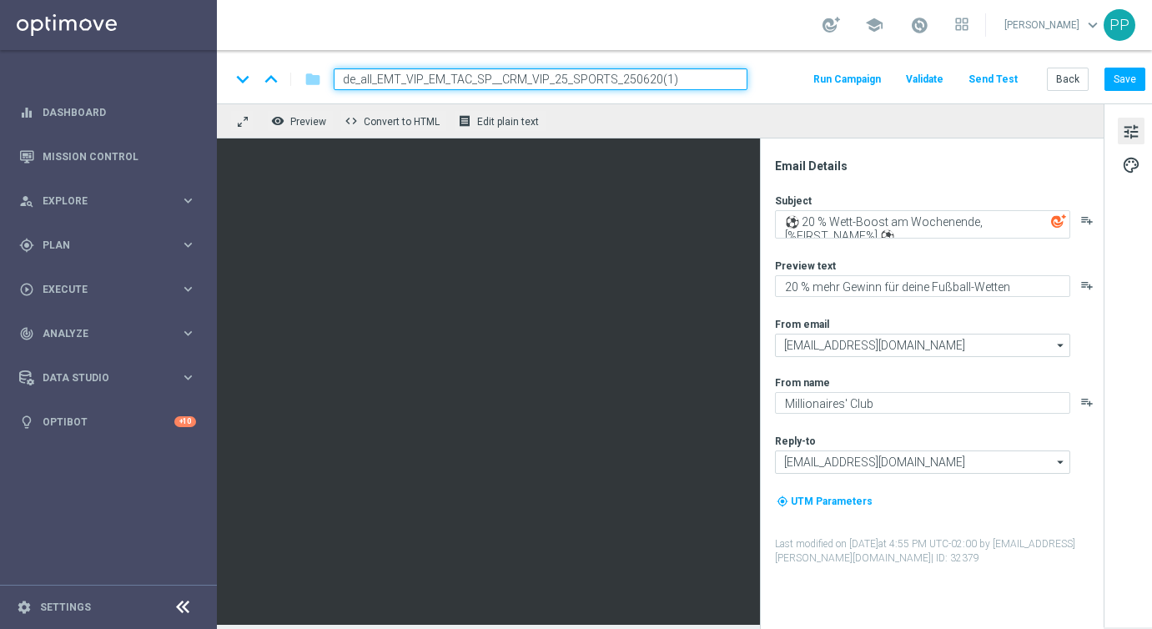
drag, startPoint x: 727, startPoint y: 78, endPoint x: 339, endPoint y: 82, distance: 387.9
click at [339, 82] on input "de_all_EMT_VIP_EM_TAC_SP__CRM_VIP_25_SPORTS_250620(1)" at bounding box center [541, 79] width 414 height 22
paste input "25_SPORTS_BETSLIPBOOST_250812"
type input "de_all_EMT_VIP_EM_TAC_SP__25_SPORTS_BETSLIPBOOST_250812"
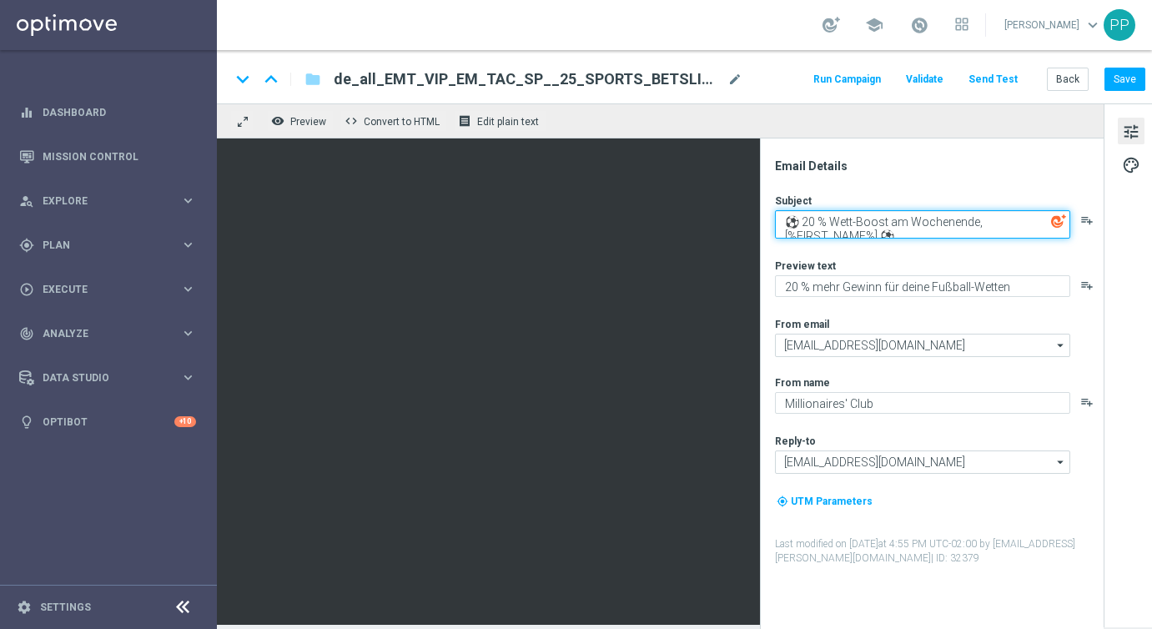
drag, startPoint x: 800, startPoint y: 219, endPoint x: 1084, endPoint y: 224, distance: 283.7
click at [1084, 224] on div "⚽ 20 % Wett-Boost am Wochenende, [%FIRST_NAME%] ⚽ playlist_add" at bounding box center [938, 224] width 327 height 28
paste textarea "Gewinn-Boost für deine Supercup-Wette, [%FIRST_NAME%]"
drag, startPoint x: 910, startPoint y: 232, endPoint x: 777, endPoint y: 214, distance: 134.6
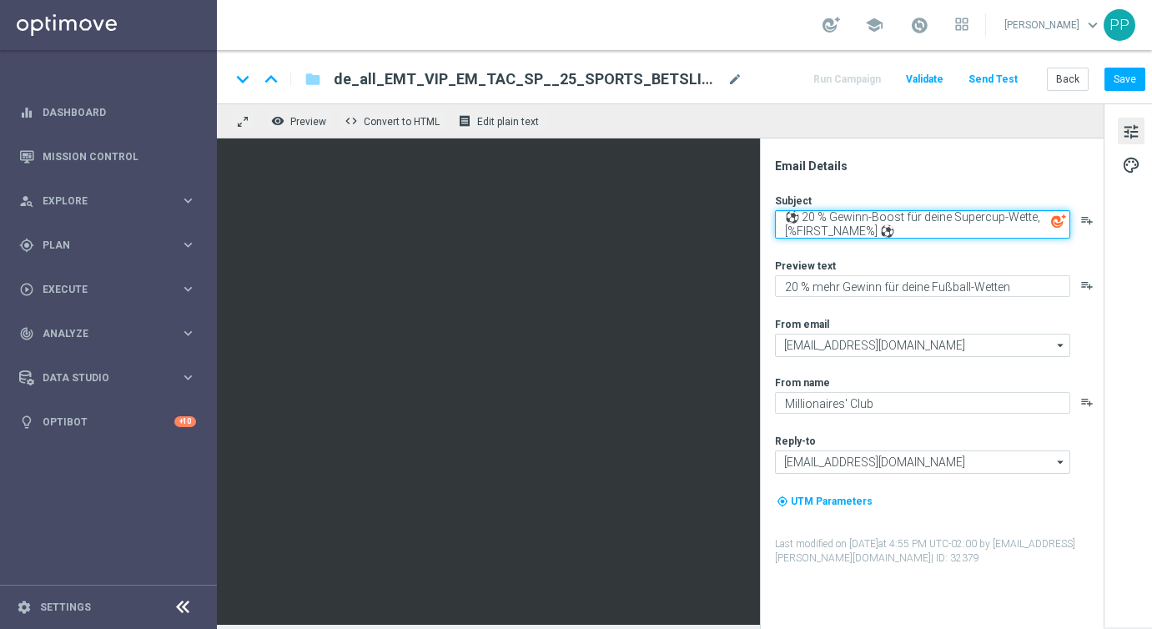
click at [777, 214] on textarea "⚽ 20 % Gewinn-Boost für deine Supercup-Wette, [%FIRST_NAME%] ⚽" at bounding box center [922, 224] width 295 height 28
type textarea "⚽ 20 % Gewinn-Boost für deine Supercup-Wette, [%FIRST_NAME%] ⚽"
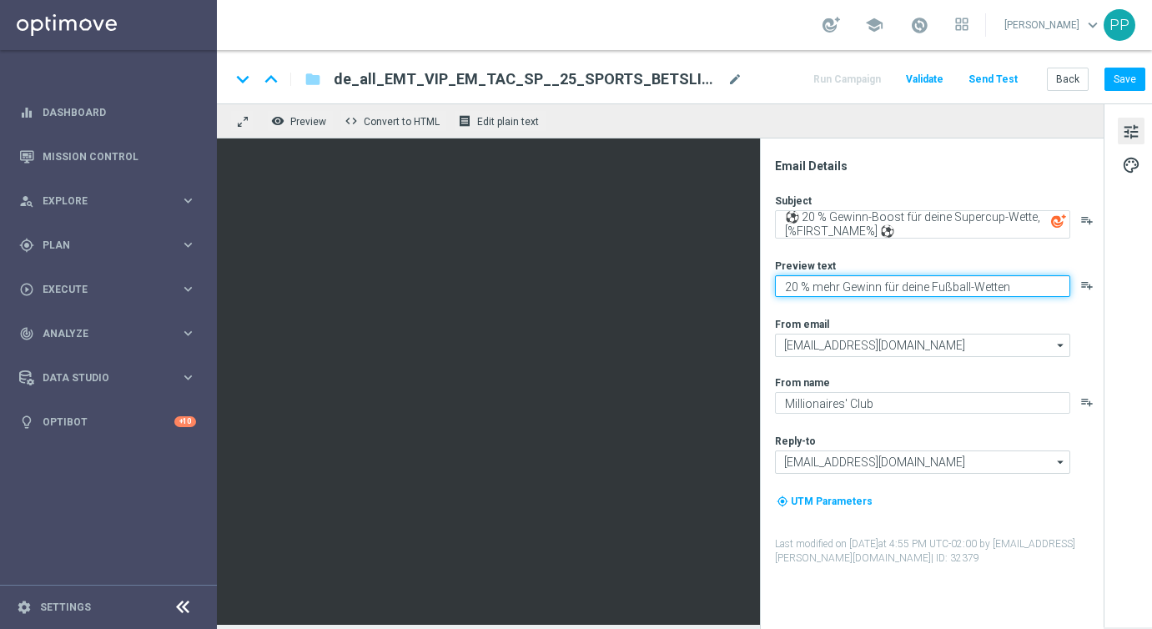
drag, startPoint x: 784, startPoint y: 280, endPoint x: 1016, endPoint y: 299, distance: 232.6
click at [1016, 299] on div "Subject ⚽ 20 % Gewinn-Boost für deine Supercup-Wette, [%FIRST_NAME%] ⚽ playlist…" at bounding box center [938, 380] width 327 height 372
paste textarea "Wette auf VfB Stuttgart : FC Bayern mit 20 % Gewinnsteigerung"
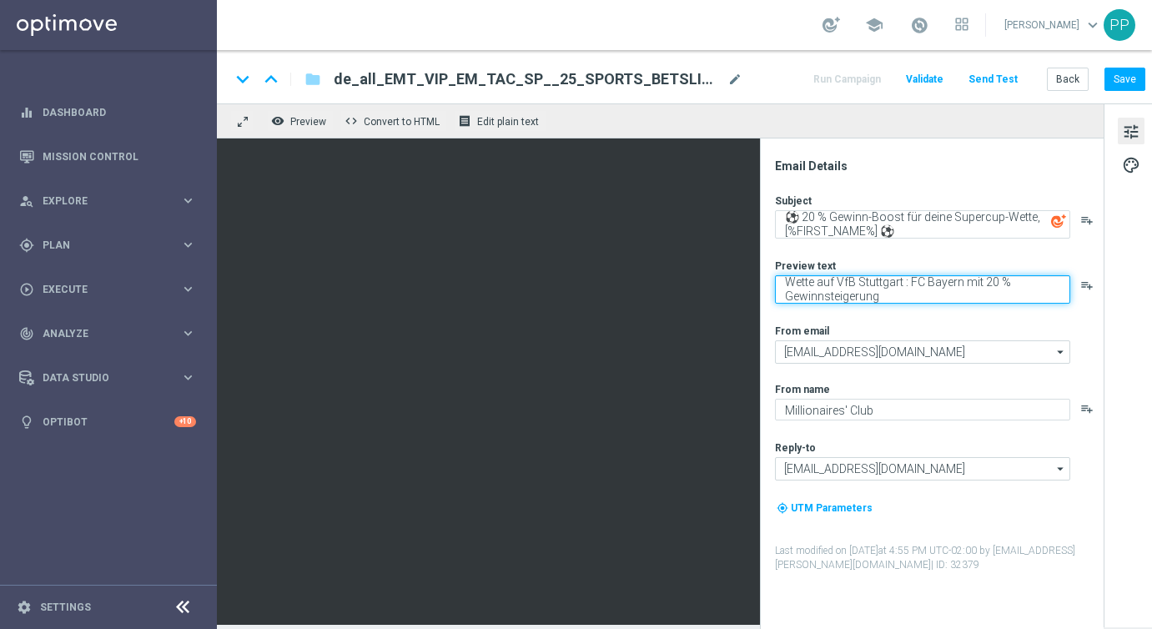
drag, startPoint x: 893, startPoint y: 295, endPoint x: 778, endPoint y: 275, distance: 116.9
click at [778, 275] on textarea "Wette auf VfB Stuttgart : FC Bayern mit 20 % Gewinnsteigerung" at bounding box center [922, 289] width 295 height 28
type textarea "Wette auf VfB Stuttgart : FC Bayern mit 20 % Gewinnsteigerung"
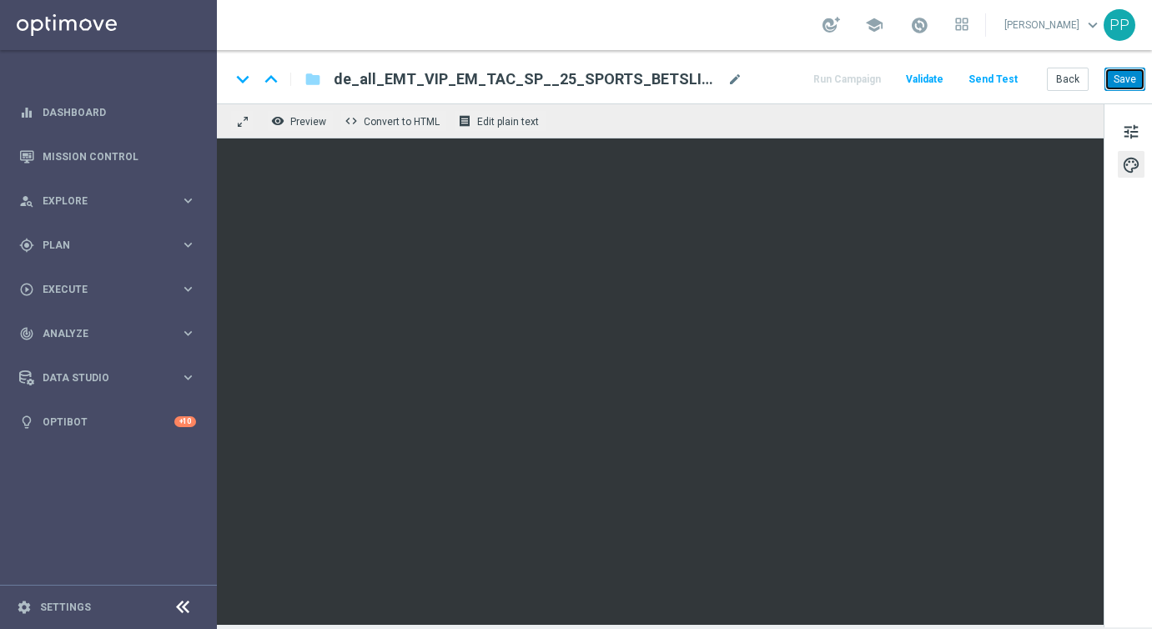
click at [1115, 78] on button "Save" at bounding box center [1125, 79] width 41 height 23
click at [1122, 72] on button "Save" at bounding box center [1125, 79] width 41 height 23
click at [1130, 137] on span "tune" at bounding box center [1131, 132] width 18 height 22
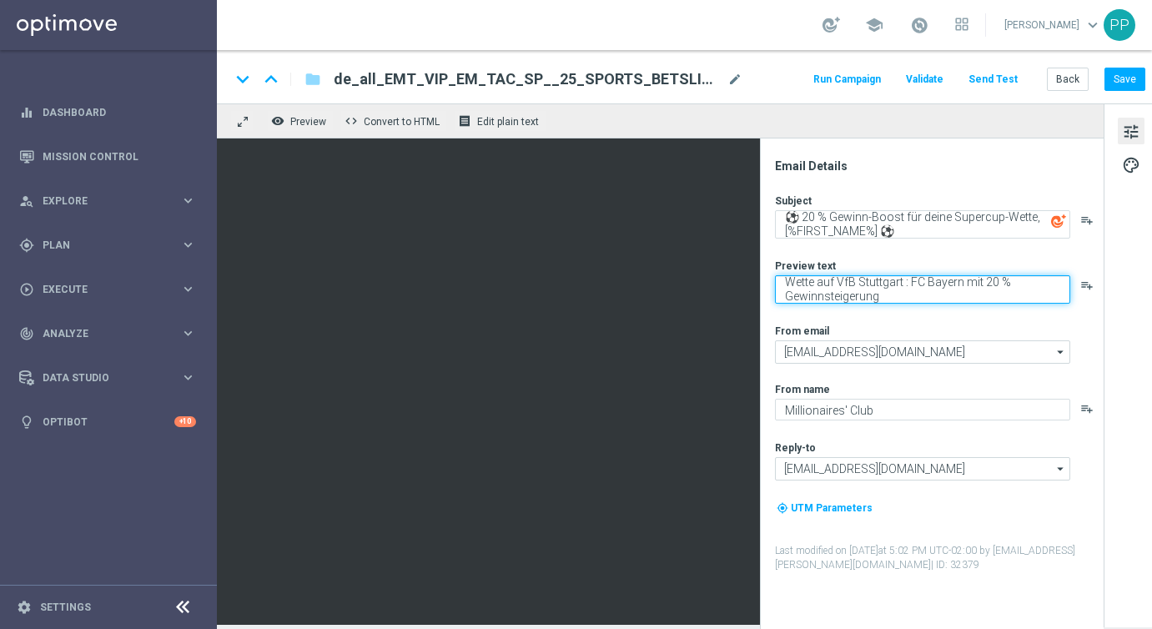
drag, startPoint x: 786, startPoint y: 280, endPoint x: 914, endPoint y: 312, distance: 132.3
click at [914, 312] on div "Subject ⚽ 20 % Gewinn-Boost für deine Supercup-Wette, [%FIRST_NAME%] ⚽ playlist…" at bounding box center [938, 383] width 327 height 379
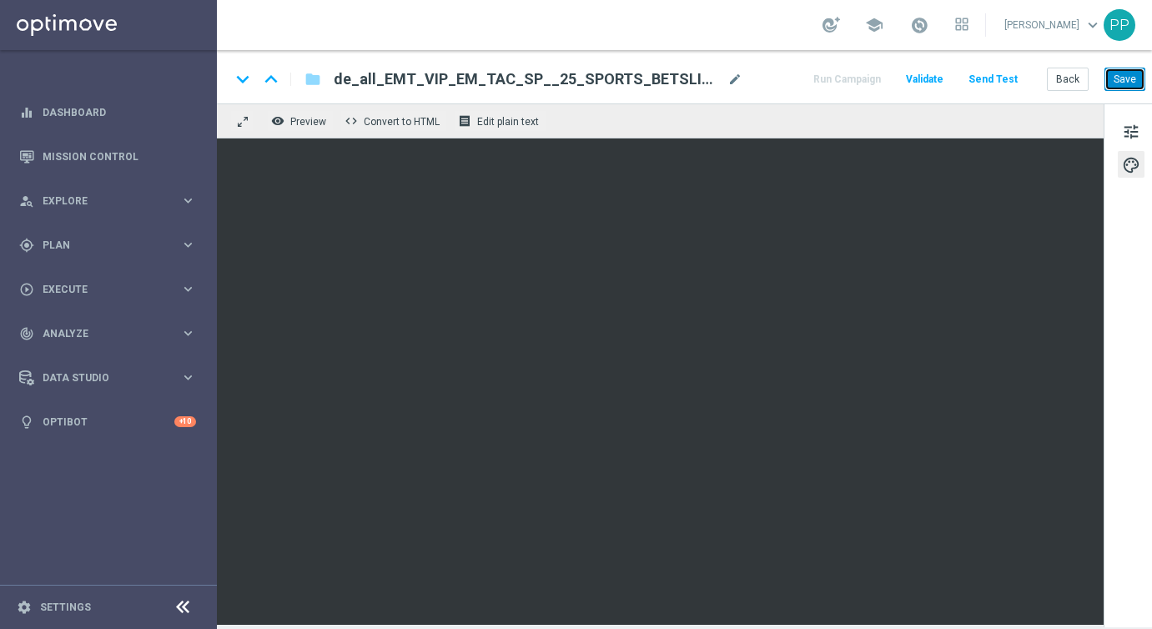
click at [1130, 79] on button "Save" at bounding box center [1125, 79] width 41 height 23
click at [999, 79] on button "Send Test" at bounding box center [993, 79] width 54 height 23
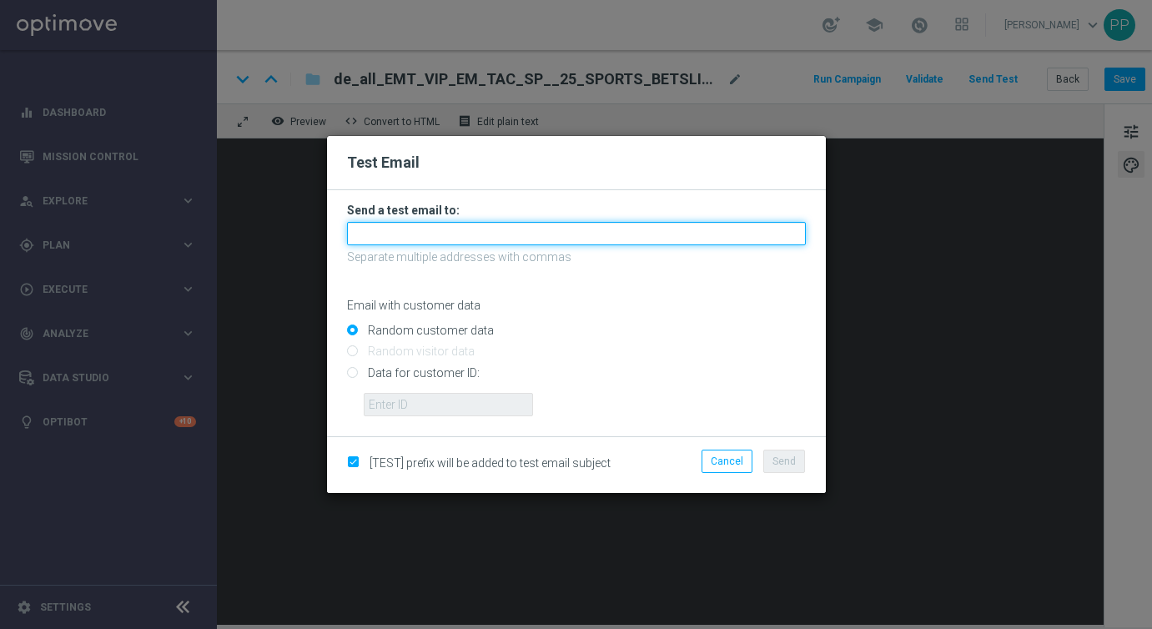
click at [445, 232] on input "text" at bounding box center [576, 233] width 459 height 23
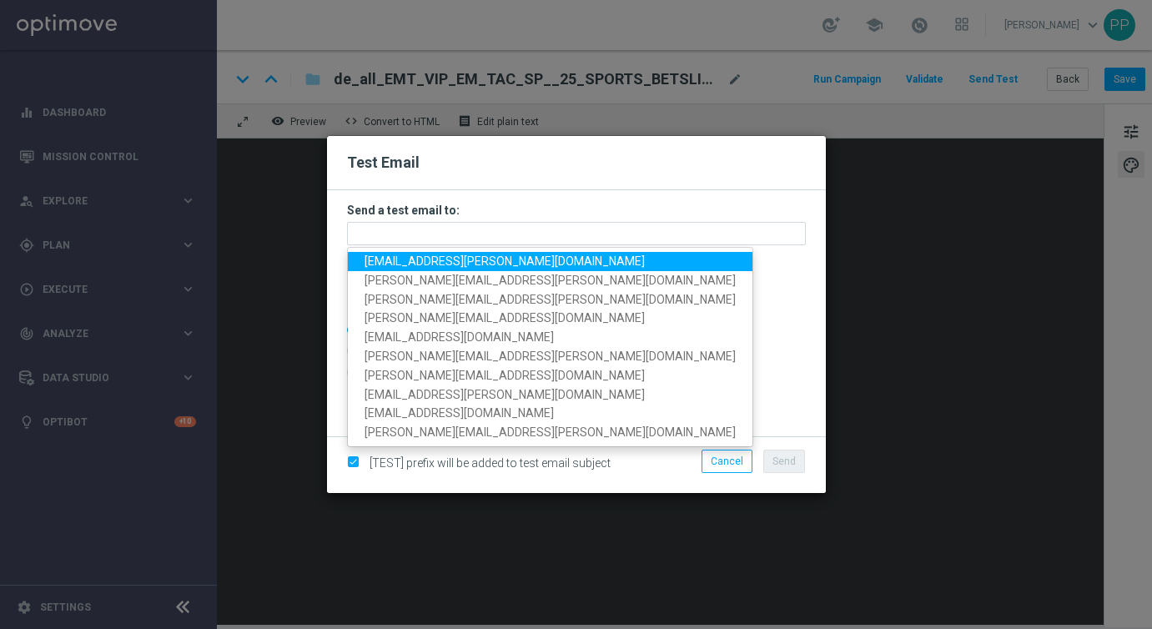
click at [415, 259] on span "[EMAIL_ADDRESS][PERSON_NAME][DOMAIN_NAME]" at bounding box center [505, 260] width 280 height 13
type input "[EMAIL_ADDRESS][PERSON_NAME][DOMAIN_NAME]"
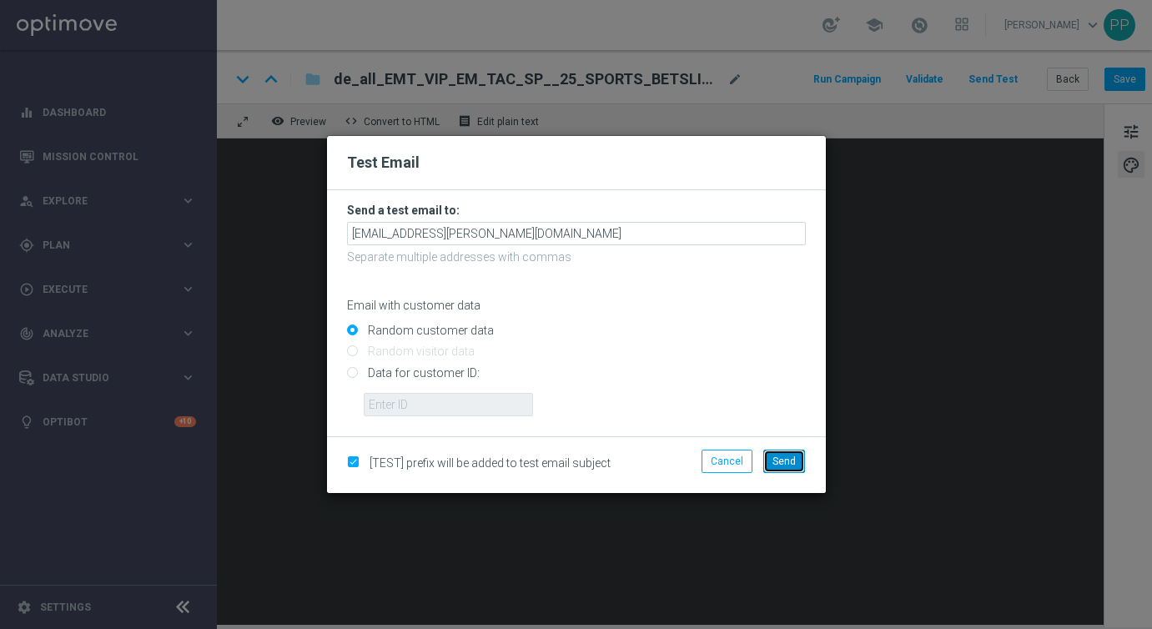
click at [788, 462] on span "Send" at bounding box center [783, 461] width 23 height 12
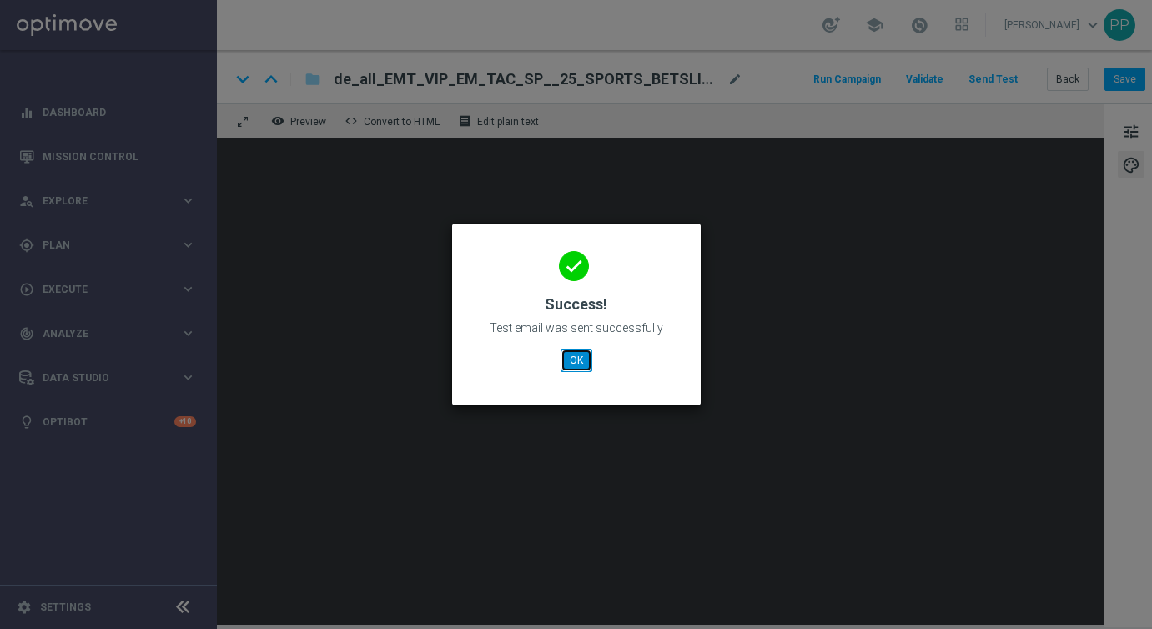
click at [580, 356] on button "OK" at bounding box center [577, 360] width 32 height 23
